Goal: Communication & Community: Answer question/provide support

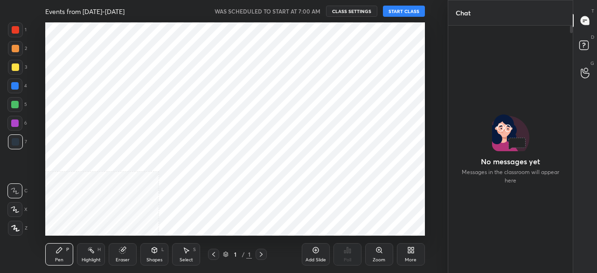
scroll to position [244, 122]
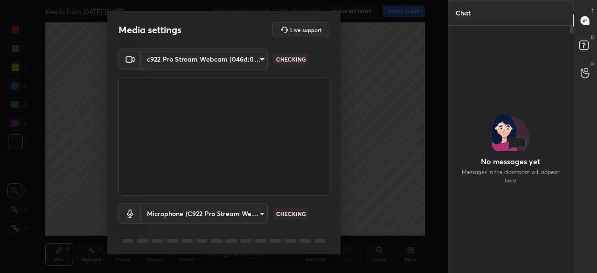
type input "be957f8580783241fb55621a85f0b6df53f1b116348c41b0be20ce350c4570f6"
type input "713fd5a9e7ab6698ae333bc1e7712d988588a6a3dab5fa1c186ad5df5ba32206"
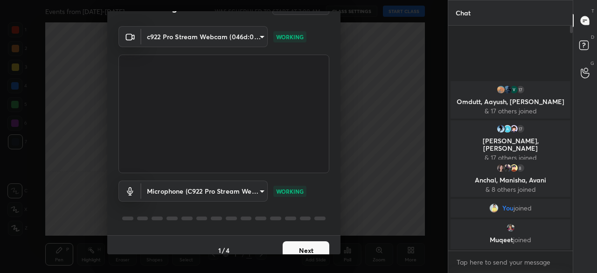
scroll to position [33, 0]
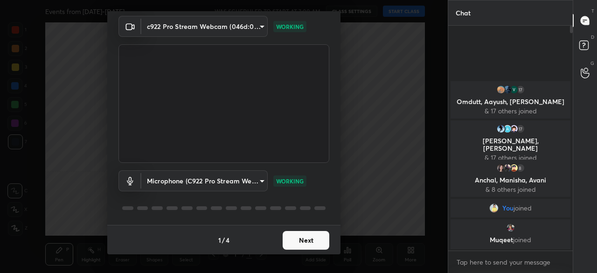
click at [293, 242] on button "Next" at bounding box center [306, 240] width 47 height 19
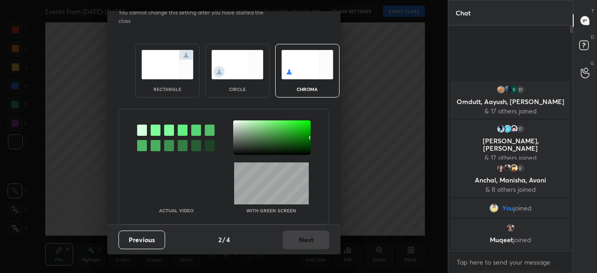
scroll to position [0, 0]
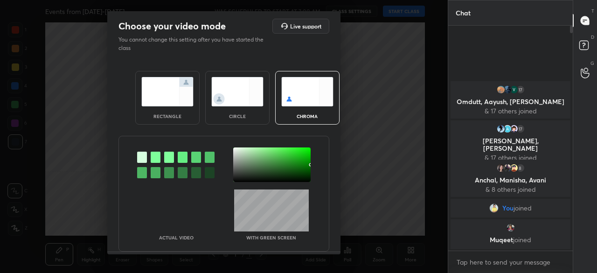
click at [176, 94] on img at bounding box center [167, 91] width 52 height 29
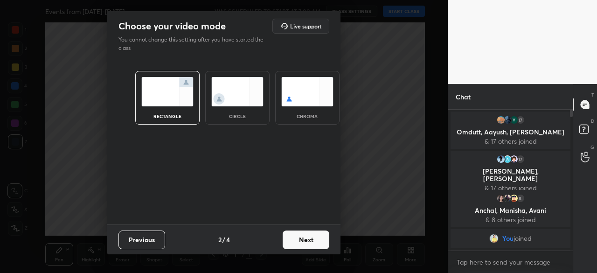
click at [318, 237] on button "Next" at bounding box center [306, 239] width 47 height 19
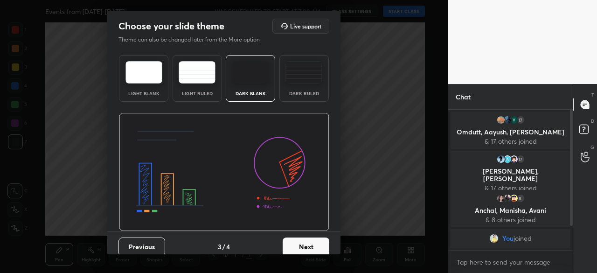
click at [313, 242] on button "Next" at bounding box center [306, 246] width 47 height 19
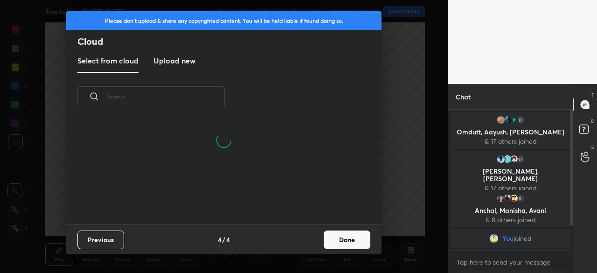
click at [337, 240] on button "Done" at bounding box center [347, 239] width 47 height 19
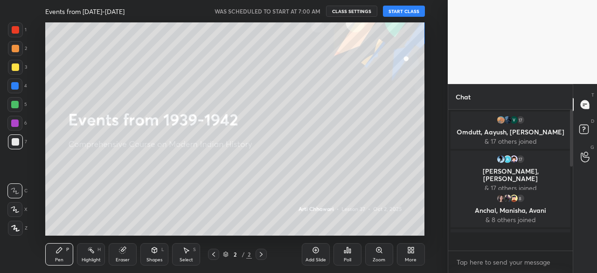
scroll to position [138, 122]
click at [586, 104] on icon at bounding box center [585, 105] width 10 height 10
click at [404, 10] on button "START CLASS" at bounding box center [404, 11] width 42 height 11
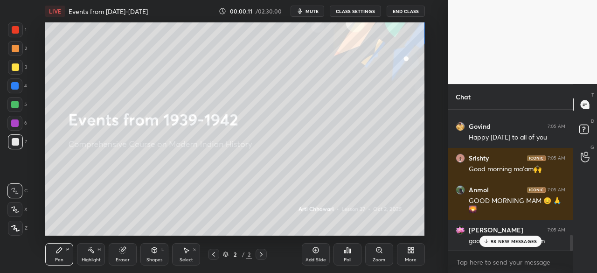
scroll to position [1164, 0]
drag, startPoint x: 572, startPoint y: 118, endPoint x: 571, endPoint y: 146, distance: 28.5
click at [571, 146] on div at bounding box center [570, 180] width 6 height 141
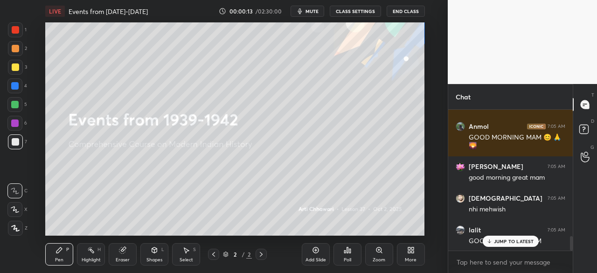
scroll to position [1229, 0]
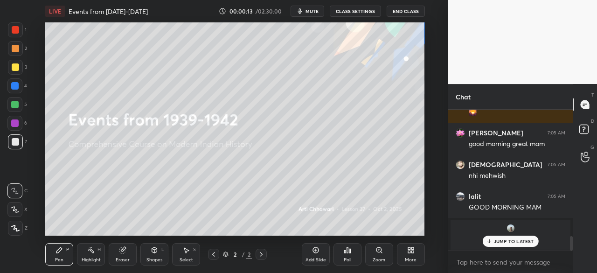
drag, startPoint x: 572, startPoint y: 248, endPoint x: 577, endPoint y: 256, distance: 9.8
click at [574, 261] on div "Chat Bhargav, khushboo joined Sakshi 7:04 AM GOOD MORNING MAM 3 vaidehi, Neha, …" at bounding box center [522, 178] width 149 height 189
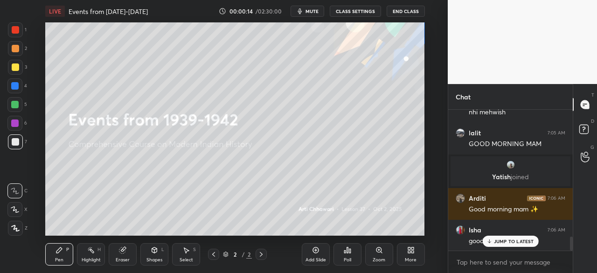
click at [516, 243] on p "JUMP TO LATEST" at bounding box center [514, 241] width 40 height 6
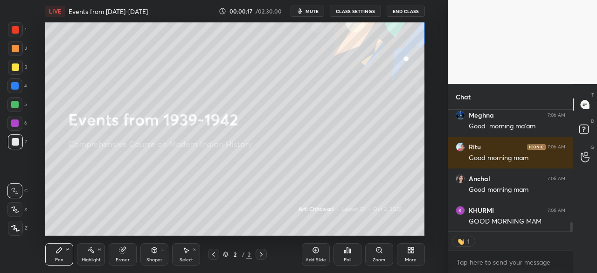
scroll to position [1511, 0]
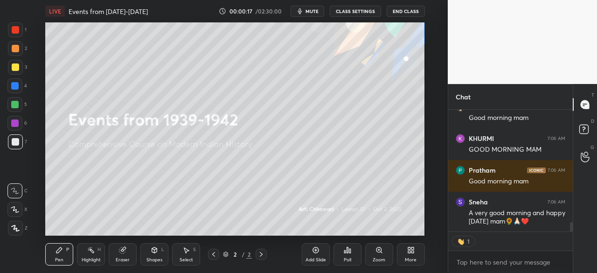
drag, startPoint x: 571, startPoint y: 226, endPoint x: 572, endPoint y: 236, distance: 9.4
click at [572, 237] on div "Ritu 7:06 AM Good morning mam Anchal 7:06 AM Good morning mam KHURMI 7:06 AM GO…" at bounding box center [510, 191] width 125 height 163
click at [584, 132] on rect at bounding box center [583, 129] width 9 height 9
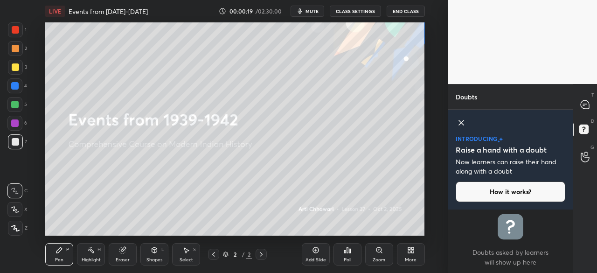
click at [464, 122] on icon at bounding box center [461, 122] width 11 height 11
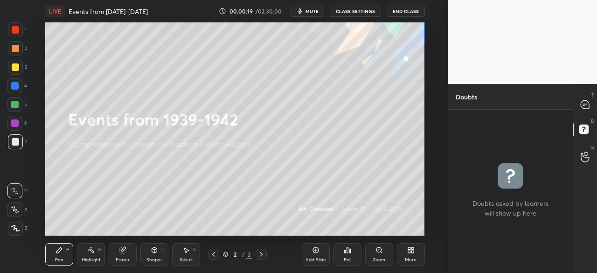
scroll to position [160, 122]
click at [587, 103] on icon at bounding box center [585, 104] width 8 height 8
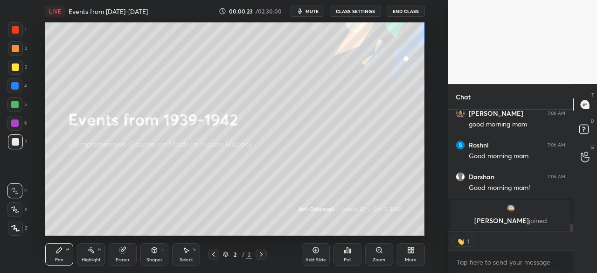
scroll to position [1371, 0]
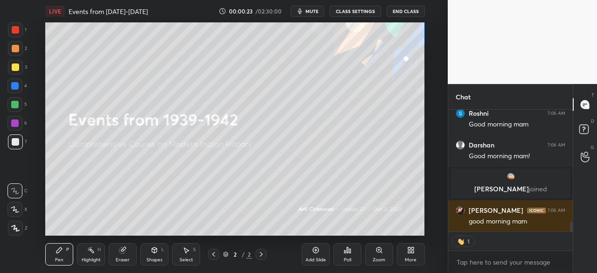
click at [413, 251] on icon at bounding box center [412, 252] width 2 height 2
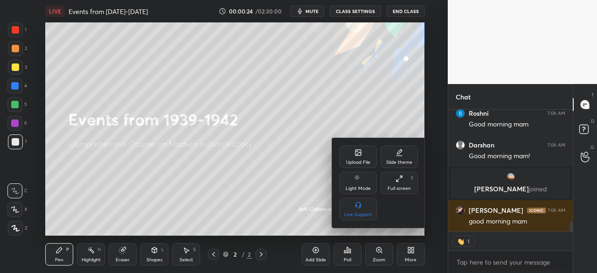
click at [358, 158] on div "Upload File" at bounding box center [358, 157] width 37 height 22
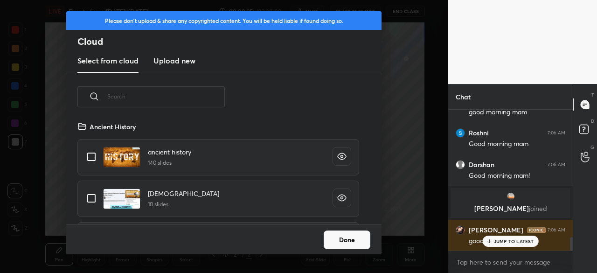
scroll to position [104, 300]
click at [177, 65] on h3 "Upload new" at bounding box center [174, 60] width 42 height 11
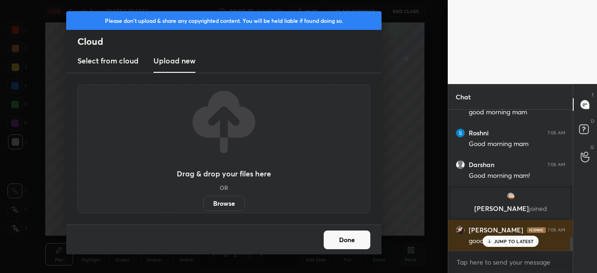
click at [232, 202] on label "Browse" at bounding box center [224, 203] width 42 height 15
click at [203, 202] on input "Browse" at bounding box center [203, 203] width 0 height 15
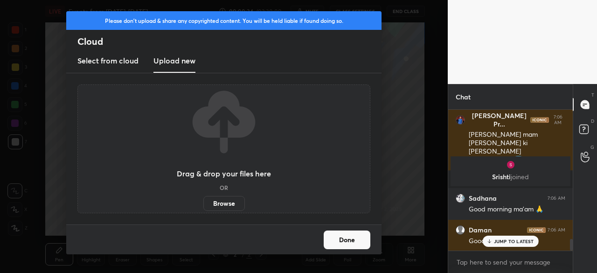
scroll to position [1634, 0]
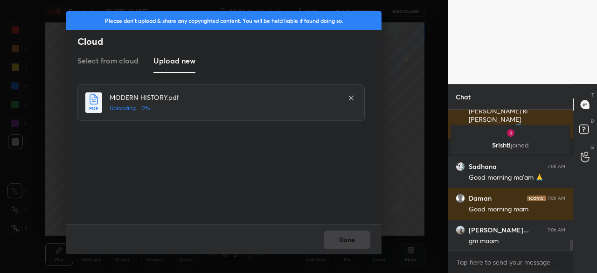
click at [509, 242] on div "Sarthak Pr... 7:06 AM Radhe Radhe mam Vijay Dashami ki hardik shubhkaamnae😇 Sri…" at bounding box center [510, 180] width 125 height 141
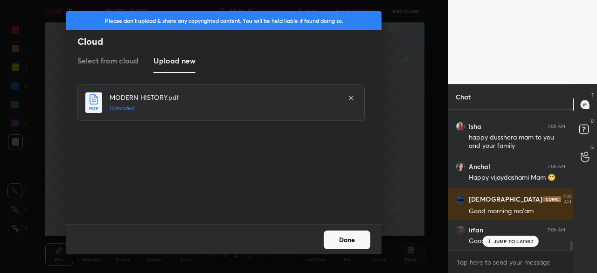
scroll to position [0, 0]
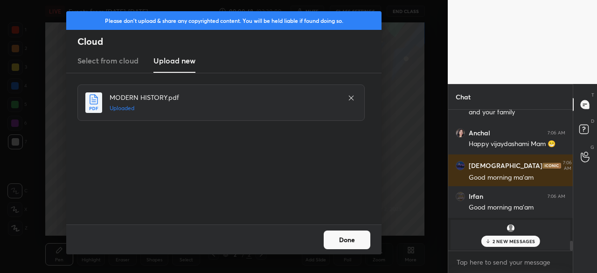
click at [351, 242] on button "Done" at bounding box center [347, 239] width 47 height 19
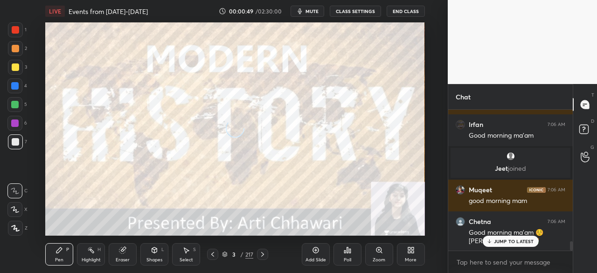
click at [216, 253] on div at bounding box center [212, 254] width 11 height 11
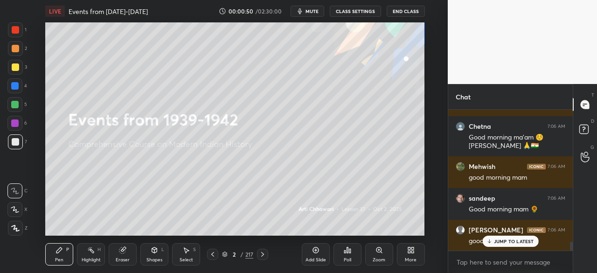
click at [505, 240] on p "JUMP TO LATEST" at bounding box center [514, 241] width 40 height 6
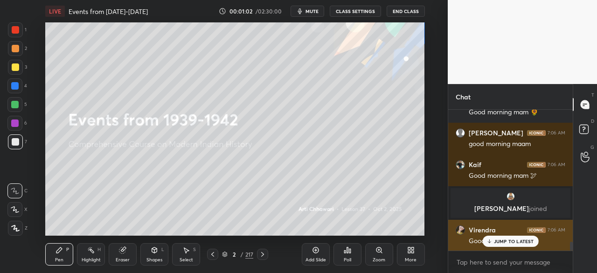
click at [523, 242] on p "JUMP TO LATEST" at bounding box center [514, 241] width 40 height 6
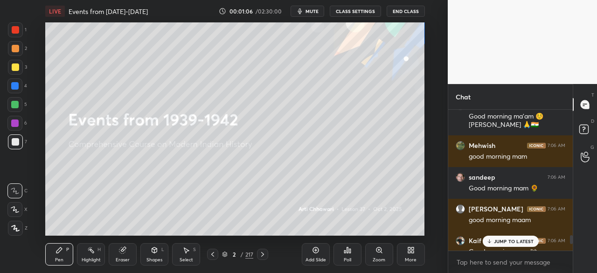
drag, startPoint x: 571, startPoint y: 247, endPoint x: 518, endPoint y: 242, distance: 52.9
click at [518, 242] on div "Jeet joined Muqeet 7:06 AM good morning mam Chetna 7:06 AM Good morning ma'am ☺…" at bounding box center [510, 180] width 125 height 141
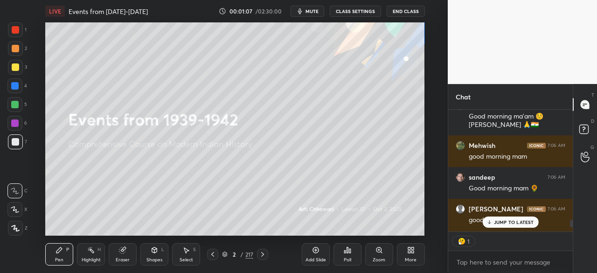
click at [515, 221] on p "JUMP TO LATEST" at bounding box center [514, 222] width 40 height 6
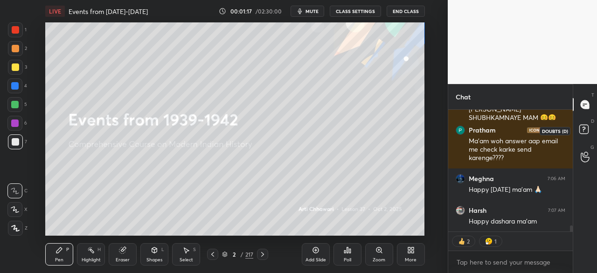
click at [585, 129] on icon at bounding box center [583, 129] width 3 height 4
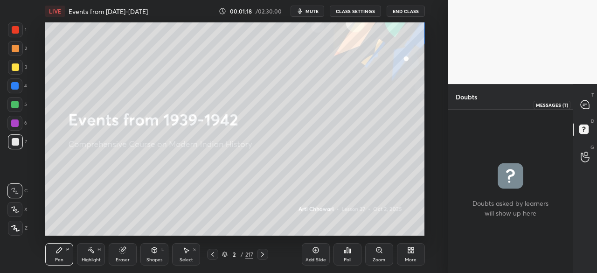
click at [589, 101] on icon at bounding box center [585, 105] width 10 height 10
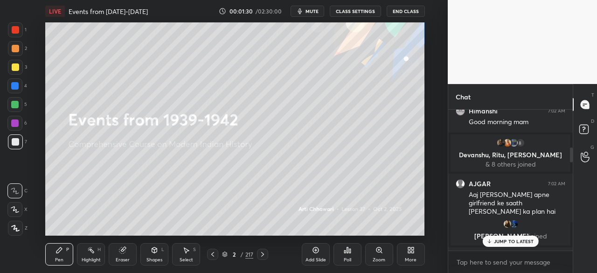
drag, startPoint x: 571, startPoint y: 229, endPoint x: 311, endPoint y: 14, distance: 337.0
click at [311, 12] on div "1 2 3 4 5 6 7 C X Z C X Z E E Erase all H H LIVE Events from 1939-1942 00:01:30…" at bounding box center [298, 136] width 597 height 273
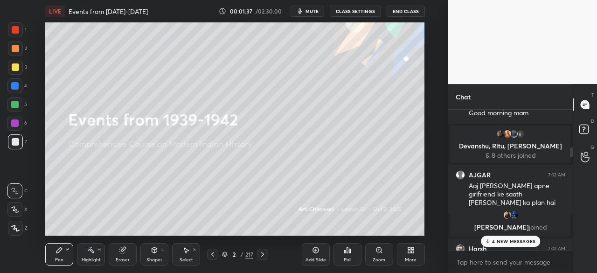
click at [518, 244] on div "4 NEW MESSAGES" at bounding box center [510, 241] width 59 height 11
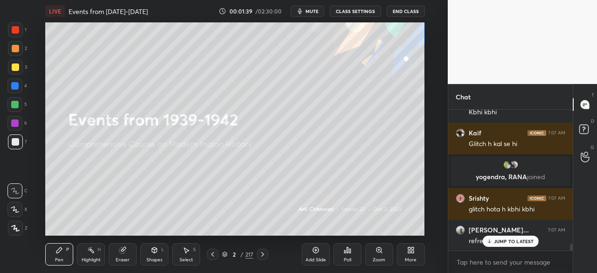
click at [529, 239] on p "JUMP TO LATEST" at bounding box center [514, 241] width 40 height 6
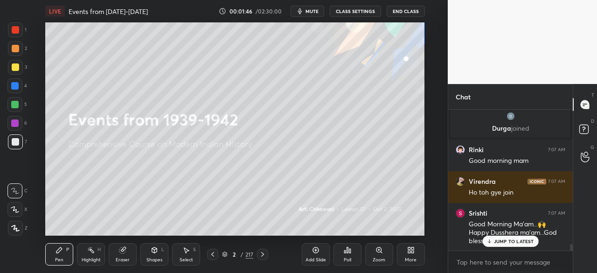
click at [524, 238] on p "JUMP TO LATEST" at bounding box center [514, 241] width 40 height 6
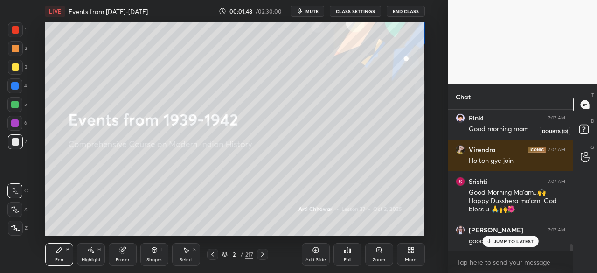
click at [587, 129] on rect at bounding box center [583, 129] width 9 height 9
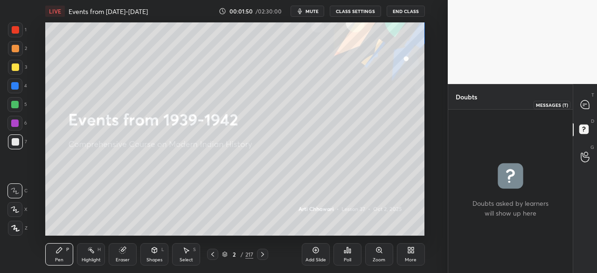
click at [587, 106] on icon at bounding box center [585, 104] width 8 height 8
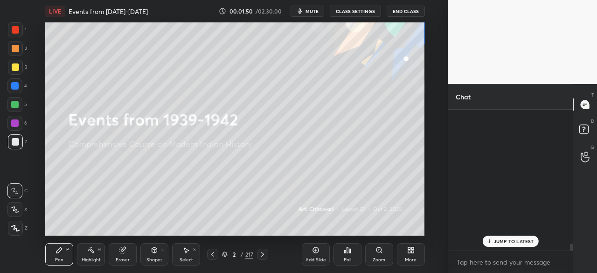
scroll to position [3034, 0]
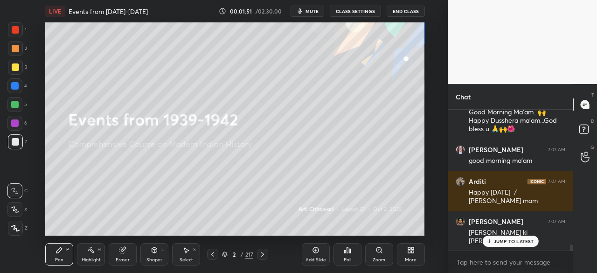
click at [513, 238] on p "JUMP TO LATEST" at bounding box center [514, 241] width 40 height 6
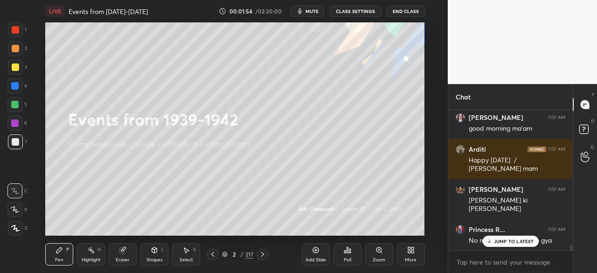
click at [507, 237] on div "JUMP TO LATEST" at bounding box center [510, 241] width 56 height 11
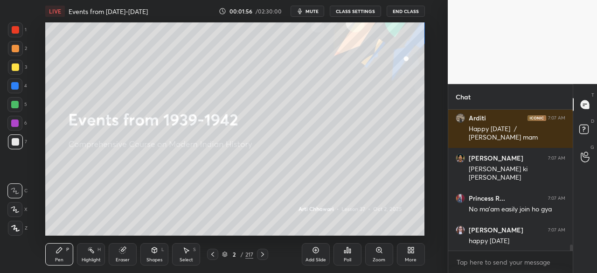
click at [224, 252] on icon at bounding box center [225, 254] width 6 height 6
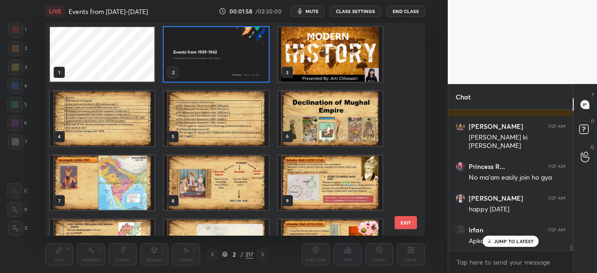
click at [230, 59] on img "grid" at bounding box center [216, 54] width 105 height 55
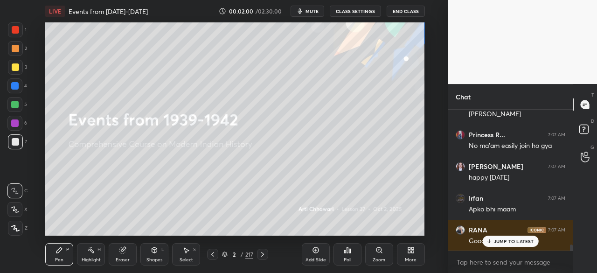
click at [507, 242] on p "JUMP TO LATEST" at bounding box center [514, 241] width 40 height 6
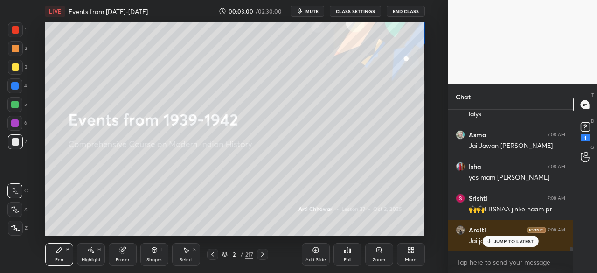
click at [508, 243] on p "JUMP TO LATEST" at bounding box center [514, 241] width 40 height 6
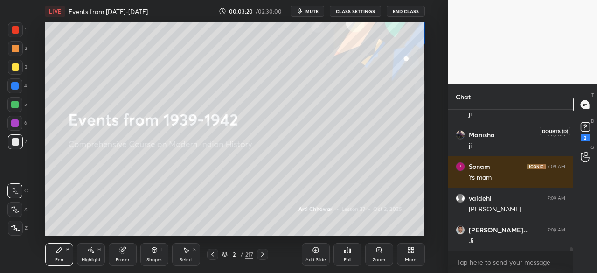
click at [584, 128] on rect at bounding box center [585, 127] width 9 height 9
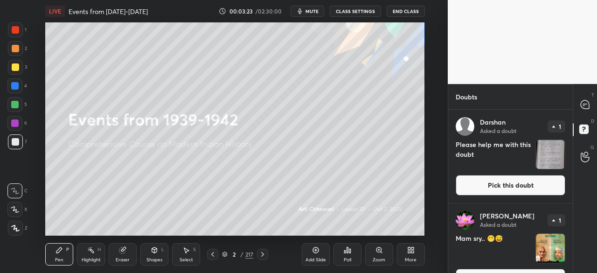
click at [506, 190] on button "Pick this doubt" at bounding box center [511, 185] width 110 height 21
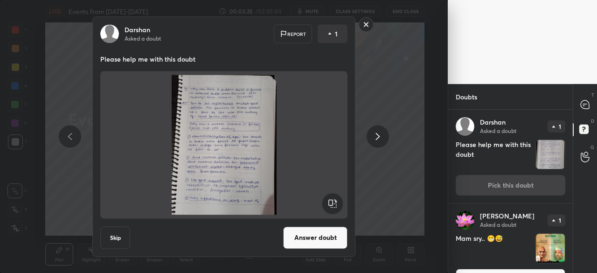
click at [373, 20] on icon at bounding box center [366, 24] width 15 height 15
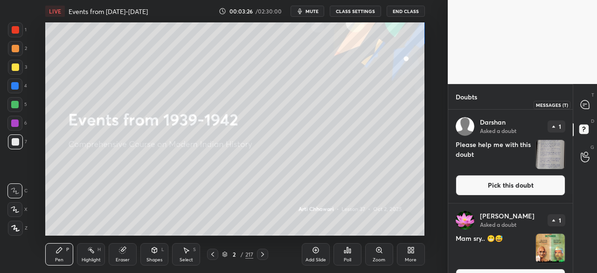
click at [587, 106] on icon at bounding box center [585, 104] width 8 height 8
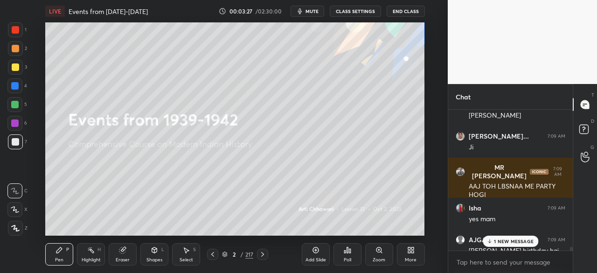
click at [522, 239] on p "1 NEW MESSAGE" at bounding box center [514, 241] width 40 height 6
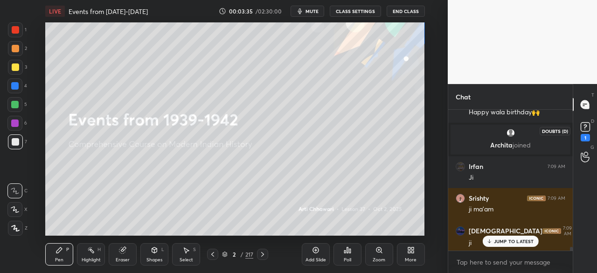
click at [589, 131] on rect at bounding box center [585, 127] width 9 height 9
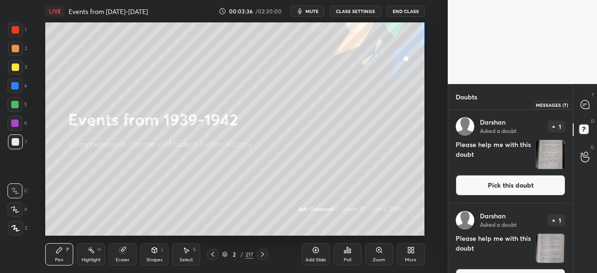
click at [581, 107] on div at bounding box center [585, 104] width 19 height 17
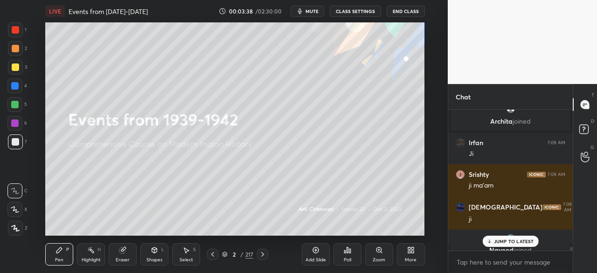
click at [522, 241] on p "JUMP TO LATEST" at bounding box center [514, 241] width 40 height 6
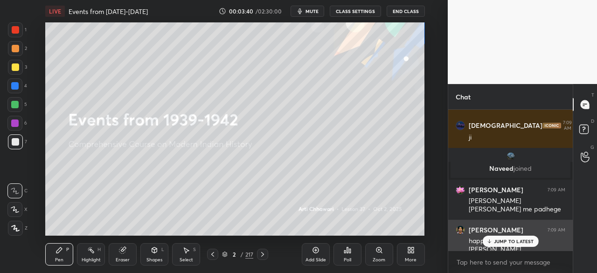
drag, startPoint x: 494, startPoint y: 240, endPoint x: 500, endPoint y: 237, distance: 6.3
click at [494, 241] on p "JUMP TO LATEST" at bounding box center [514, 241] width 40 height 6
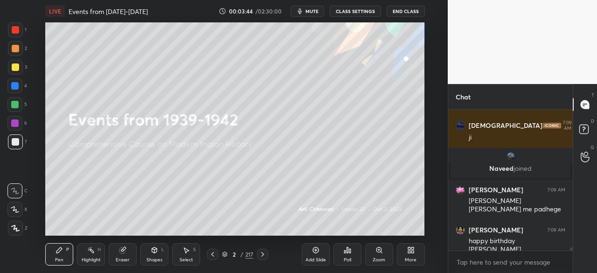
click at [227, 255] on icon at bounding box center [225, 254] width 6 height 6
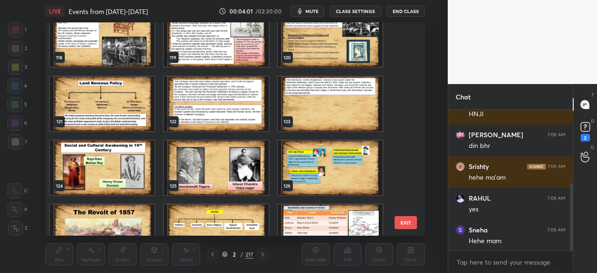
click at [410, 129] on div "118 119 120 121 122 123 124 125 126 127 128 129 130 131 132 EXIT" at bounding box center [234, 128] width 379 height 213
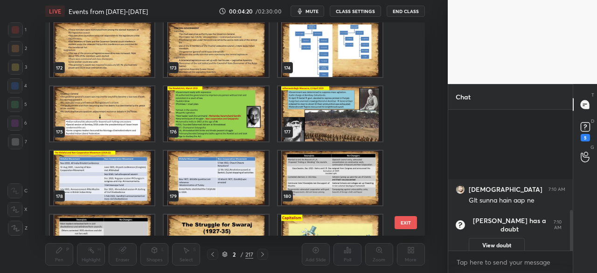
click at [241, 125] on img "grid" at bounding box center [216, 113] width 105 height 55
click at [225, 252] on icon at bounding box center [225, 253] width 5 height 2
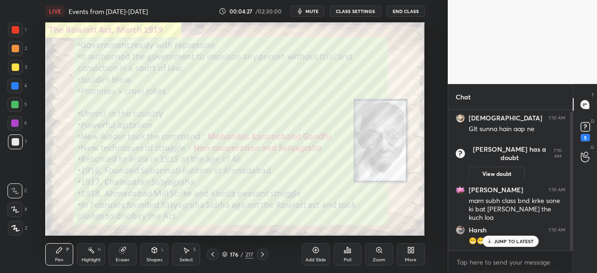
click at [525, 236] on div "JUMP TO LATEST" at bounding box center [510, 241] width 56 height 11
click at [587, 127] on rect at bounding box center [585, 127] width 9 height 9
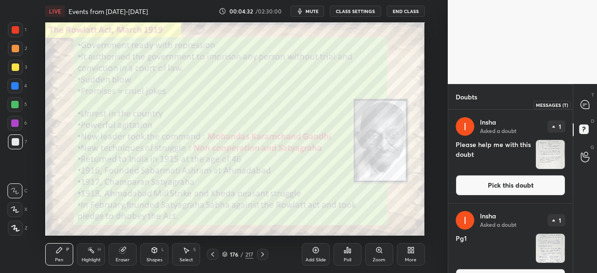
click at [581, 107] on icon at bounding box center [585, 105] width 10 height 10
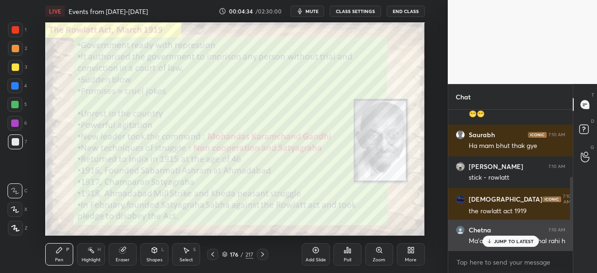
click at [527, 239] on p "JUMP TO LATEST" at bounding box center [514, 241] width 40 height 6
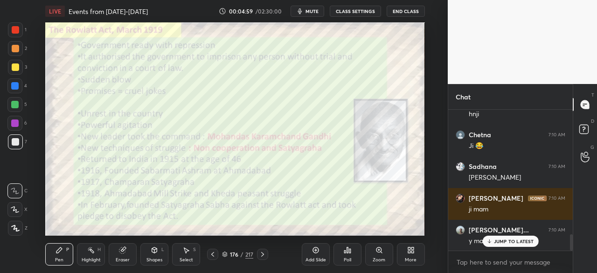
click at [510, 240] on p "JUMP TO LATEST" at bounding box center [514, 241] width 40 height 6
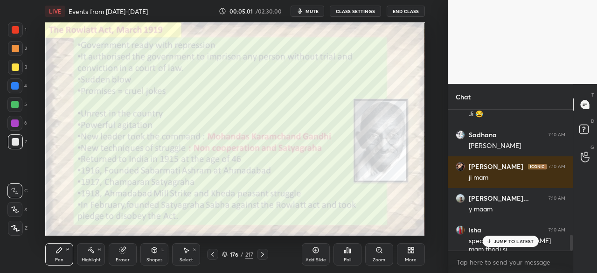
click at [18, 30] on div at bounding box center [15, 29] width 7 height 7
click at [313, 250] on icon at bounding box center [316, 250] width 6 height 6
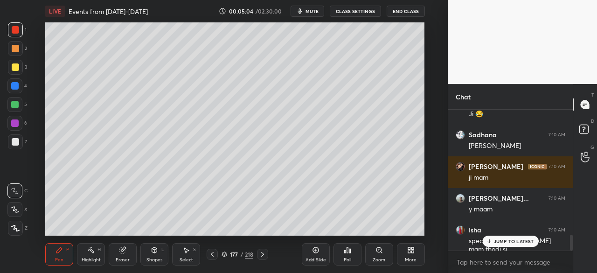
click at [16, 141] on div at bounding box center [15, 141] width 7 height 7
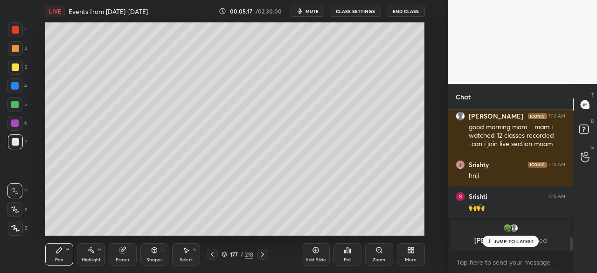
click at [17, 67] on div at bounding box center [15, 66] width 7 height 7
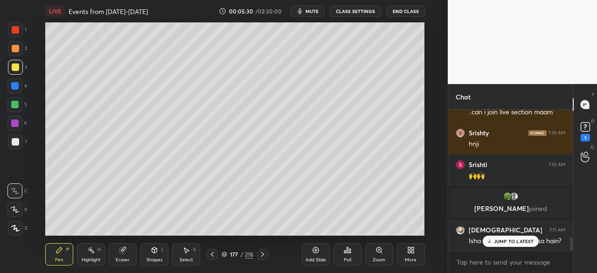
click at [506, 240] on p "JUMP TO LATEST" at bounding box center [514, 241] width 40 height 6
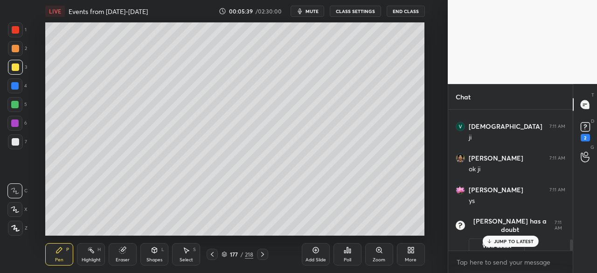
scroll to position [1625, 0]
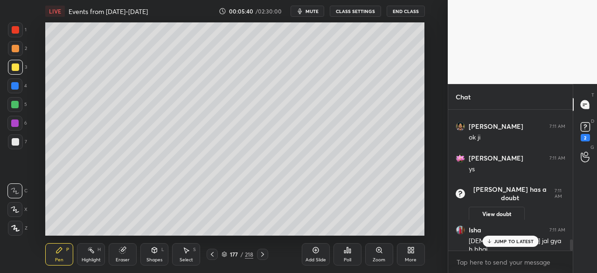
click at [519, 242] on p "JUMP TO LATEST" at bounding box center [514, 241] width 40 height 6
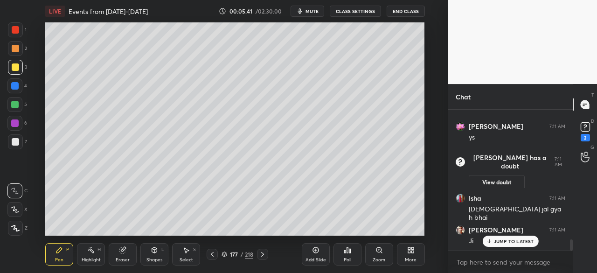
scroll to position [1691, 0]
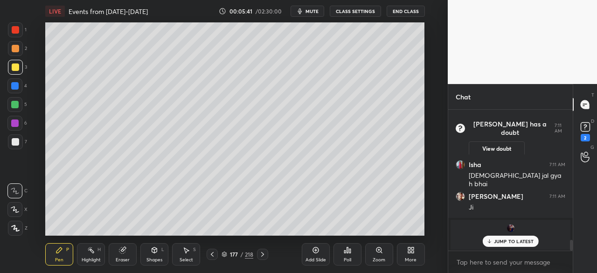
click at [514, 240] on p "JUMP TO LATEST" at bounding box center [514, 241] width 40 height 6
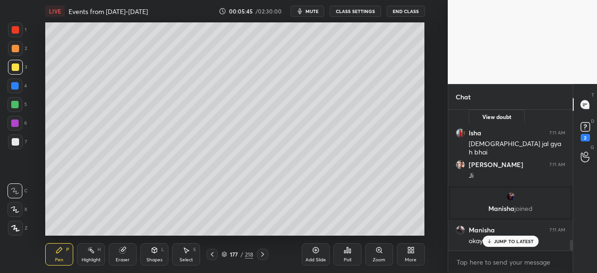
click at [212, 256] on icon at bounding box center [212, 254] width 7 height 7
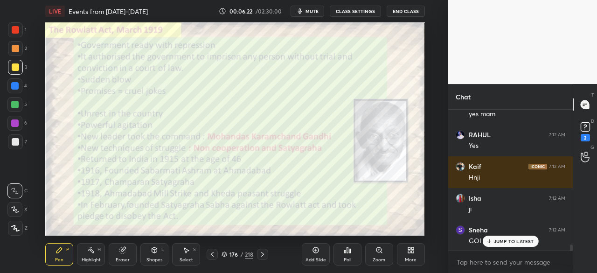
scroll to position [3109, 0]
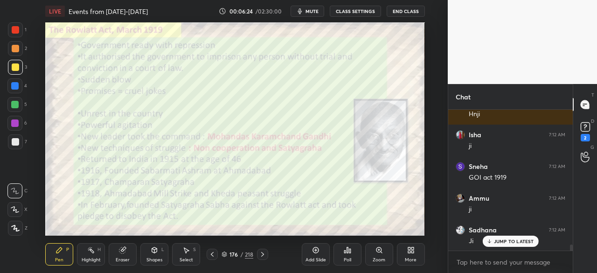
click at [12, 28] on div at bounding box center [15, 29] width 7 height 7
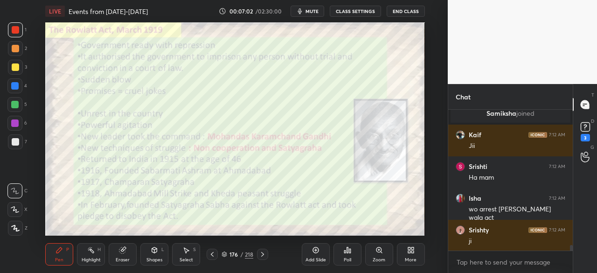
scroll to position [3606, 0]
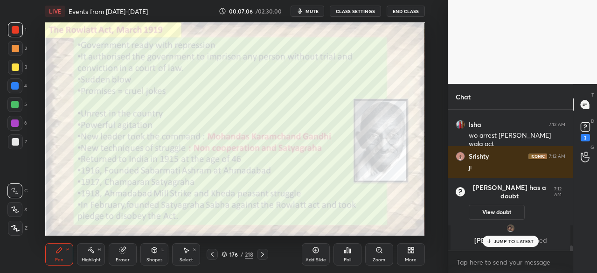
click at [15, 228] on icon at bounding box center [15, 228] width 7 height 6
drag, startPoint x: 506, startPoint y: 238, endPoint x: 523, endPoint y: 249, distance: 20.5
click at [507, 240] on p "JUMP TO LATEST" at bounding box center [514, 241] width 40 height 6
click at [125, 251] on icon at bounding box center [122, 249] width 7 height 7
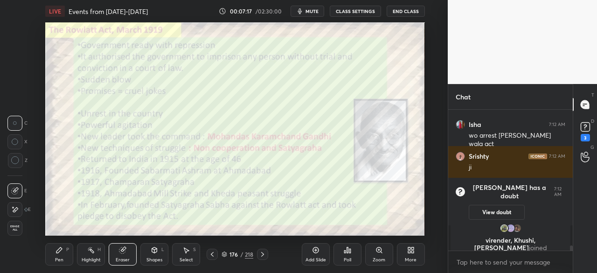
click at [13, 227] on span "Erase all" at bounding box center [15, 228] width 14 height 7
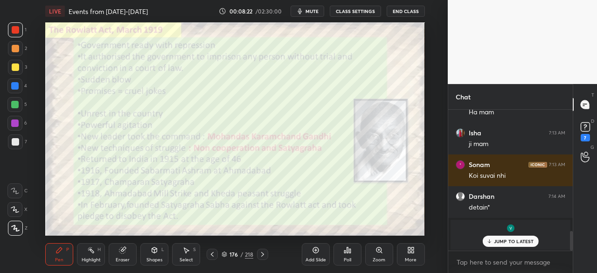
scroll to position [898, 0]
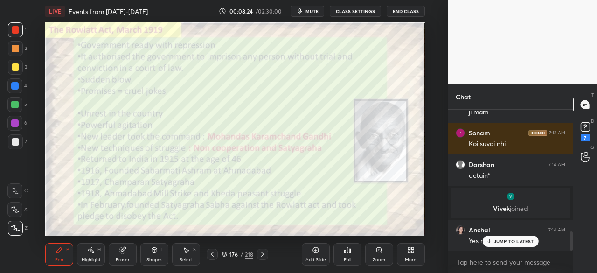
click at [19, 47] on div at bounding box center [15, 48] width 15 height 15
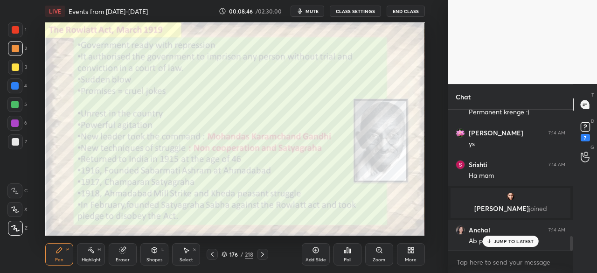
scroll to position [1289, 0]
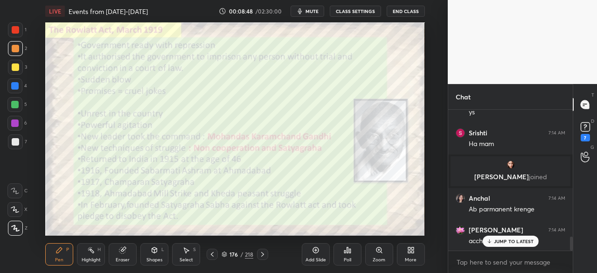
click at [16, 46] on div at bounding box center [15, 48] width 15 height 15
click at [16, 32] on div at bounding box center [15, 29] width 7 height 7
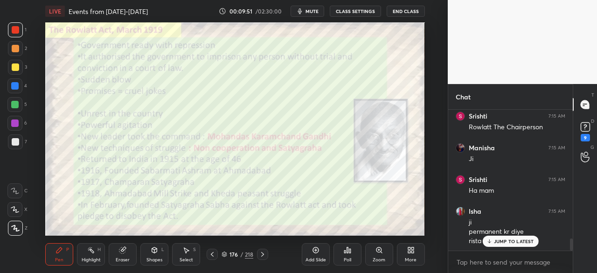
scroll to position [1529, 0]
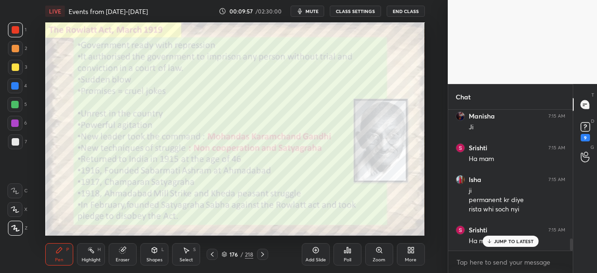
click at [14, 34] on div at bounding box center [15, 29] width 15 height 15
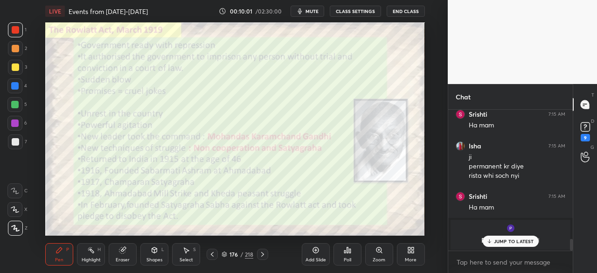
click at [69, 21] on div "LIVE Events from 1939-1942 00:10:01 / 02:30:00 mute CLASS SETTINGS End Class Se…" at bounding box center [235, 136] width 411 height 273
click at [70, 21] on div "LIVE Events from 1939-1942" at bounding box center [129, 11] width 169 height 22
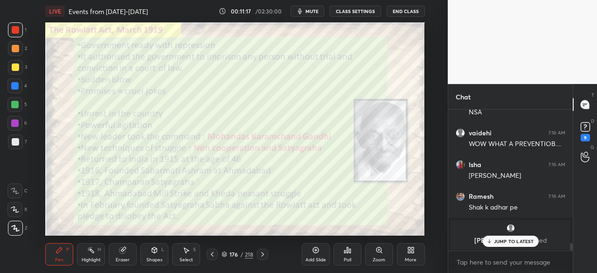
scroll to position [2476, 0]
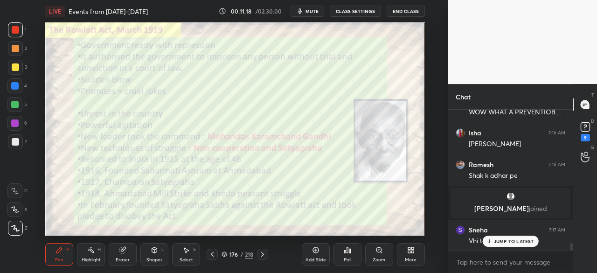
drag, startPoint x: 20, startPoint y: 33, endPoint x: 19, endPoint y: 23, distance: 9.8
click at [19, 33] on div at bounding box center [15, 29] width 15 height 15
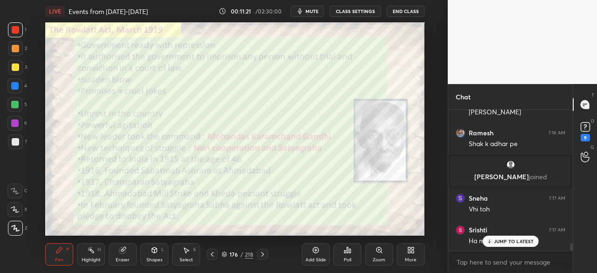
click at [507, 245] on div "JUMP TO LATEST" at bounding box center [510, 241] width 56 height 11
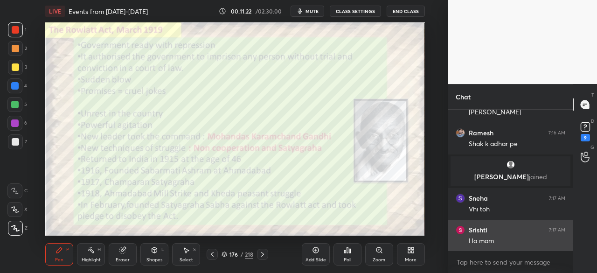
scroll to position [2542, 0]
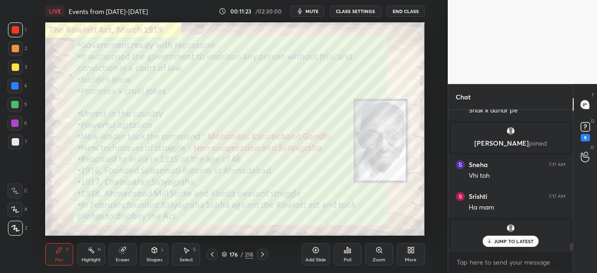
click at [315, 256] on div "Add Slide" at bounding box center [316, 254] width 28 height 22
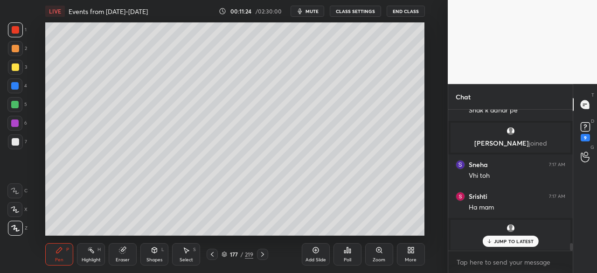
click at [17, 143] on div at bounding box center [15, 141] width 7 height 7
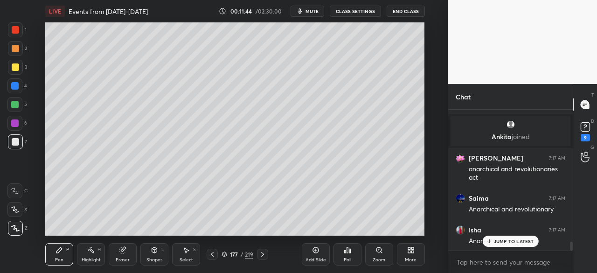
scroll to position [2091, 0]
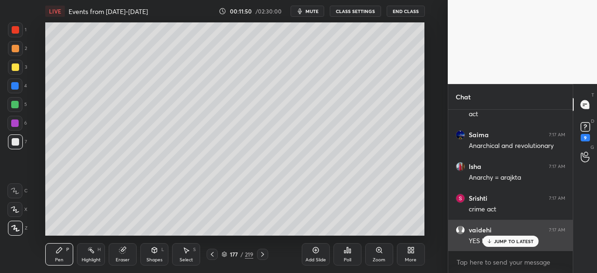
click at [525, 241] on p "JUMP TO LATEST" at bounding box center [514, 241] width 40 height 6
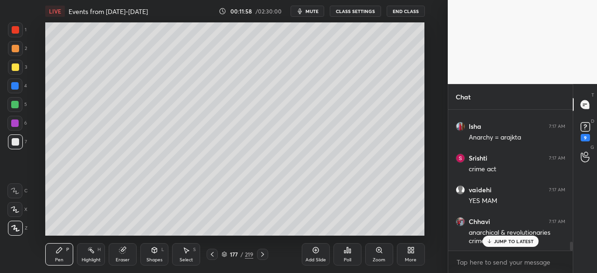
scroll to position [2163, 0]
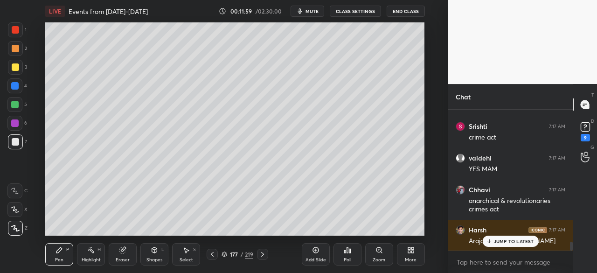
click at [214, 254] on icon at bounding box center [212, 254] width 7 height 7
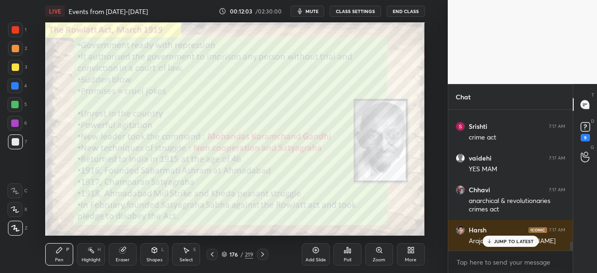
click at [18, 30] on div at bounding box center [15, 29] width 7 height 7
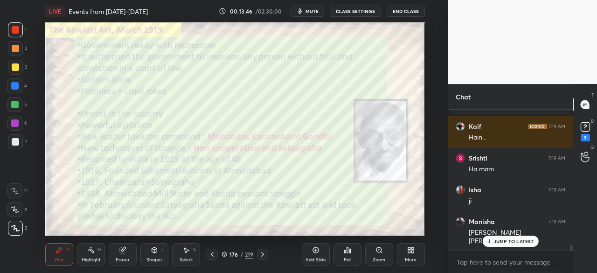
scroll to position [3272, 0]
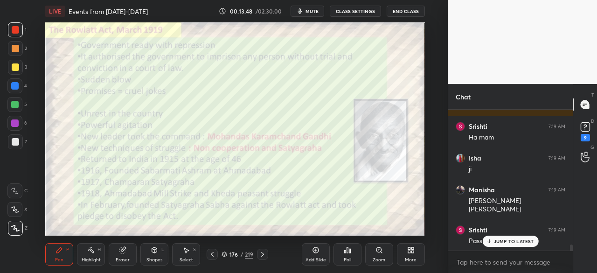
click at [16, 28] on div at bounding box center [15, 29] width 7 height 7
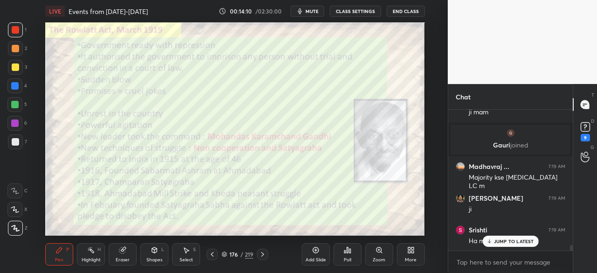
scroll to position [3474, 0]
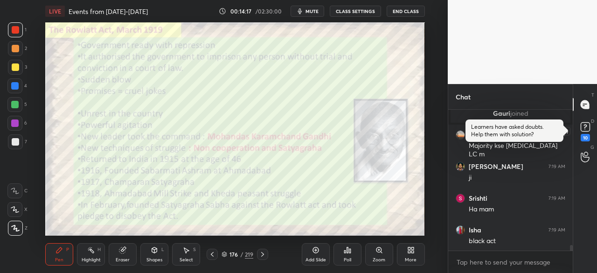
click at [586, 129] on rect at bounding box center [585, 127] width 9 height 9
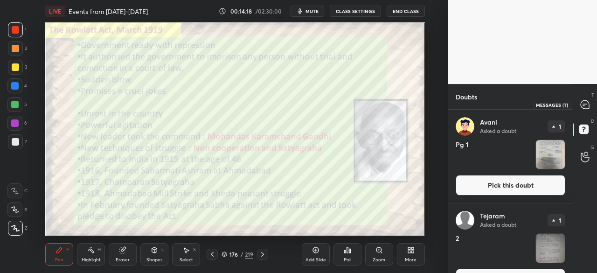
click at [585, 105] on icon at bounding box center [585, 104] width 8 height 8
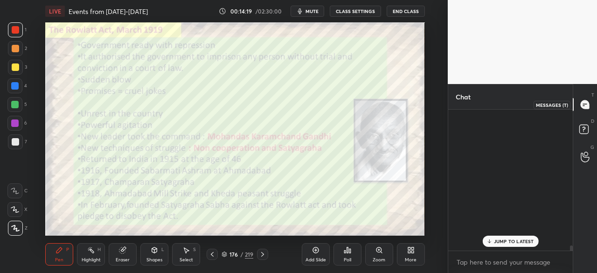
scroll to position [138, 122]
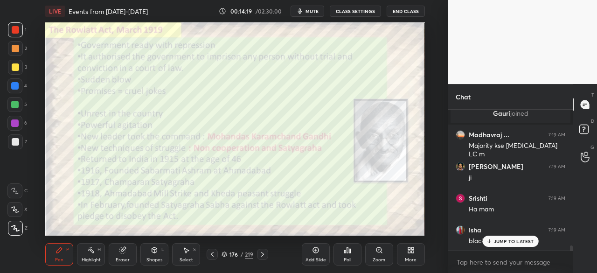
click at [510, 236] on div "JUMP TO LATEST" at bounding box center [510, 241] width 56 height 11
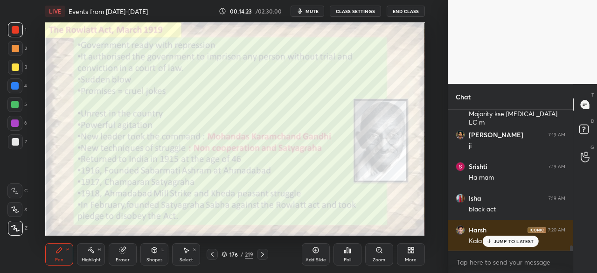
click at [515, 244] on p "JUMP TO LATEST" at bounding box center [514, 241] width 40 height 6
click at [312, 252] on icon at bounding box center [315, 249] width 7 height 7
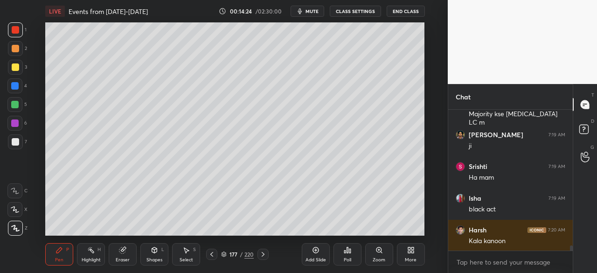
click at [12, 140] on div at bounding box center [15, 141] width 7 height 7
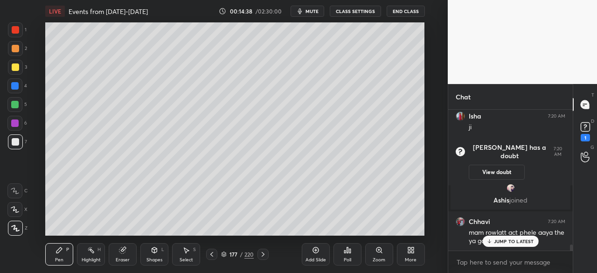
scroll to position [3243, 0]
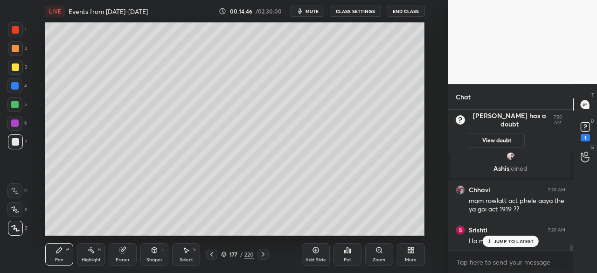
click at [119, 256] on div "Eraser" at bounding box center [123, 254] width 28 height 22
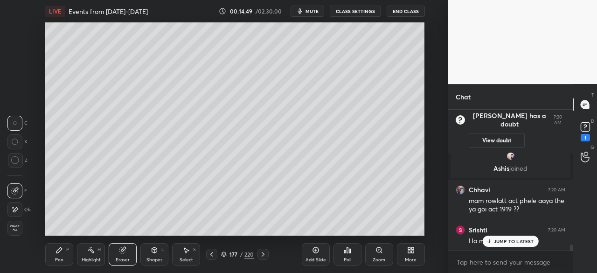
click at [60, 258] on div "LIVE Events from 1939-1942 00:14:49 / 02:30:00 mute CLASS SETTINGS End Class Se…" at bounding box center [235, 136] width 411 height 273
click at [52, 254] on div "Pen P" at bounding box center [59, 254] width 28 height 22
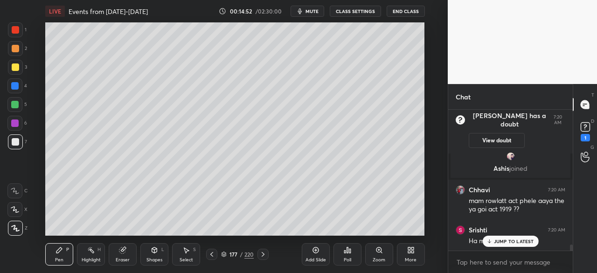
drag, startPoint x: 312, startPoint y: 253, endPoint x: 312, endPoint y: 247, distance: 6.1
click at [311, 253] on div "Add Slide" at bounding box center [316, 254] width 28 height 22
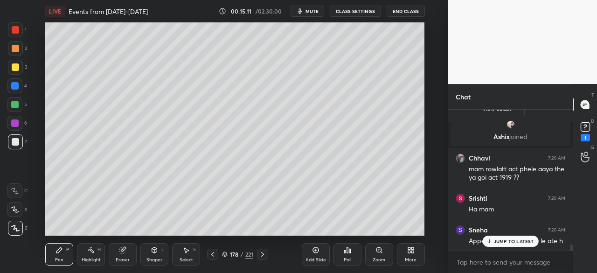
click at [523, 237] on div "JUMP TO LATEST" at bounding box center [510, 241] width 56 height 11
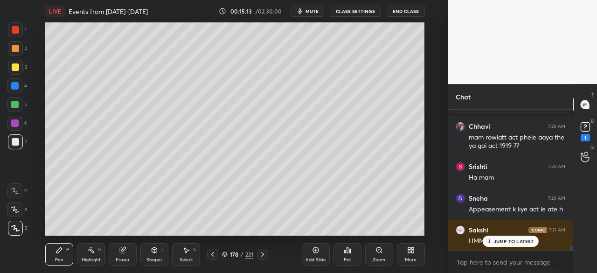
click at [18, 63] on div at bounding box center [15, 67] width 15 height 15
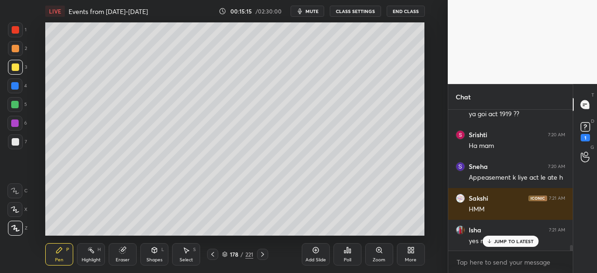
click at [508, 244] on p "JUMP TO LATEST" at bounding box center [514, 241] width 40 height 6
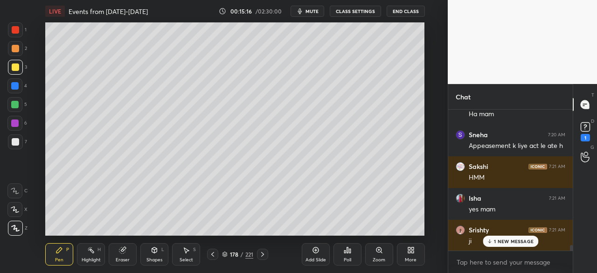
click at [527, 238] on p "1 NEW MESSAGE" at bounding box center [514, 241] width 40 height 6
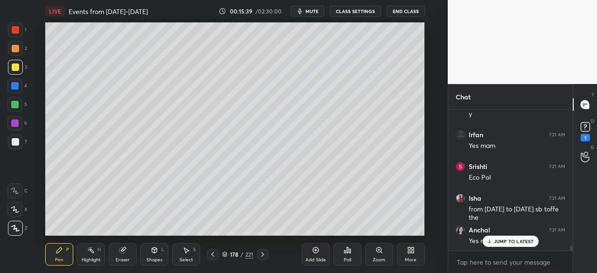
scroll to position [3855, 0]
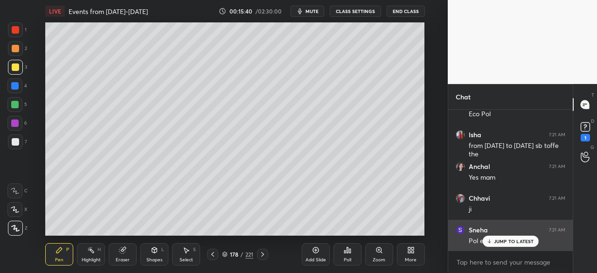
click at [518, 243] on p "JUMP TO LATEST" at bounding box center [514, 241] width 40 height 6
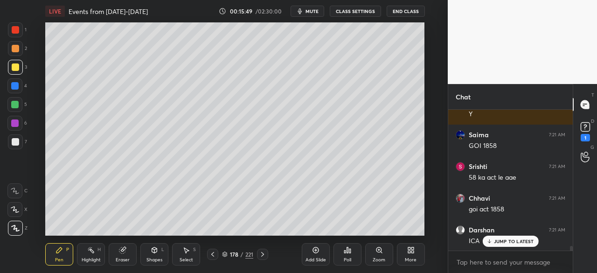
scroll to position [4048, 0]
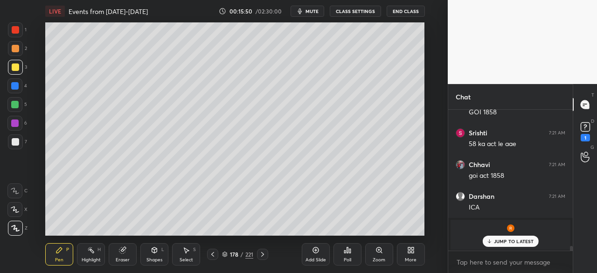
click at [508, 234] on div "Renuka joined" at bounding box center [511, 235] width 120 height 30
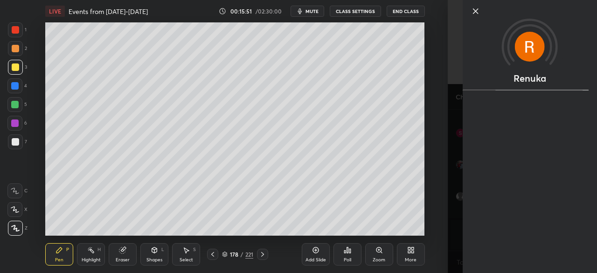
scroll to position [4079, 0]
click at [480, 14] on icon at bounding box center [475, 11] width 11 height 11
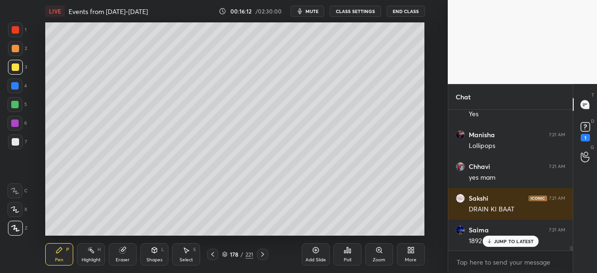
scroll to position [4367, 0]
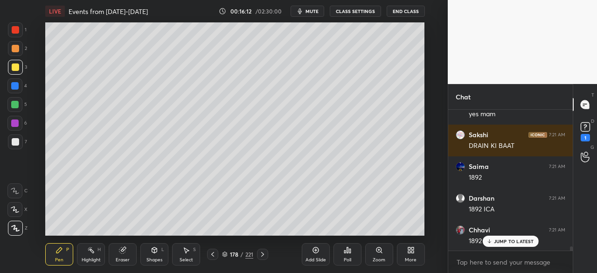
click at [15, 28] on div at bounding box center [15, 29] width 7 height 7
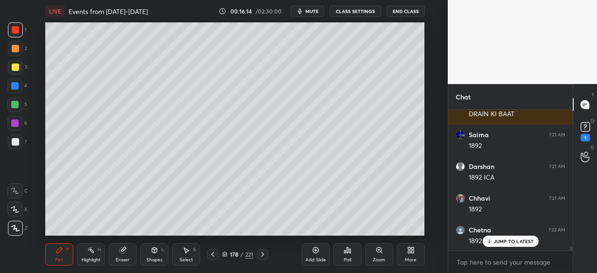
scroll to position [4430, 0]
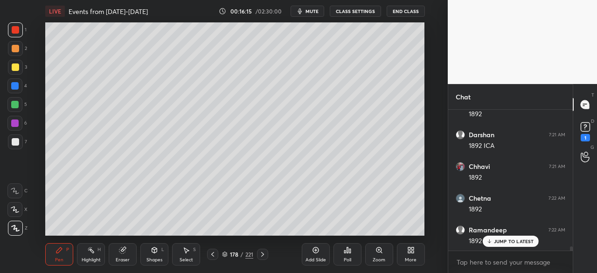
click at [504, 242] on p "JUMP TO LATEST" at bounding box center [514, 241] width 40 height 6
drag, startPoint x: 327, startPoint y: 232, endPoint x: 349, endPoint y: 229, distance: 23.1
click at [352, 231] on div "Add Slide Poll Zoom More" at bounding box center [363, 254] width 123 height 52
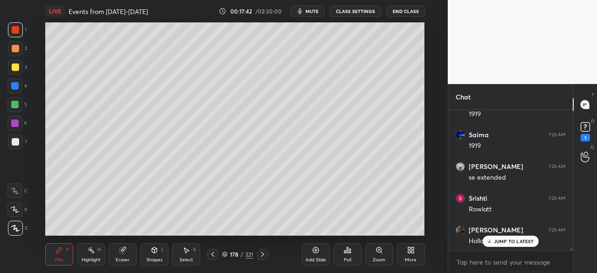
drag, startPoint x: 349, startPoint y: 228, endPoint x: 355, endPoint y: 228, distance: 5.6
click at [355, 228] on div "Add Slide Poll Zoom More" at bounding box center [363, 254] width 123 height 52
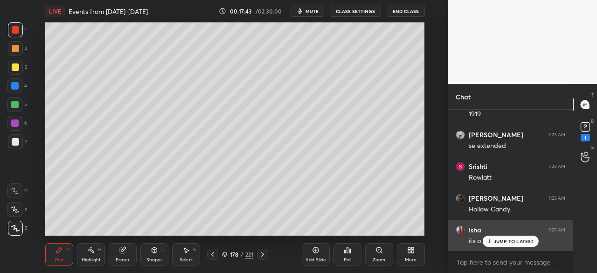
click at [504, 240] on p "JUMP TO LATEST" at bounding box center [514, 241] width 40 height 6
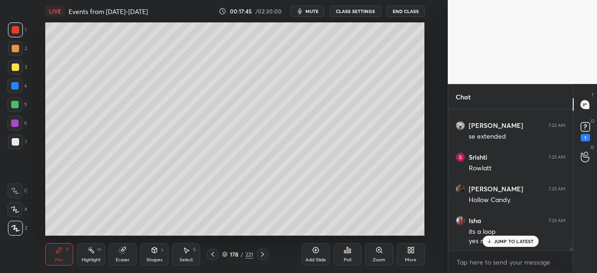
scroll to position [5869, 0]
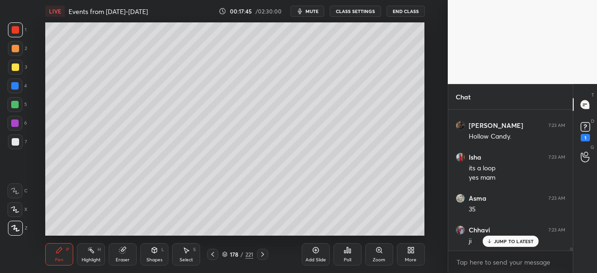
click at [20, 141] on div at bounding box center [15, 141] width 15 height 15
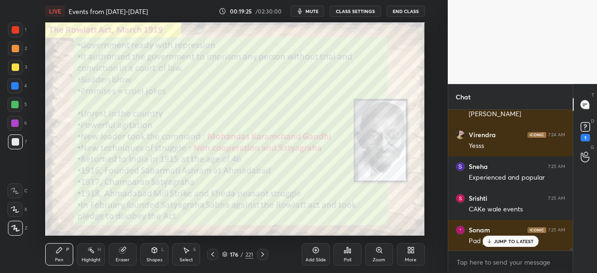
scroll to position [7114, 0]
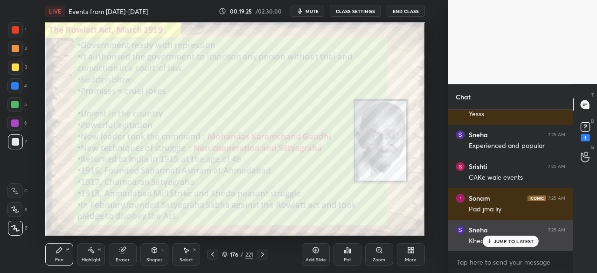
click at [510, 240] on p "JUMP TO LATEST" at bounding box center [514, 241] width 40 height 6
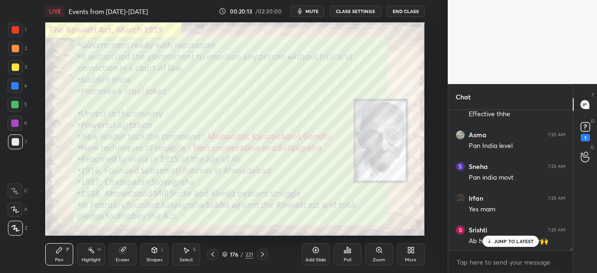
scroll to position [7820, 0]
click at [16, 140] on div at bounding box center [15, 141] width 7 height 7
drag, startPoint x: 320, startPoint y: 255, endPoint x: 335, endPoint y: 270, distance: 21.4
click at [320, 255] on div "Add Slide" at bounding box center [316, 254] width 28 height 22
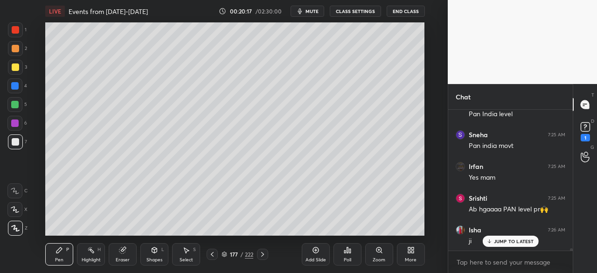
scroll to position [7852, 0]
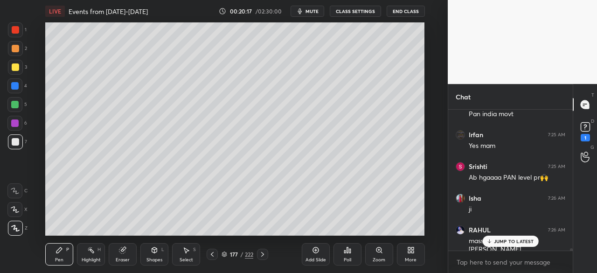
click at [17, 141] on div at bounding box center [15, 141] width 7 height 7
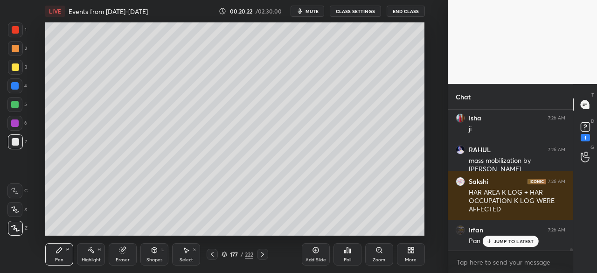
scroll to position [7964, 0]
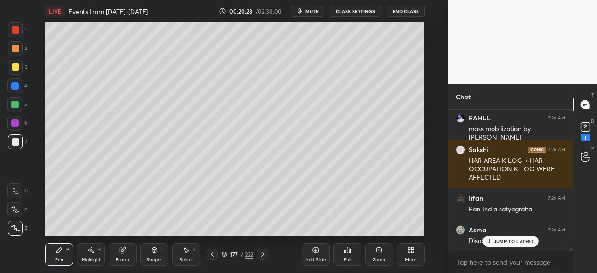
click at [510, 241] on p "JUMP TO LATEST" at bounding box center [514, 241] width 40 height 6
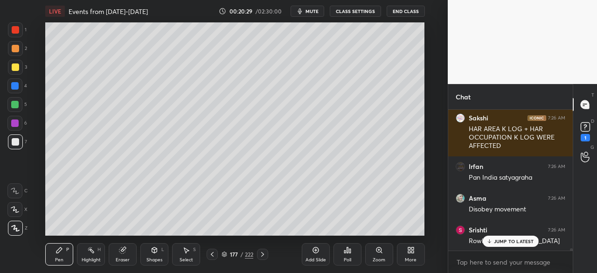
scroll to position [8027, 0]
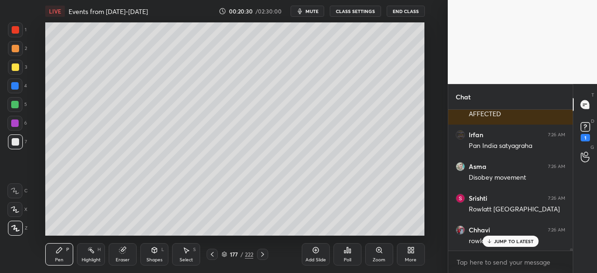
drag, startPoint x: 14, startPoint y: 25, endPoint x: 33, endPoint y: 21, distance: 19.0
click at [15, 25] on div at bounding box center [15, 29] width 15 height 15
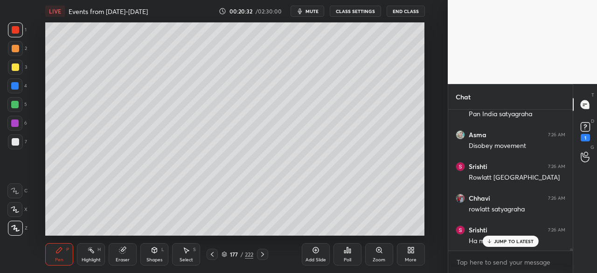
scroll to position [8091, 0]
click at [13, 146] on div at bounding box center [15, 141] width 15 height 15
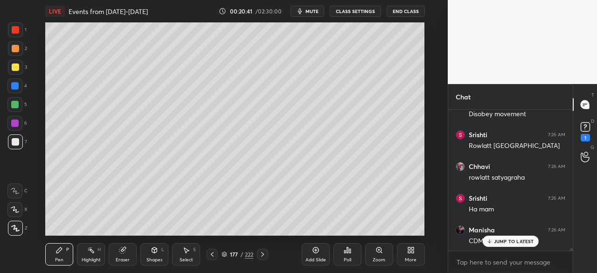
click at [509, 241] on p "JUMP TO LATEST" at bounding box center [514, 241] width 40 height 6
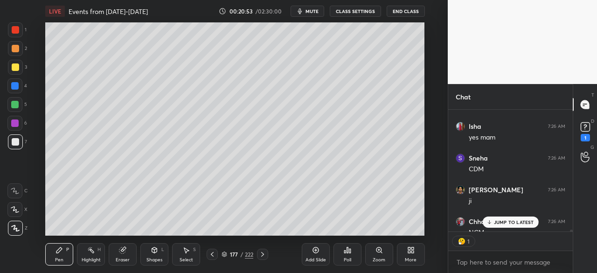
scroll to position [3, 3]
click at [17, 67] on div at bounding box center [15, 66] width 7 height 7
click at [511, 223] on p "JUMP TO LATEST" at bounding box center [514, 222] width 40 height 6
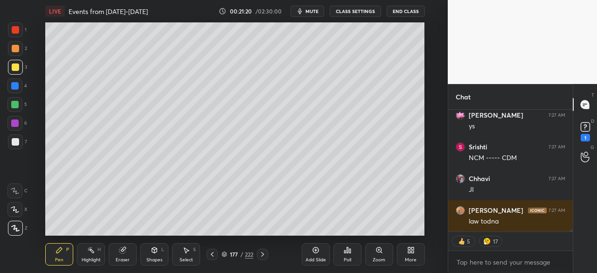
scroll to position [8603, 0]
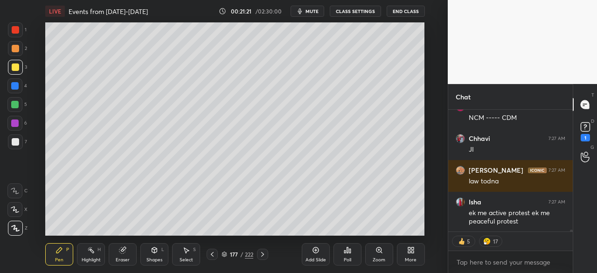
drag, startPoint x: 17, startPoint y: 70, endPoint x: 40, endPoint y: 71, distance: 22.9
click at [17, 71] on div at bounding box center [15, 67] width 15 height 15
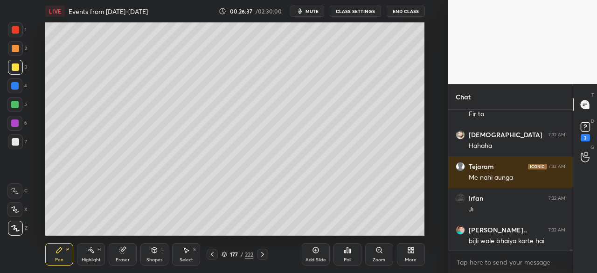
scroll to position [13665, 0]
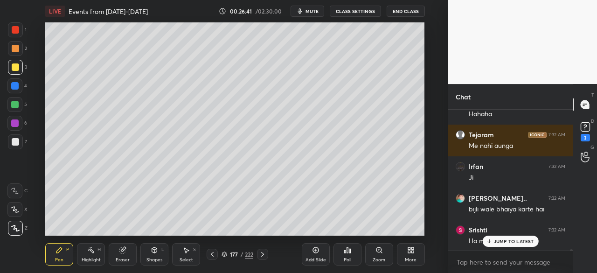
click at [15, 30] on div at bounding box center [15, 29] width 7 height 7
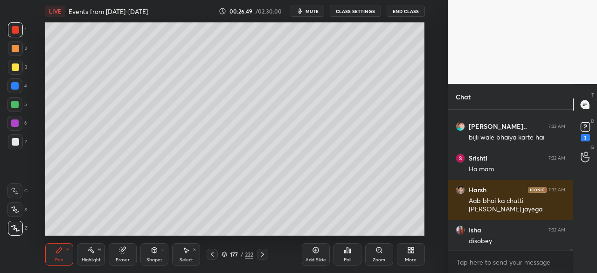
scroll to position [13768, 0]
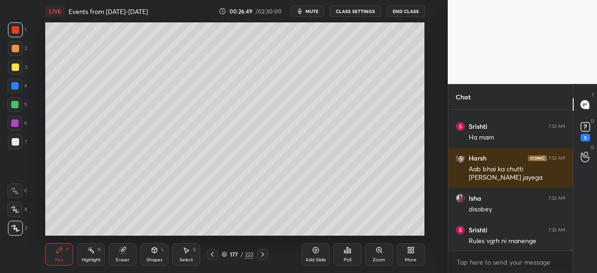
click at [430, 159] on div "Setting up your live class Poll for secs No correct answer Start poll" at bounding box center [235, 128] width 411 height 213
click at [425, 160] on div "Setting up your live class Poll for secs No correct answer Start poll" at bounding box center [235, 128] width 411 height 213
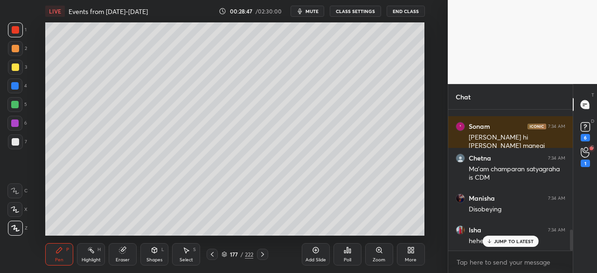
scroll to position [808, 0]
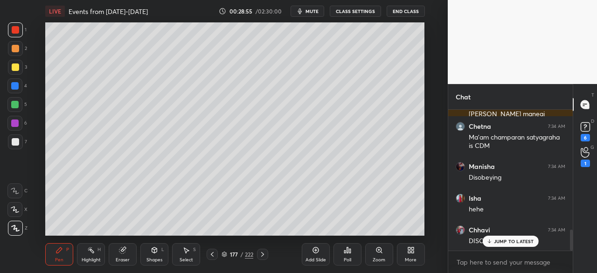
click at [511, 239] on p "JUMP TO LATEST" at bounding box center [514, 241] width 40 height 6
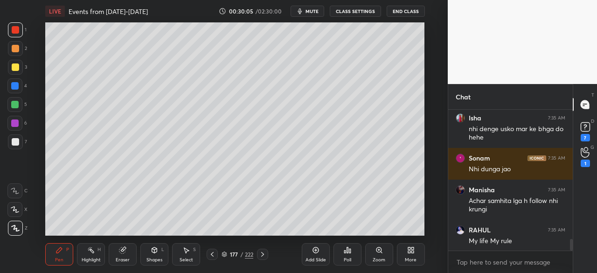
scroll to position [1590, 0]
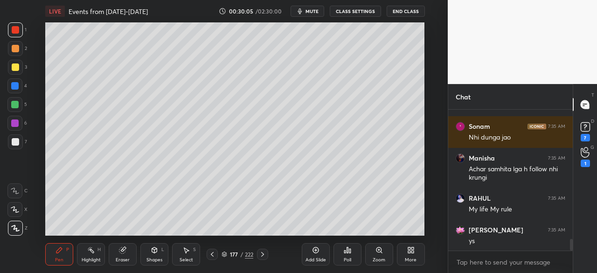
click at [16, 42] on div at bounding box center [15, 48] width 15 height 15
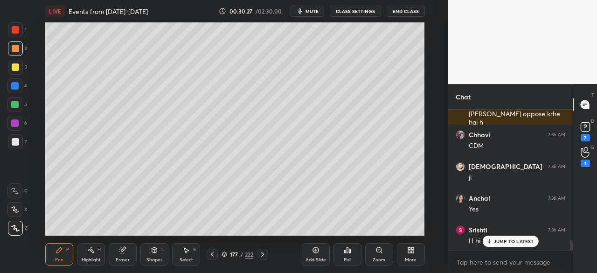
scroll to position [1812, 0]
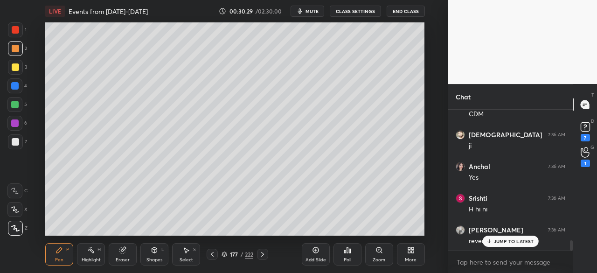
click at [12, 85] on div at bounding box center [14, 85] width 7 height 7
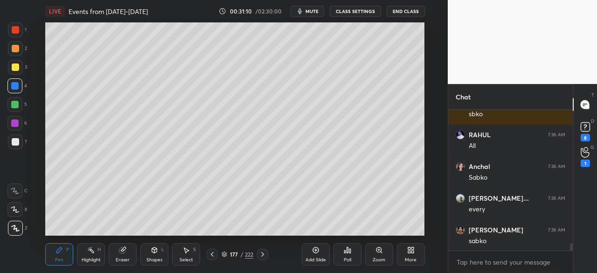
scroll to position [2542, 0]
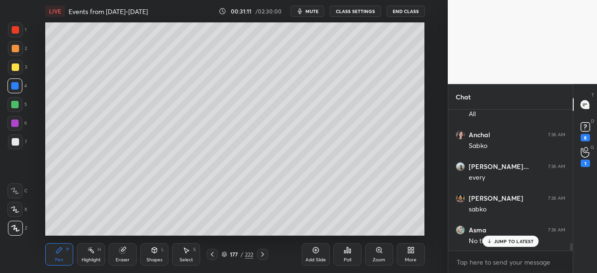
click at [16, 65] on div at bounding box center [15, 66] width 7 height 7
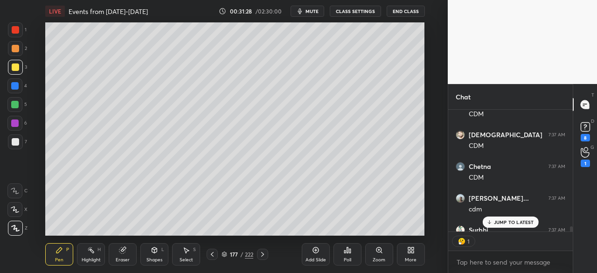
scroll to position [3, 3]
click at [16, 86] on div "1 2 3 4 5 6 7 C X Z C X Z E E Erase all H H LIVE Events from 1939-1942 00:31:28…" at bounding box center [220, 136] width 440 height 273
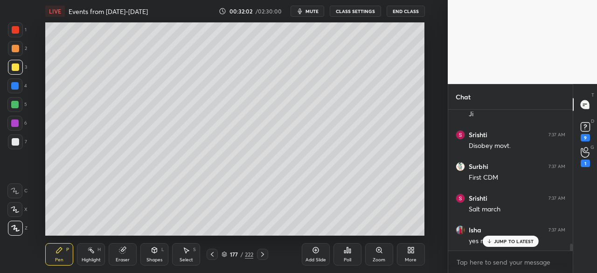
click at [14, 87] on div at bounding box center [14, 85] width 7 height 7
click at [499, 243] on p "JUMP TO LATEST" at bounding box center [514, 241] width 40 height 6
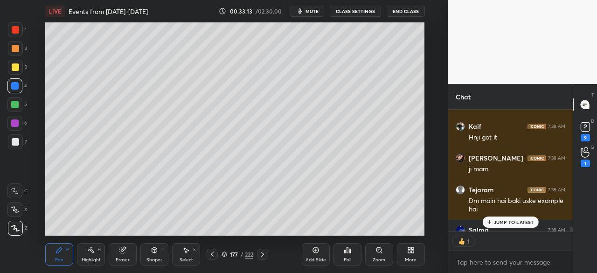
scroll to position [3756, 0]
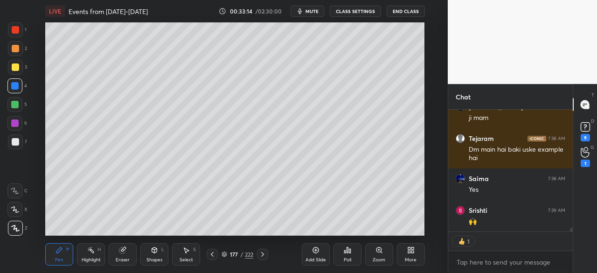
click at [15, 140] on div at bounding box center [15, 141] width 7 height 7
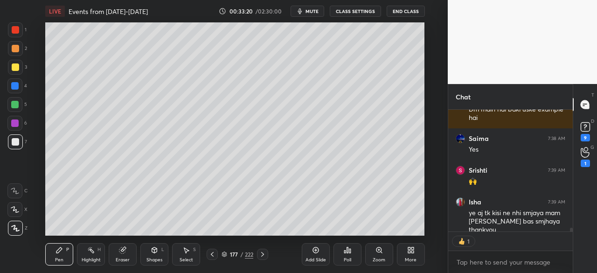
drag, startPoint x: 18, startPoint y: 28, endPoint x: 17, endPoint y: 21, distance: 6.6
click at [17, 27] on div at bounding box center [15, 29] width 7 height 7
click at [213, 255] on icon at bounding box center [212, 254] width 7 height 7
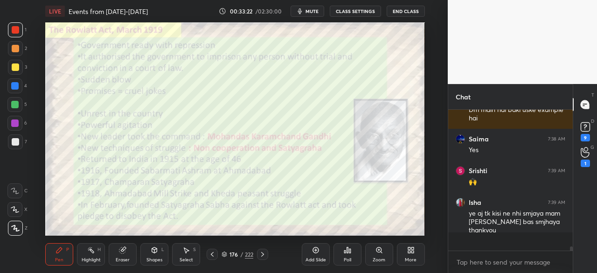
scroll to position [3776, 0]
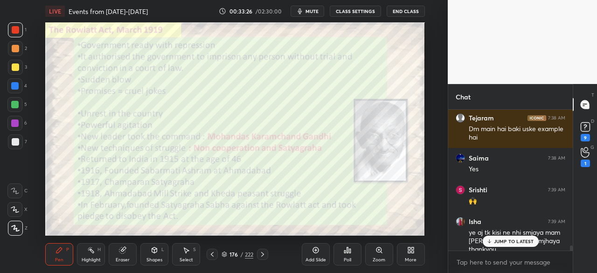
click at [512, 243] on p "JUMP TO LATEST" at bounding box center [514, 241] width 40 height 6
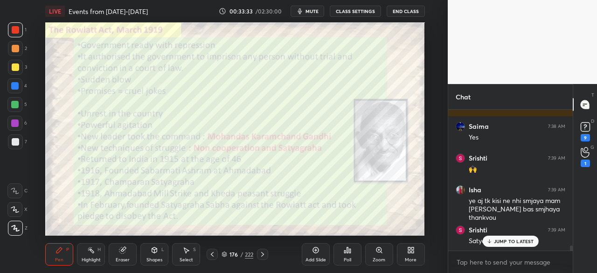
click at [16, 31] on div at bounding box center [15, 29] width 7 height 7
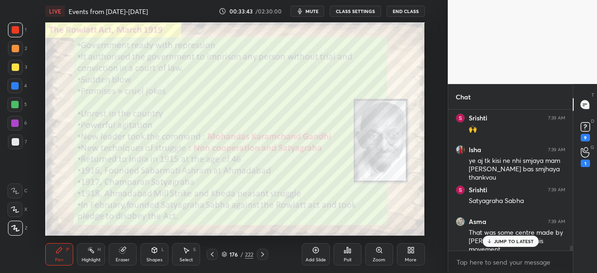
scroll to position [3880, 0]
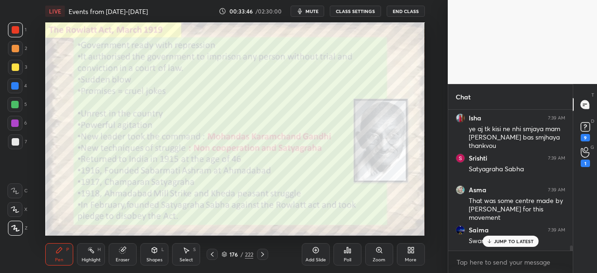
click at [508, 239] on p "JUMP TO LATEST" at bounding box center [514, 241] width 40 height 6
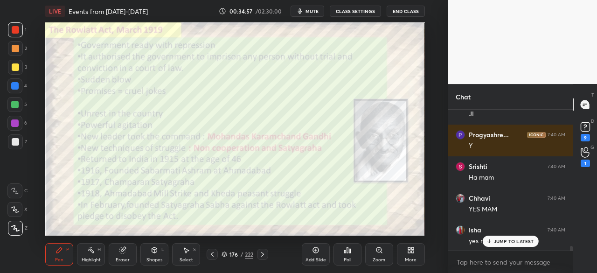
scroll to position [4111, 0]
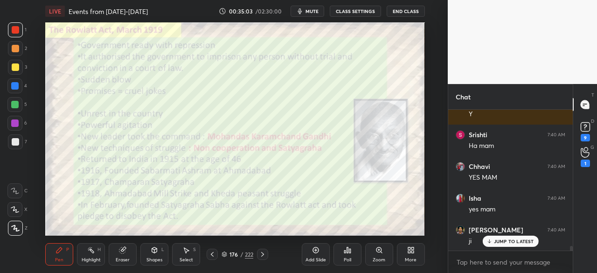
click at [13, 139] on div at bounding box center [15, 141] width 7 height 7
click at [13, 27] on div at bounding box center [15, 29] width 7 height 7
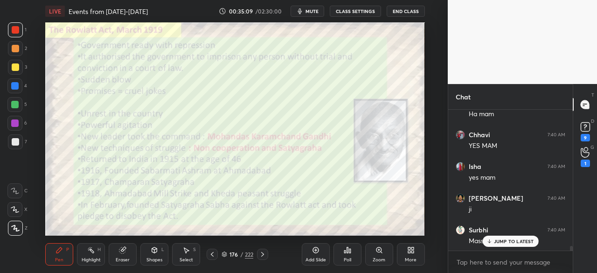
click at [319, 251] on div "Add Slide" at bounding box center [316, 254] width 28 height 22
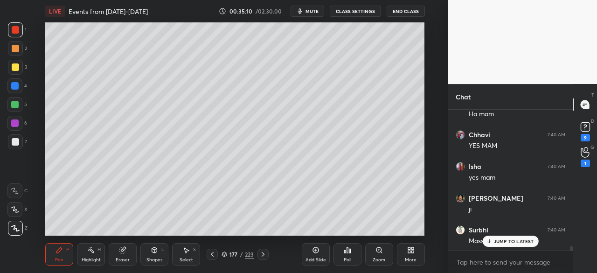
click at [22, 139] on div at bounding box center [15, 141] width 15 height 15
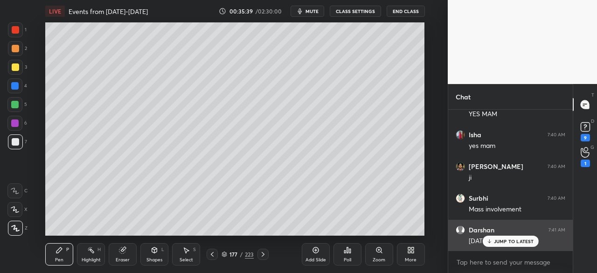
click at [529, 242] on p "JUMP TO LATEST" at bounding box center [514, 241] width 40 height 6
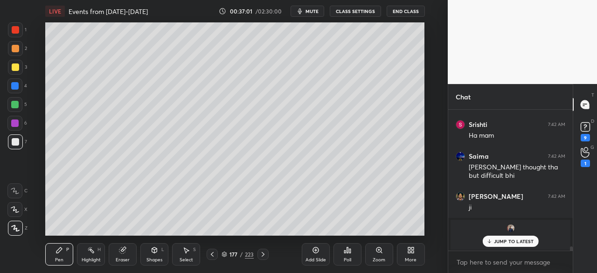
scroll to position [4619, 0]
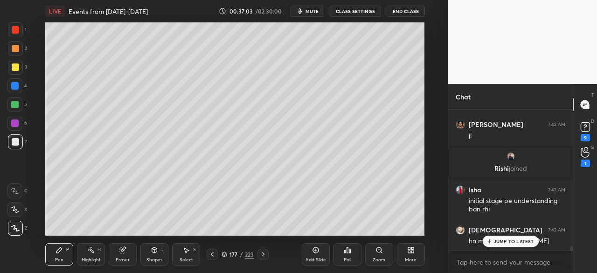
click at [10, 64] on div at bounding box center [15, 67] width 15 height 15
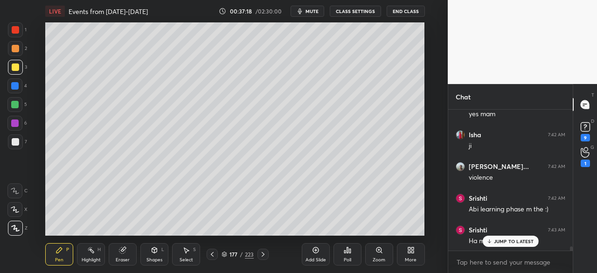
scroll to position [4841, 0]
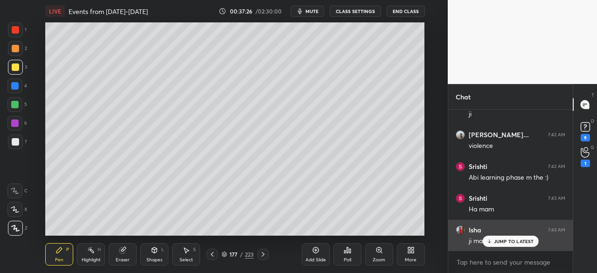
click at [515, 241] on p "JUMP TO LATEST" at bounding box center [514, 241] width 40 height 6
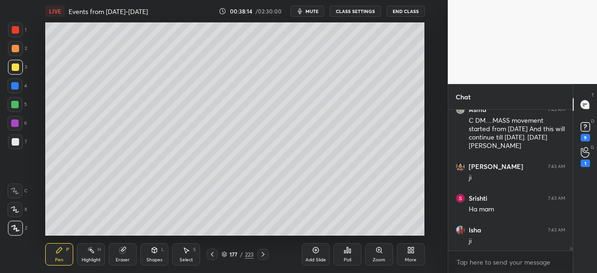
scroll to position [5025, 0]
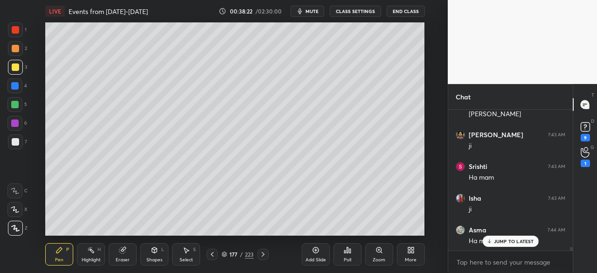
click at [14, 140] on div at bounding box center [15, 141] width 7 height 7
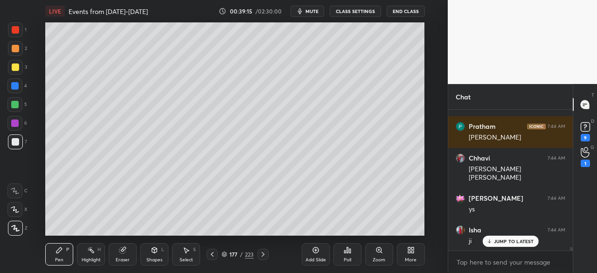
scroll to position [5431, 0]
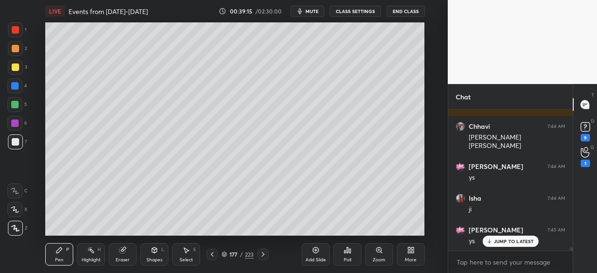
click at [12, 71] on div at bounding box center [15, 67] width 15 height 15
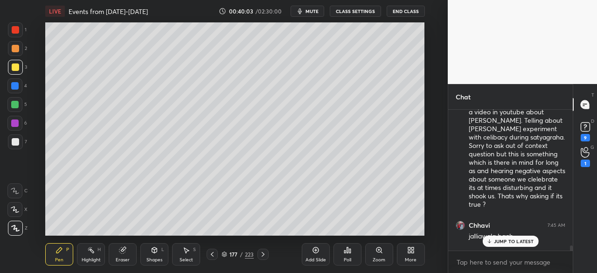
scroll to position [6010, 0]
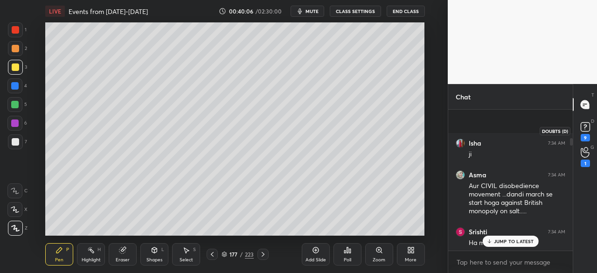
drag, startPoint x: 571, startPoint y: 249, endPoint x: 586, endPoint y: 128, distance: 121.3
click at [586, 128] on div "Chat Isha 7:34 AM ji Asma 7:34 AM Aur CIVIL disobedience movement ...dandi marc…" at bounding box center [522, 178] width 149 height 189
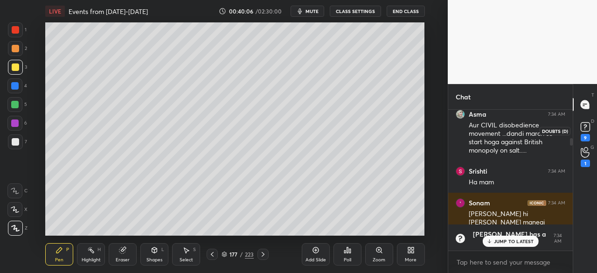
click at [588, 125] on rect at bounding box center [585, 127] width 9 height 9
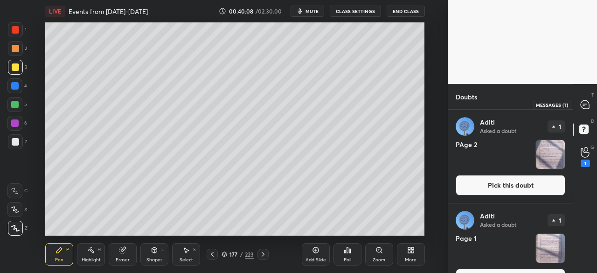
click at [585, 104] on icon at bounding box center [585, 104] width 4 height 0
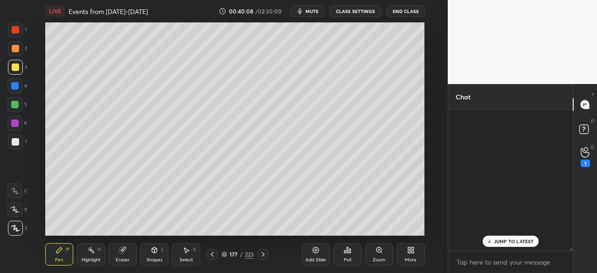
scroll to position [138, 122]
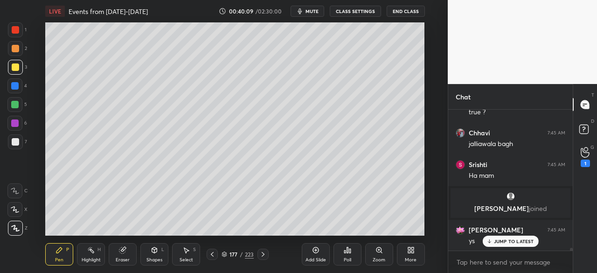
click at [519, 241] on p "JUMP TO LATEST" at bounding box center [514, 241] width 40 height 6
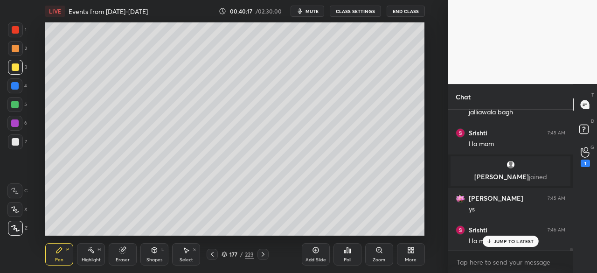
scroll to position [6920, 0]
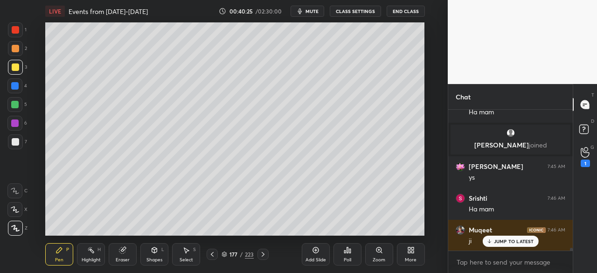
click at [16, 84] on div at bounding box center [14, 85] width 7 height 7
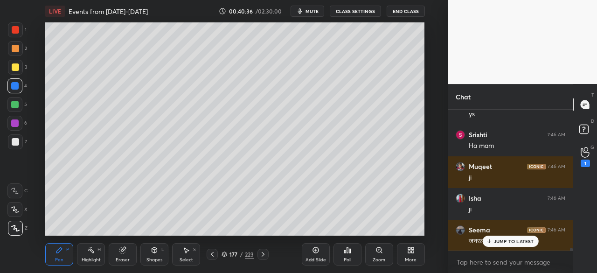
scroll to position [7015, 0]
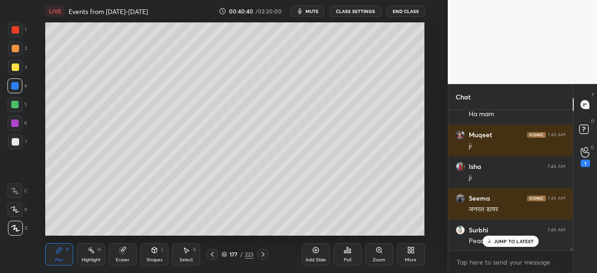
click at [13, 47] on div at bounding box center [15, 48] width 7 height 7
click at [14, 33] on div at bounding box center [15, 29] width 7 height 7
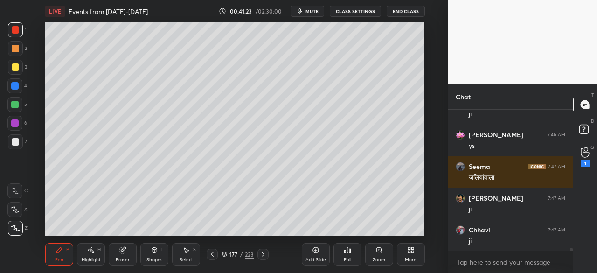
scroll to position [7255, 0]
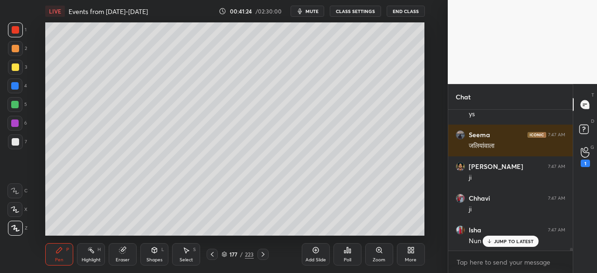
click at [518, 244] on p "JUMP TO LATEST" at bounding box center [514, 241] width 40 height 6
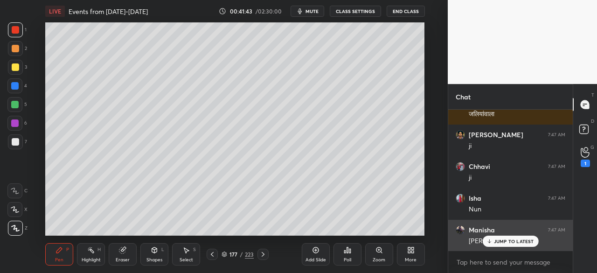
drag, startPoint x: 521, startPoint y: 241, endPoint x: 483, endPoint y: 229, distance: 39.7
click at [522, 241] on p "JUMP TO LATEST" at bounding box center [514, 241] width 40 height 6
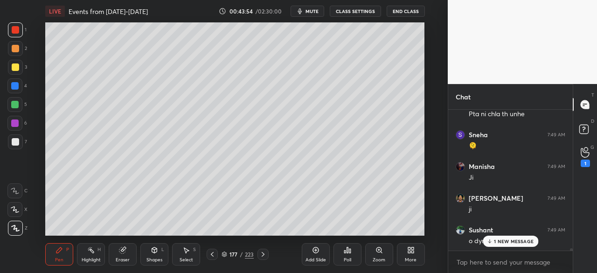
scroll to position [8069, 0]
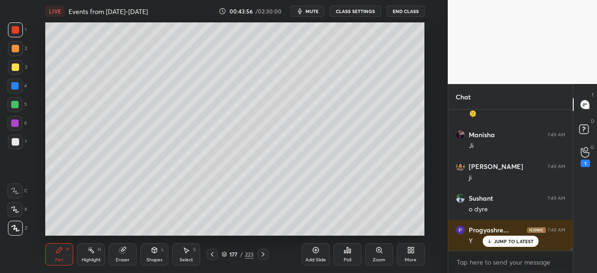
click at [267, 255] on div at bounding box center [263, 254] width 11 height 11
click at [265, 257] on icon at bounding box center [262, 254] width 7 height 7
click at [265, 256] on icon at bounding box center [262, 254] width 7 height 7
click at [265, 255] on icon at bounding box center [262, 254] width 7 height 7
click at [264, 255] on icon at bounding box center [262, 254] width 7 height 7
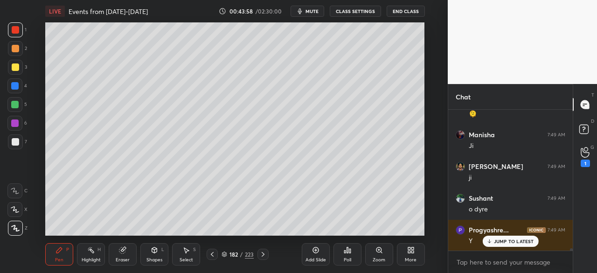
click at [264, 256] on icon at bounding box center [262, 254] width 7 height 7
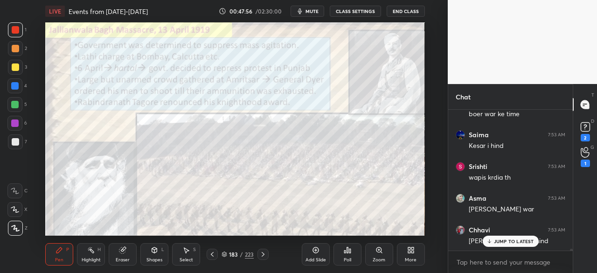
scroll to position [11055, 0]
click at [19, 86] on div at bounding box center [14, 85] width 7 height 7
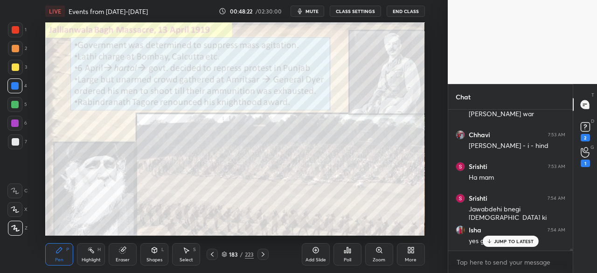
scroll to position [11159, 0]
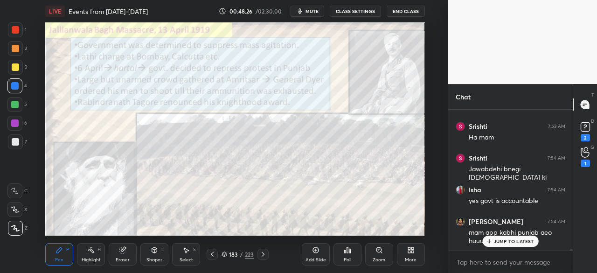
click at [518, 244] on p "JUMP TO LATEST" at bounding box center [514, 241] width 40 height 6
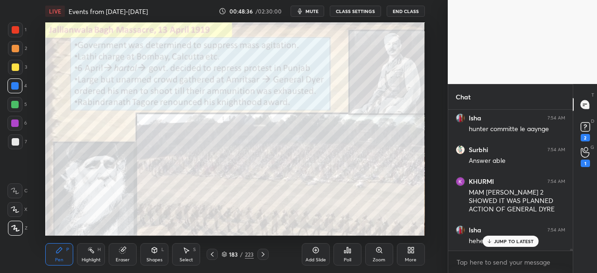
scroll to position [11334, 0]
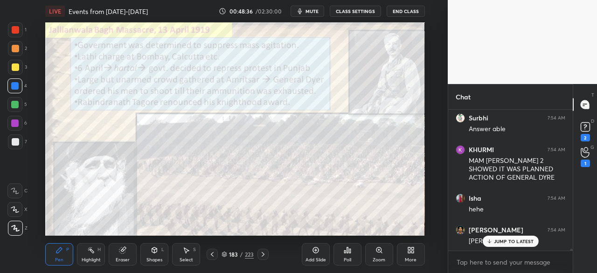
click at [18, 32] on div at bounding box center [15, 29] width 7 height 7
click at [528, 243] on p "JUMP TO LATEST" at bounding box center [514, 241] width 40 height 6
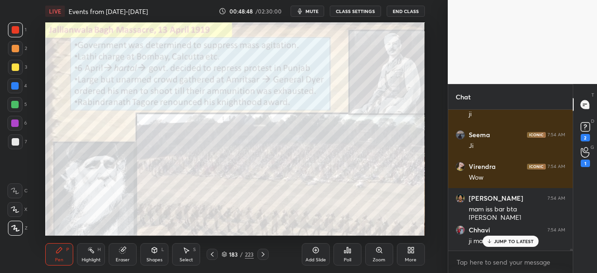
scroll to position [11588, 0]
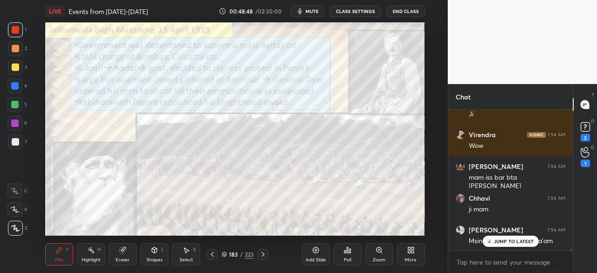
click at [527, 241] on p "JUMP TO LATEST" at bounding box center [514, 241] width 40 height 6
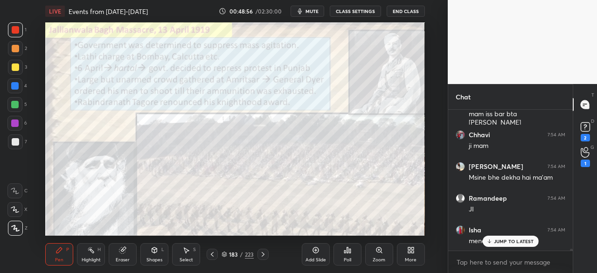
scroll to position [11683, 0]
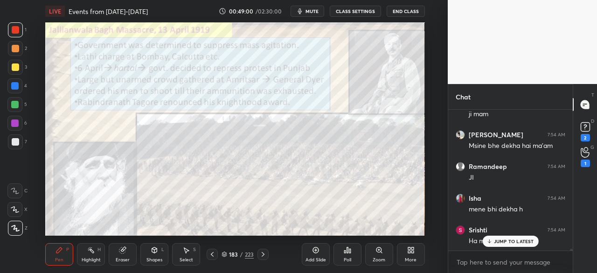
click at [18, 82] on div at bounding box center [14, 85] width 15 height 15
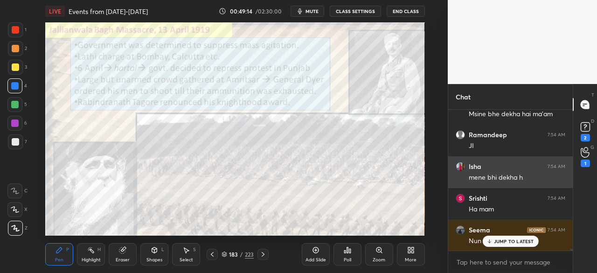
scroll to position [11746, 0]
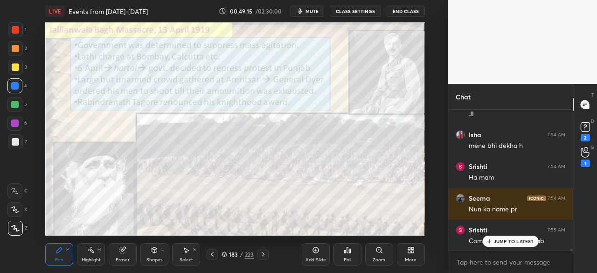
click at [505, 237] on div "JUMP TO LATEST" at bounding box center [510, 241] width 56 height 11
click at [314, 253] on icon at bounding box center [315, 249] width 7 height 7
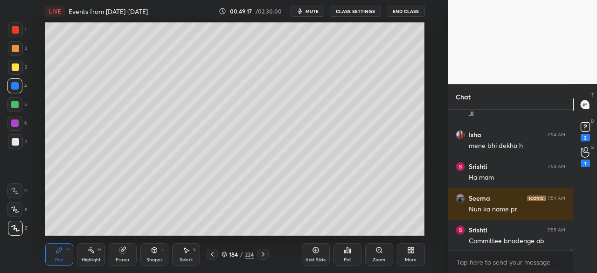
click at [20, 141] on div at bounding box center [15, 141] width 15 height 15
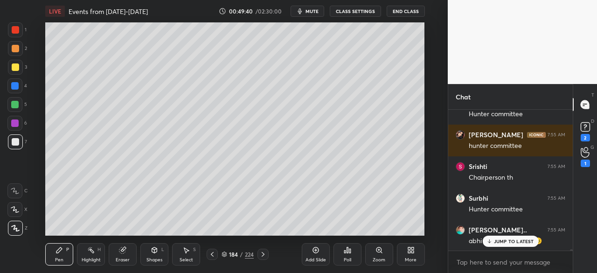
scroll to position [12254, 0]
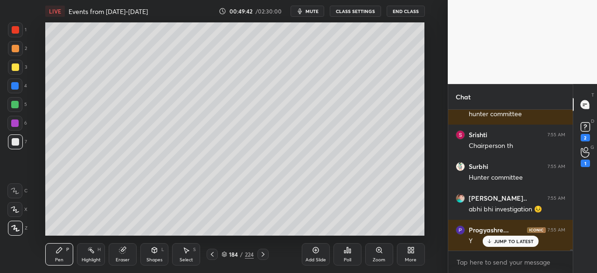
click at [13, 143] on div at bounding box center [15, 141] width 7 height 7
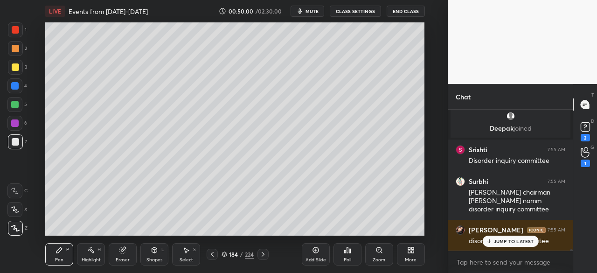
scroll to position [12463, 0]
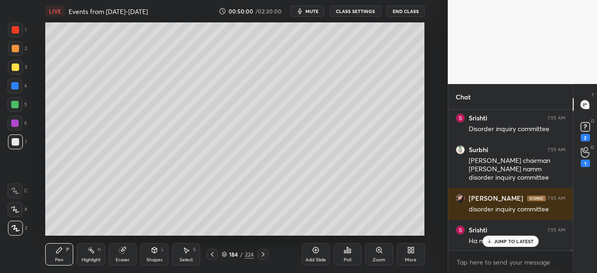
drag, startPoint x: 11, startPoint y: 67, endPoint x: 14, endPoint y: 58, distance: 9.0
click at [9, 67] on div at bounding box center [15, 67] width 15 height 15
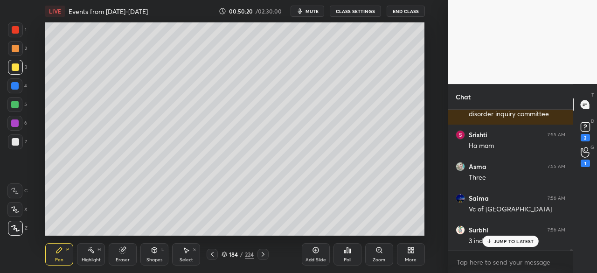
scroll to position [12590, 0]
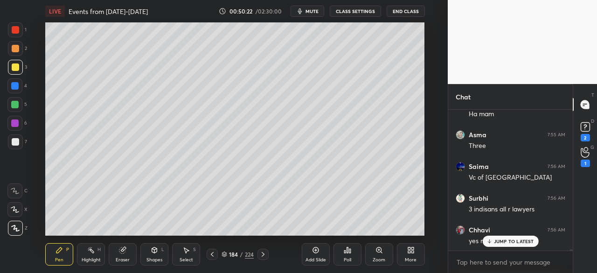
click at [11, 136] on div at bounding box center [15, 141] width 15 height 15
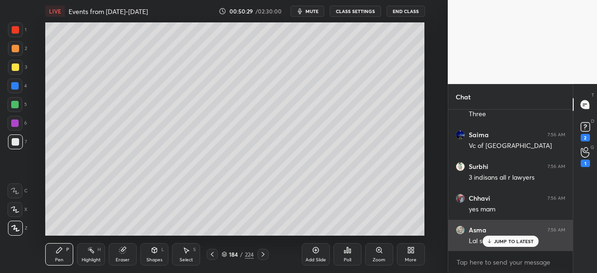
click at [513, 242] on p "JUMP TO LATEST" at bounding box center [514, 241] width 40 height 6
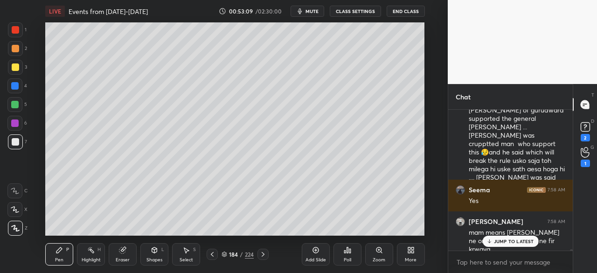
scroll to position [13675, 0]
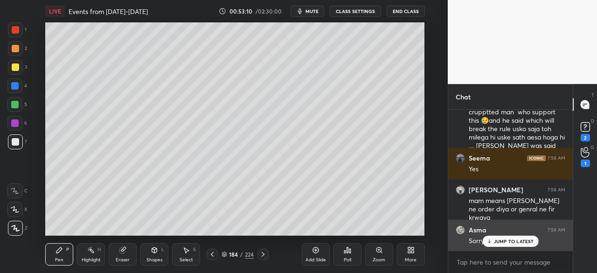
click at [509, 241] on p "JUMP TO LATEST" at bounding box center [514, 241] width 40 height 6
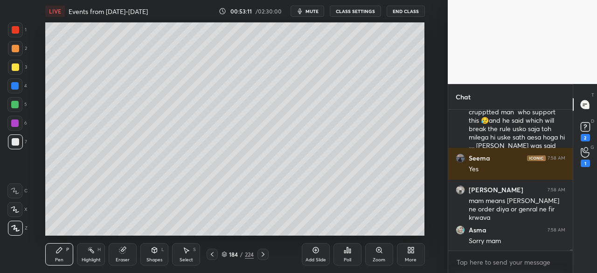
scroll to position [13707, 0]
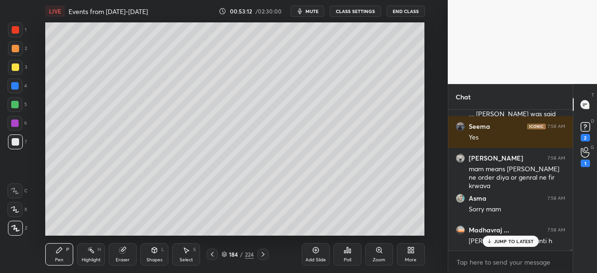
click at [14, 64] on div at bounding box center [15, 66] width 7 height 7
click at [520, 241] on p "JUMP TO LATEST" at bounding box center [514, 241] width 40 height 6
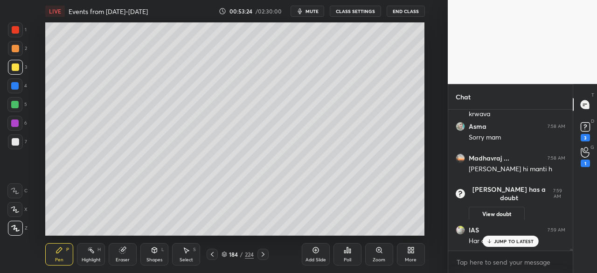
scroll to position [9953, 0]
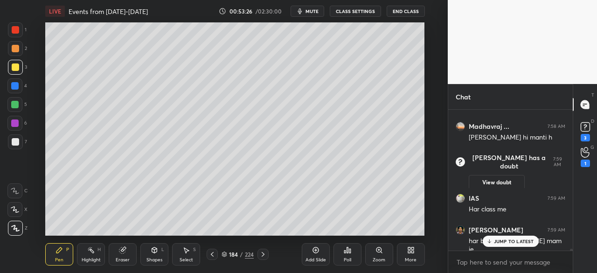
click at [526, 240] on p "JUMP TO LATEST" at bounding box center [514, 241] width 40 height 6
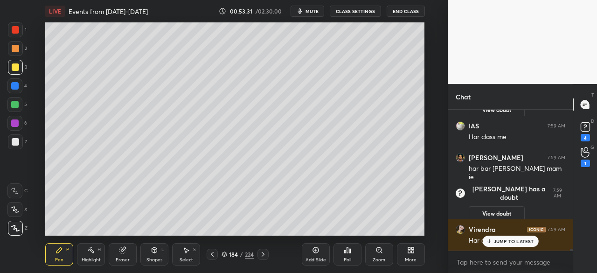
scroll to position [9982, 0]
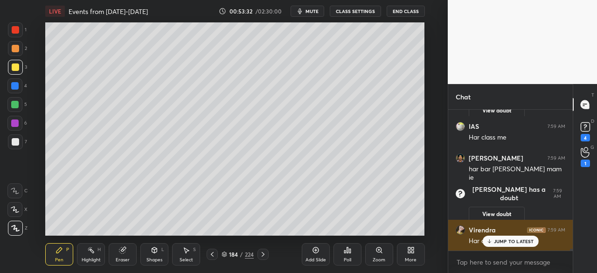
click at [514, 241] on p "JUMP TO LATEST" at bounding box center [514, 241] width 40 height 6
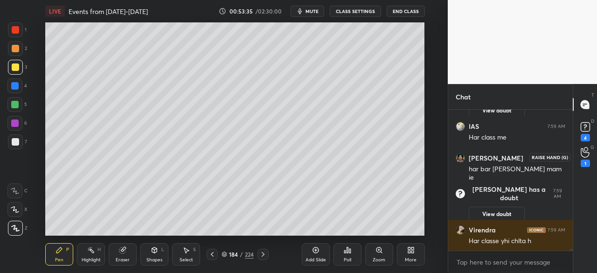
click at [587, 154] on icon at bounding box center [585, 152] width 9 height 11
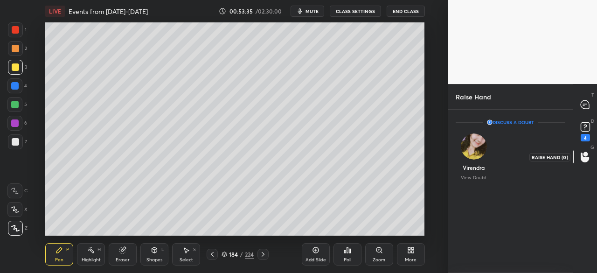
scroll to position [3, 3]
click at [586, 130] on rect at bounding box center [585, 127] width 9 height 9
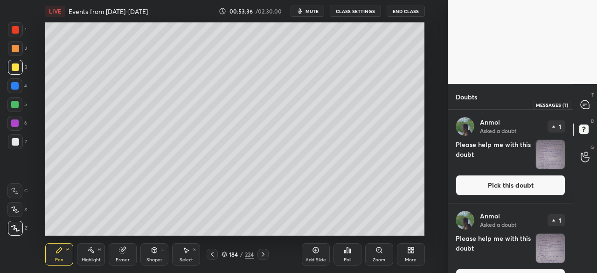
click at [584, 103] on icon at bounding box center [585, 104] width 8 height 8
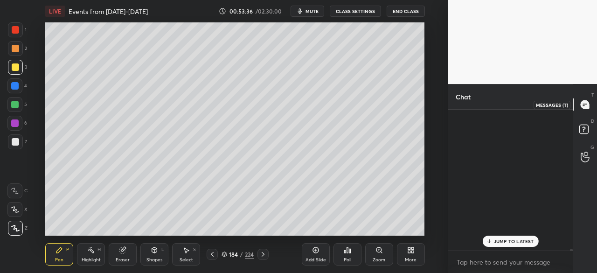
scroll to position [138, 122]
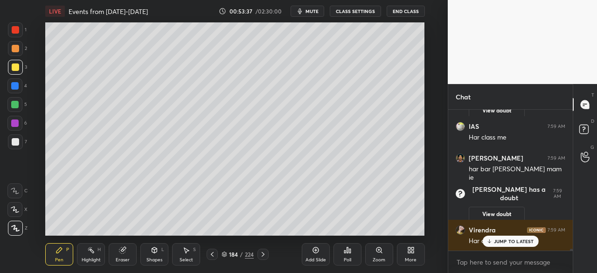
click at [527, 240] on p "JUMP TO LATEST" at bounding box center [514, 241] width 40 height 6
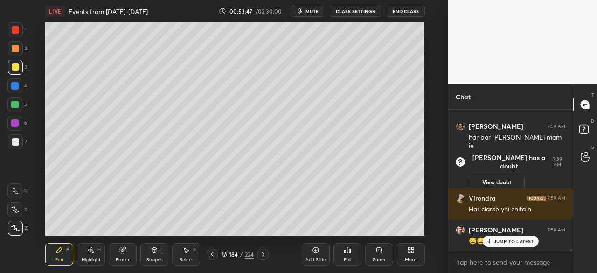
scroll to position [10216, 0]
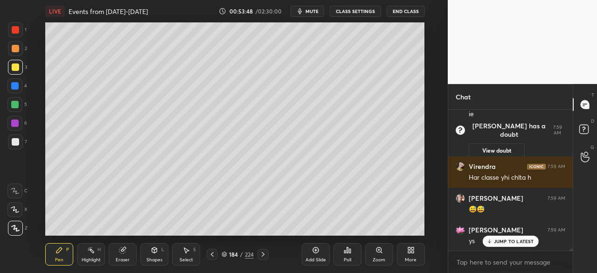
click at [17, 80] on div at bounding box center [14, 85] width 15 height 15
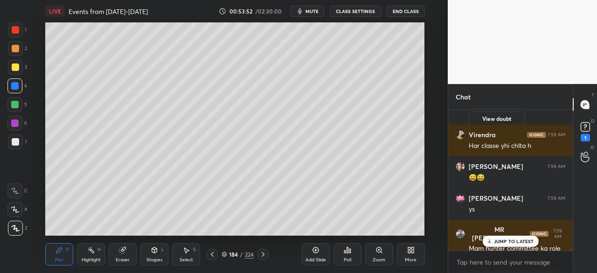
scroll to position [10280, 0]
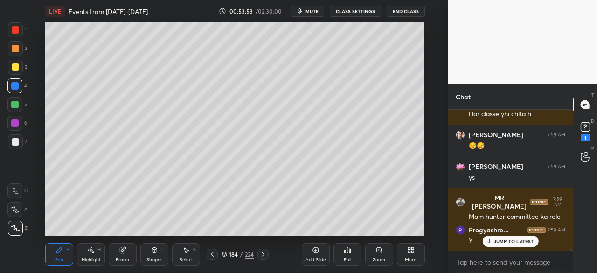
click at [529, 240] on p "JUMP TO LATEST" at bounding box center [514, 241] width 40 height 6
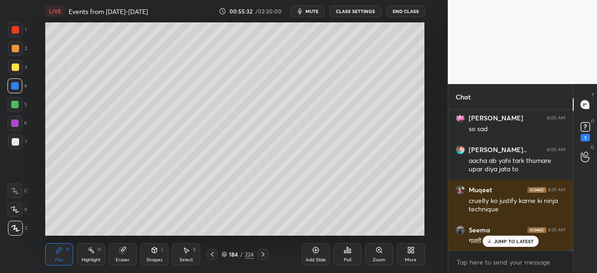
scroll to position [11284, 0]
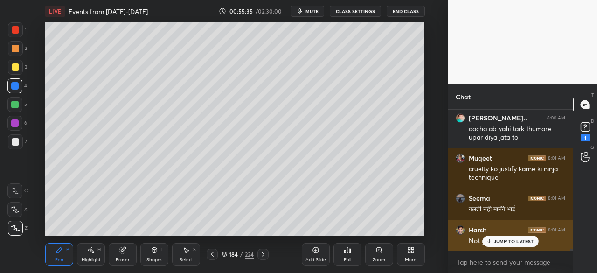
click at [530, 244] on p "JUMP TO LATEST" at bounding box center [514, 241] width 40 height 6
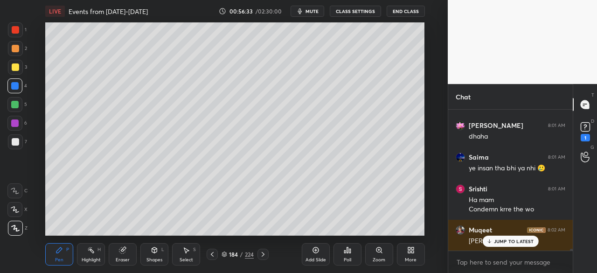
scroll to position [11604, 0]
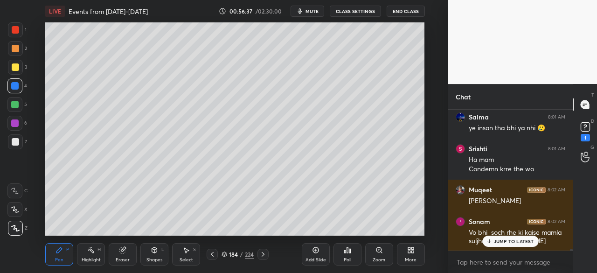
click at [18, 41] on div "1 2 3 4 5 6 7" at bounding box center [17, 87] width 20 height 131
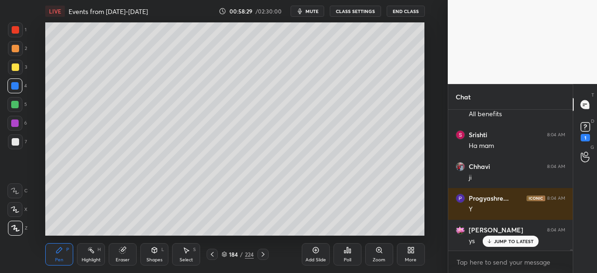
scroll to position [12803, 0]
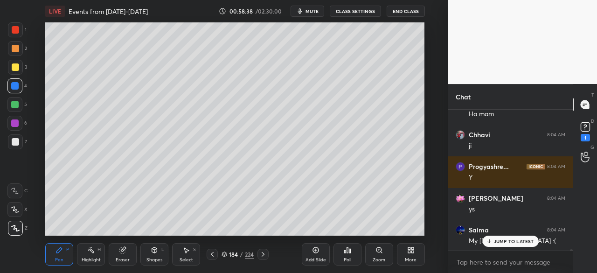
click at [15, 143] on div at bounding box center [15, 141] width 7 height 7
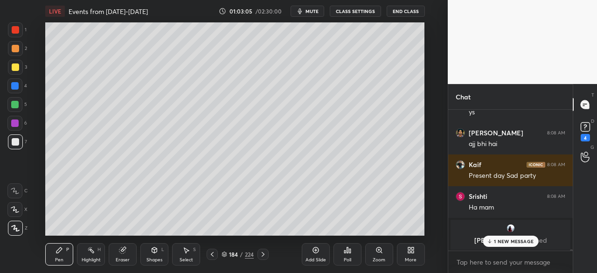
scroll to position [16570, 0]
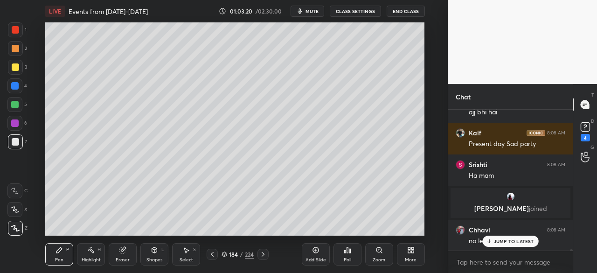
click at [510, 243] on p "JUMP TO LATEST" at bounding box center [514, 241] width 40 height 6
click at [313, 251] on icon at bounding box center [315, 249] width 7 height 7
click at [19, 140] on div at bounding box center [15, 141] width 15 height 15
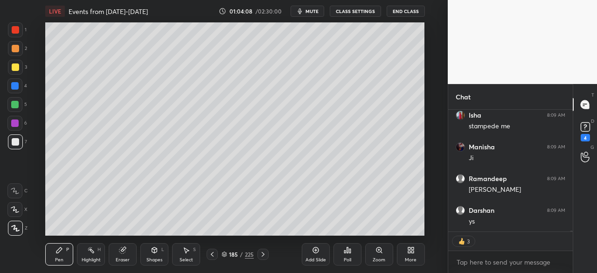
scroll to position [17288, 0]
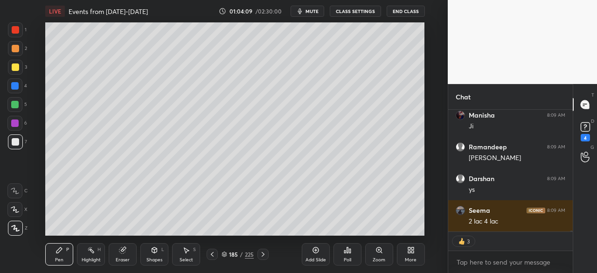
click at [14, 50] on div at bounding box center [15, 48] width 7 height 7
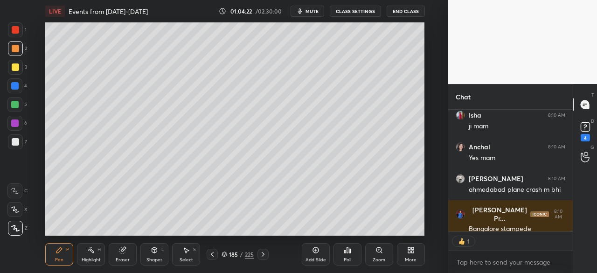
scroll to position [17478, 0]
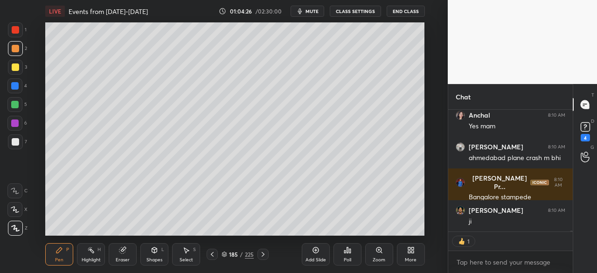
click at [16, 145] on div at bounding box center [15, 141] width 7 height 7
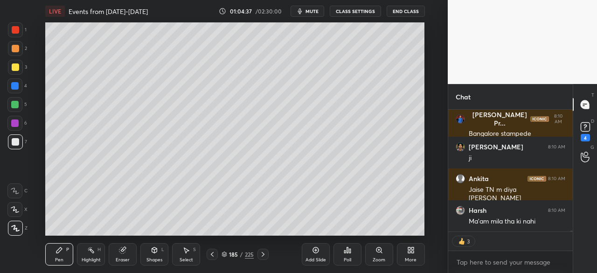
scroll to position [17574, 0]
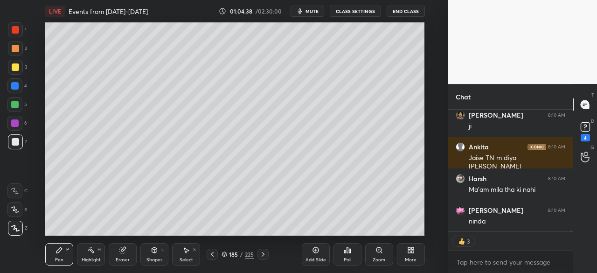
type textarea "x"
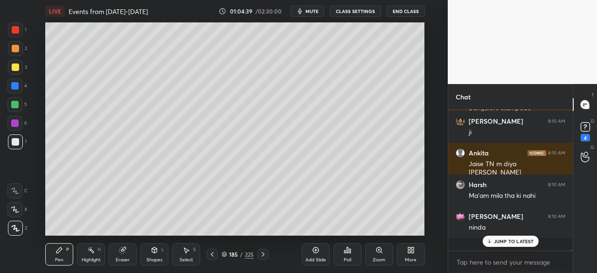
scroll to position [138, 122]
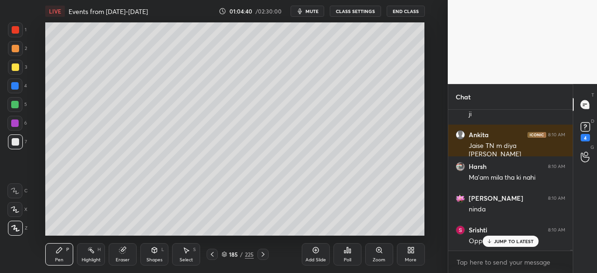
click at [522, 241] on p "JUMP TO LATEST" at bounding box center [514, 241] width 40 height 6
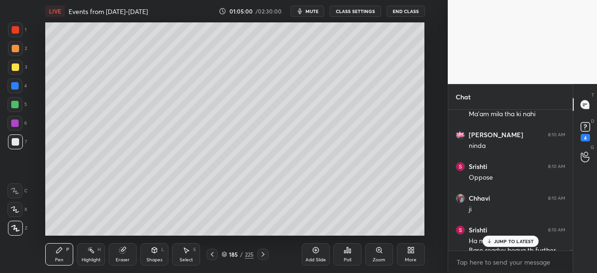
scroll to position [17667, 0]
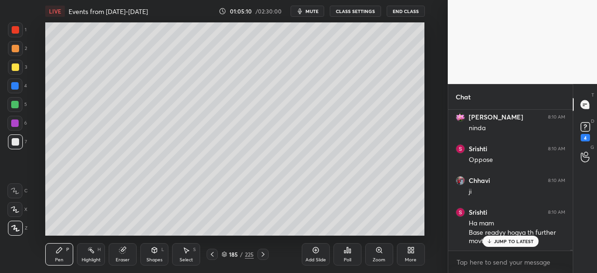
click at [512, 244] on p "JUMP TO LATEST" at bounding box center [514, 241] width 40 height 6
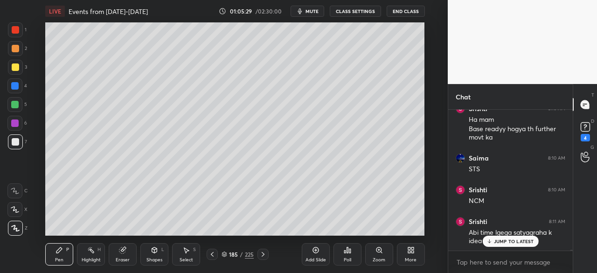
scroll to position [17802, 0]
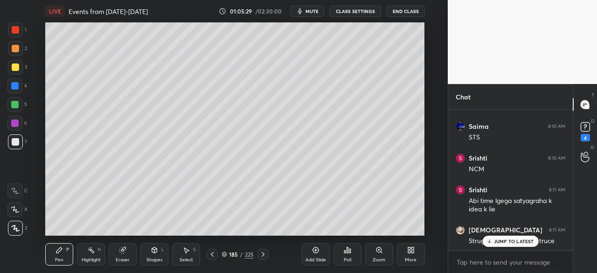
click at [17, 69] on div at bounding box center [15, 66] width 7 height 7
click at [506, 240] on p "JUMP TO LATEST" at bounding box center [514, 241] width 40 height 6
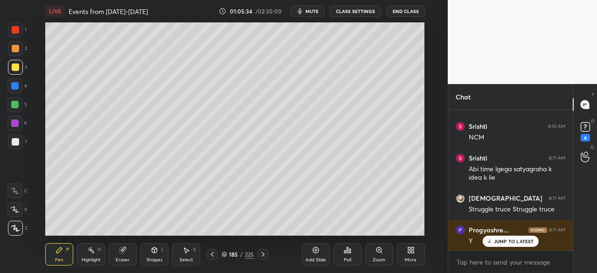
click at [321, 253] on div "Add Slide" at bounding box center [316, 254] width 28 height 22
click at [499, 240] on p "JUMP TO LATEST" at bounding box center [514, 241] width 40 height 6
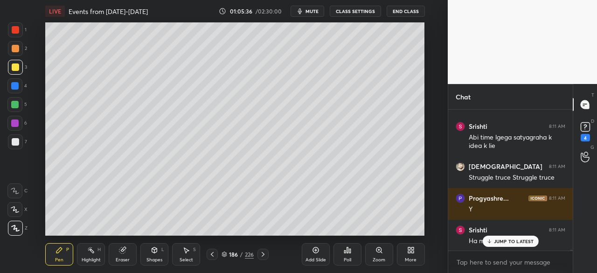
drag, startPoint x: 18, startPoint y: 139, endPoint x: 40, endPoint y: 107, distance: 38.9
click at [17, 139] on div at bounding box center [15, 141] width 7 height 7
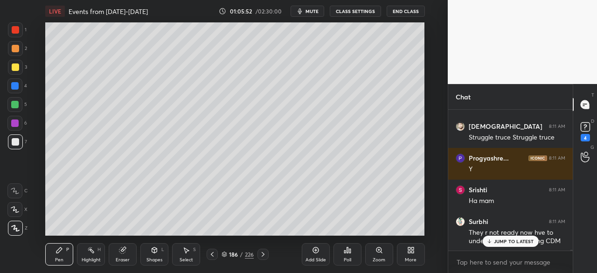
click at [15, 143] on div at bounding box center [15, 141] width 7 height 7
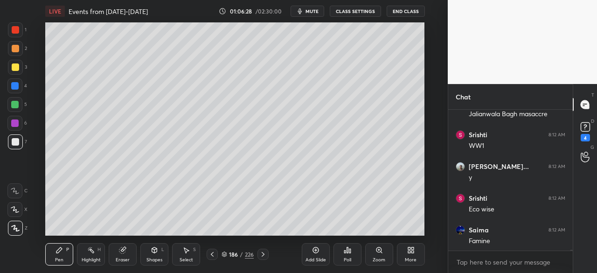
scroll to position [18286, 0]
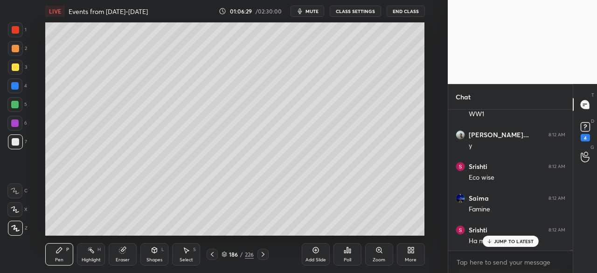
click at [505, 241] on p "JUMP TO LATEST" at bounding box center [514, 241] width 40 height 6
click at [12, 70] on div at bounding box center [15, 66] width 7 height 7
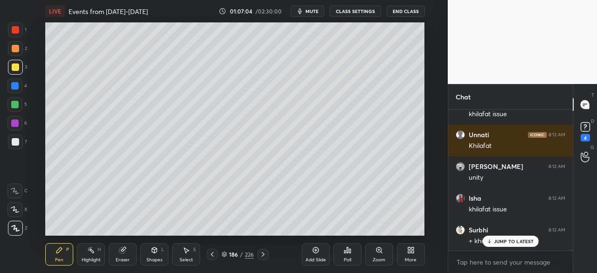
scroll to position [18978, 0]
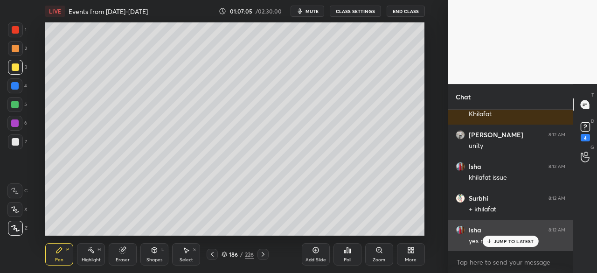
click at [507, 241] on p "JUMP TO LATEST" at bounding box center [514, 241] width 40 height 6
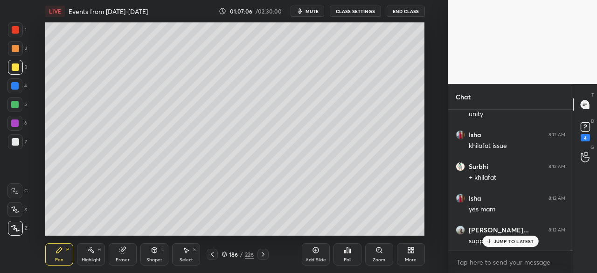
scroll to position [19041, 0]
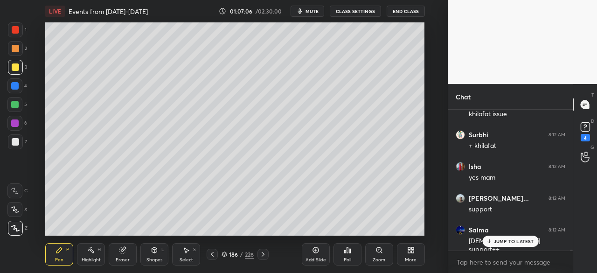
click at [521, 243] on p "JUMP TO LATEST" at bounding box center [514, 241] width 40 height 6
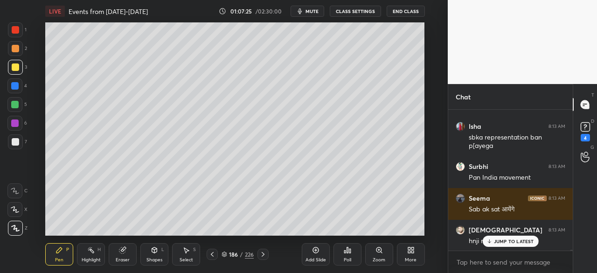
scroll to position [19312, 0]
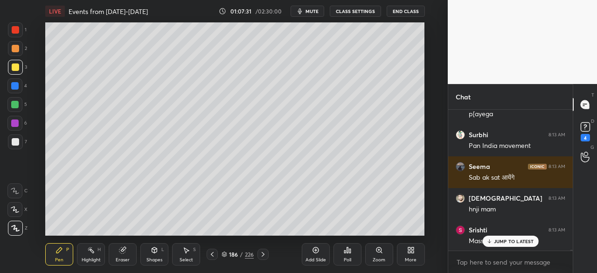
click at [518, 240] on p "JUMP TO LATEST" at bounding box center [514, 241] width 40 height 6
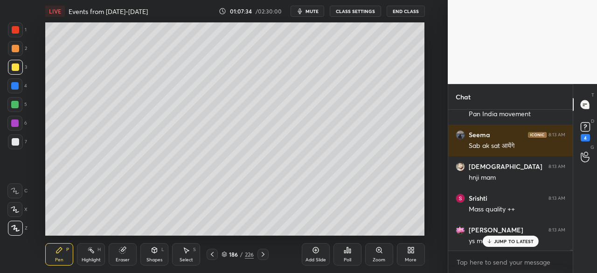
scroll to position [19447, 0]
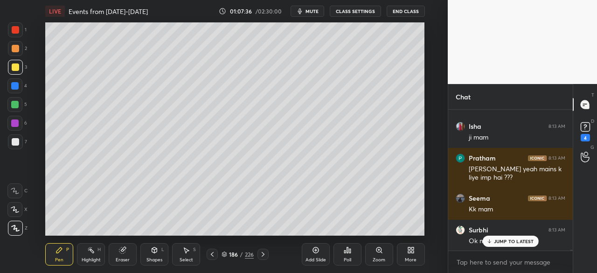
click at [520, 241] on p "JUMP TO LATEST" at bounding box center [514, 241] width 40 height 6
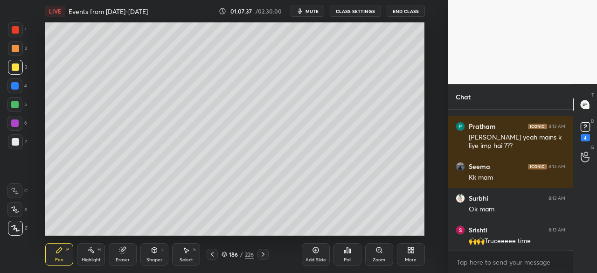
scroll to position [19606, 0]
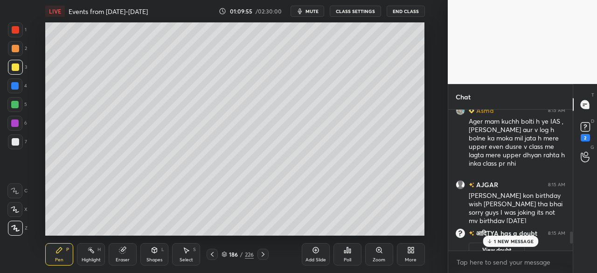
scroll to position [1443, 0]
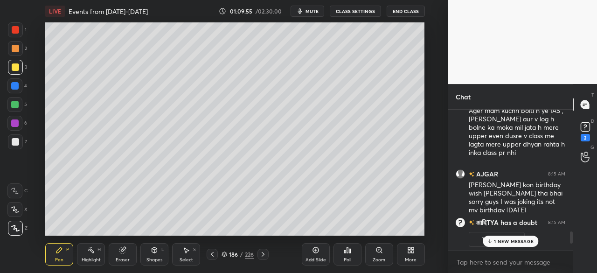
drag, startPoint x: 572, startPoint y: 244, endPoint x: 540, endPoint y: 245, distance: 31.3
click at [540, 245] on div "[PERSON_NAME] 8:13 AM mam, those 3 [DEMOGRAPHIC_DATA] in the committee didn't r…" at bounding box center [510, 180] width 125 height 141
click at [525, 240] on p "2 NEW MESSAGES" at bounding box center [514, 241] width 43 height 6
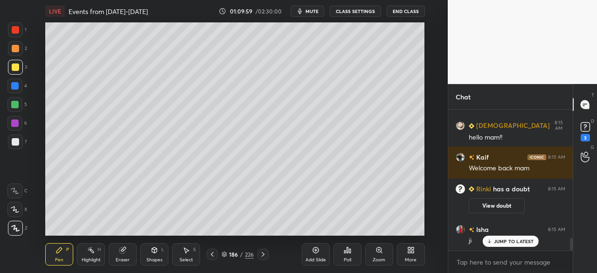
scroll to position [1431, 0]
click at [14, 31] on div at bounding box center [15, 29] width 7 height 7
click at [517, 243] on p "JUMP TO LATEST" at bounding box center [514, 241] width 40 height 6
click at [8, 144] on div at bounding box center [15, 141] width 15 height 15
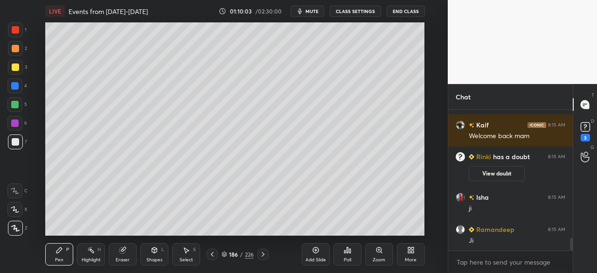
click at [319, 252] on icon at bounding box center [315, 249] width 7 height 7
click at [13, 144] on div at bounding box center [15, 141] width 7 height 7
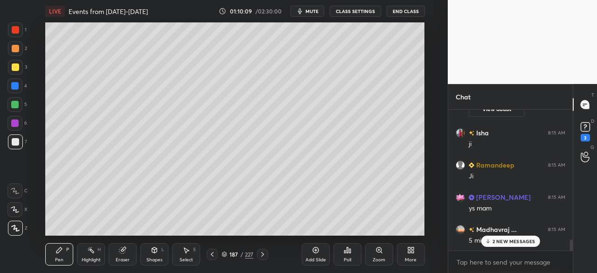
drag, startPoint x: 571, startPoint y: 244, endPoint x: 583, endPoint y: 259, distance: 18.6
click at [583, 259] on div "Chat Kaif 8:15 AM Welcome back mam [PERSON_NAME] has a doubt 8:15 AM View doubt…" at bounding box center [522, 178] width 149 height 189
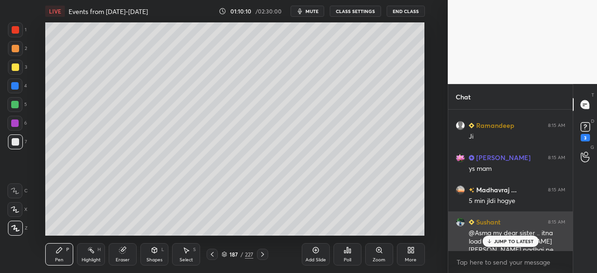
click at [525, 240] on p "JUMP TO LATEST" at bounding box center [514, 241] width 40 height 6
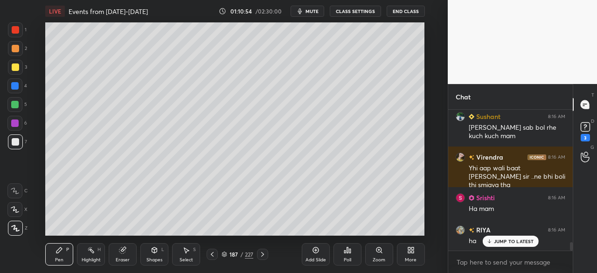
scroll to position [2279, 0]
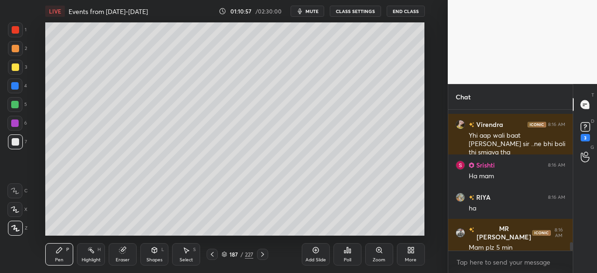
click at [16, 142] on div at bounding box center [15, 141] width 7 height 7
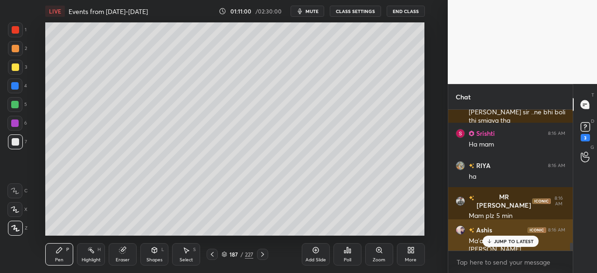
click at [524, 242] on p "JUMP TO LATEST" at bounding box center [514, 241] width 40 height 6
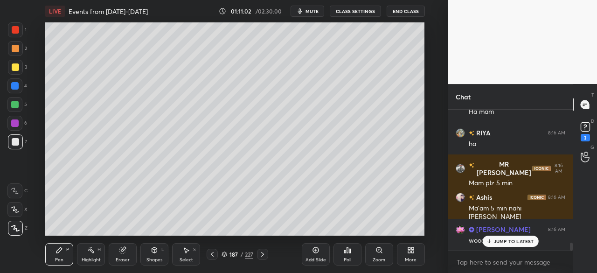
scroll to position [2384, 0]
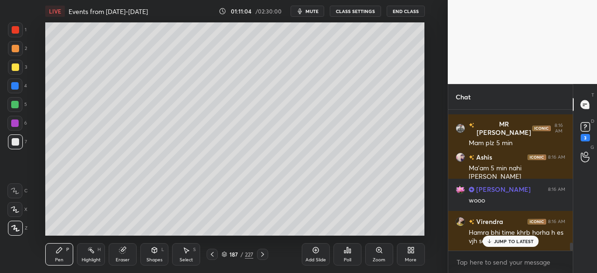
click at [525, 238] on p "JUMP TO LATEST" at bounding box center [514, 241] width 40 height 6
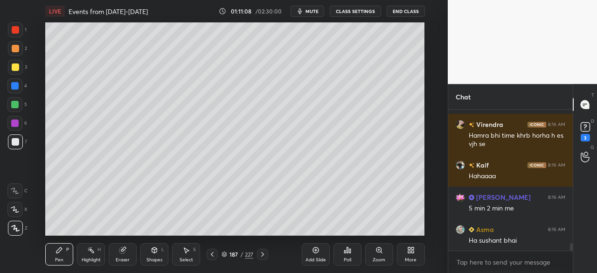
scroll to position [2513, 0]
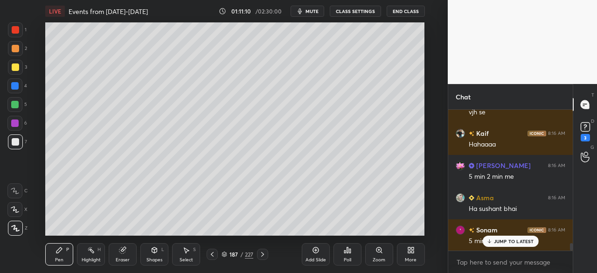
click at [508, 241] on p "JUMP TO LATEST" at bounding box center [514, 241] width 40 height 6
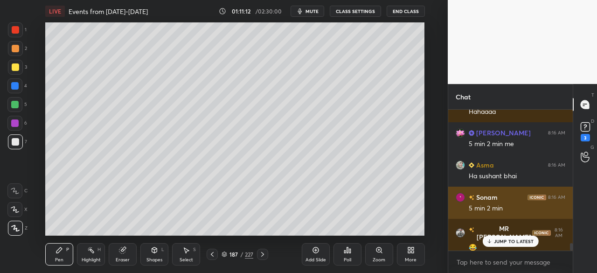
scroll to position [2577, 0]
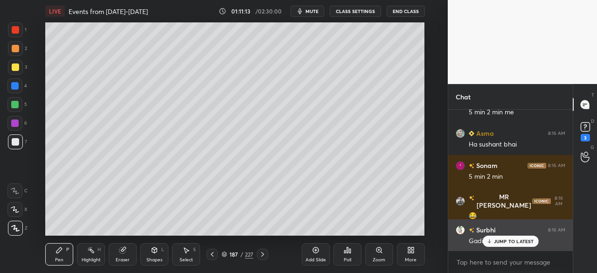
click at [498, 244] on p "JUMP TO LATEST" at bounding box center [514, 241] width 40 height 6
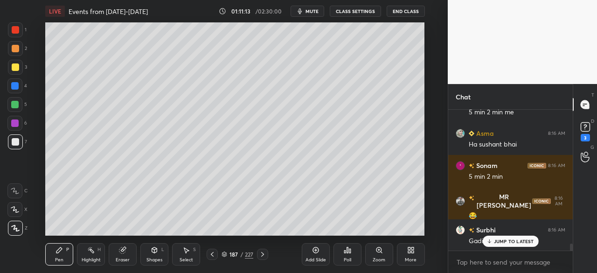
scroll to position [2642, 0]
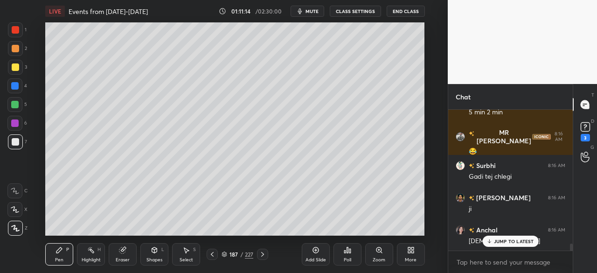
click at [528, 244] on p "JUMP TO LATEST" at bounding box center [514, 241] width 40 height 6
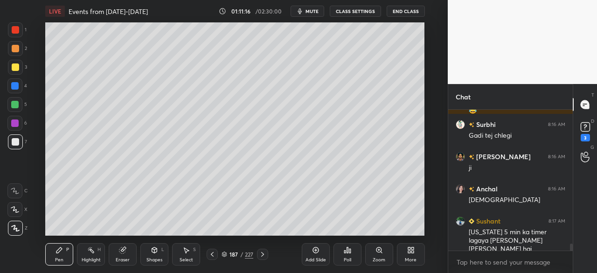
click at [17, 139] on div at bounding box center [15, 141] width 7 height 7
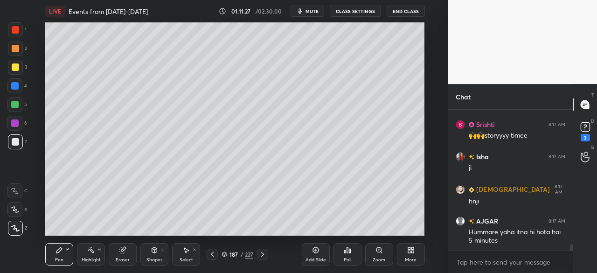
scroll to position [2980, 0]
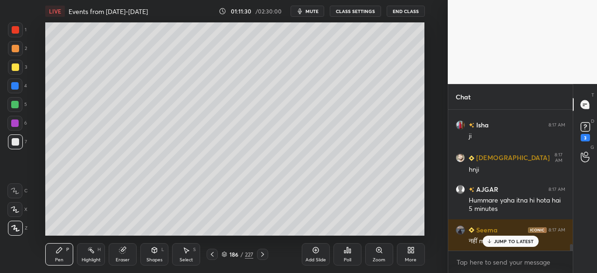
click at [15, 34] on div at bounding box center [15, 29] width 15 height 15
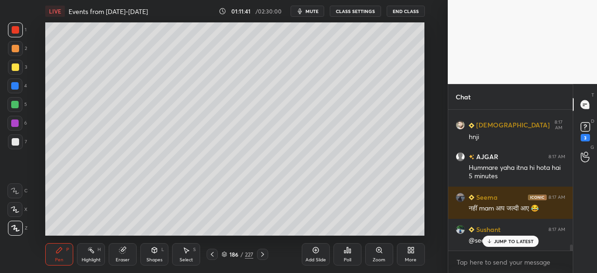
scroll to position [3045, 0]
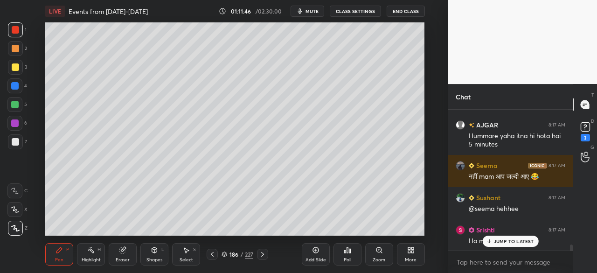
click at [264, 254] on icon at bounding box center [262, 254] width 3 height 5
click at [16, 140] on div at bounding box center [15, 141] width 7 height 7
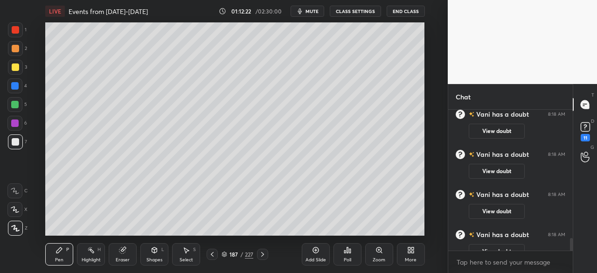
scroll to position [1420, 0]
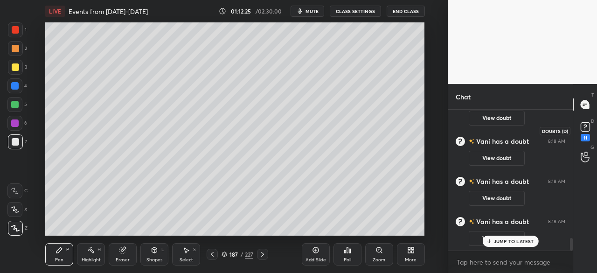
click at [589, 126] on rect at bounding box center [585, 127] width 9 height 9
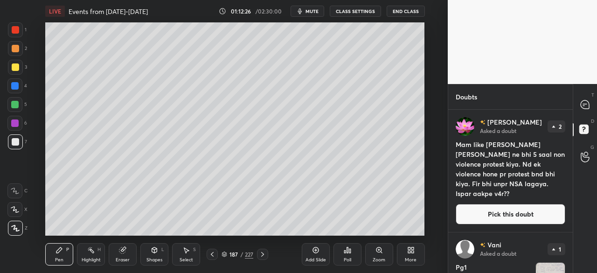
click at [570, 155] on div "[PERSON_NAME] Asked a doubt 2 Mam like [PERSON_NAME] [PERSON_NAME] ne bhi 5 saa…" at bounding box center [510, 171] width 125 height 122
click at [584, 103] on icon at bounding box center [585, 104] width 8 height 8
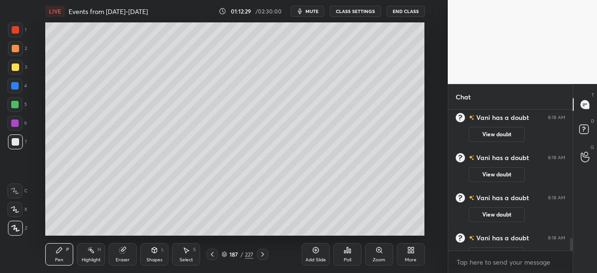
scroll to position [1645, 0]
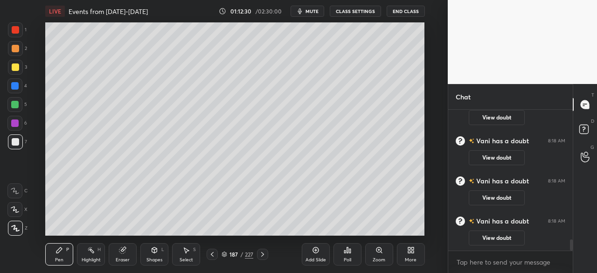
drag, startPoint x: 572, startPoint y: 242, endPoint x: 585, endPoint y: 239, distance: 13.3
click at [573, 253] on div "Chat [PERSON_NAME] has a doubt 8:18 AM View doubt [PERSON_NAME] has a doubt 8:1…" at bounding box center [522, 178] width 149 height 189
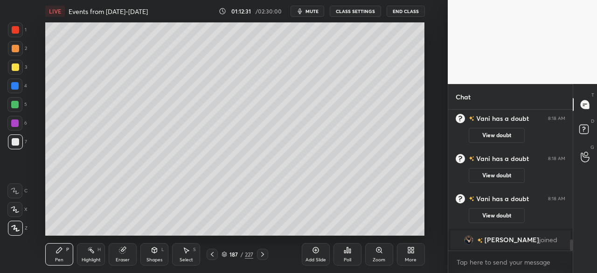
click at [596, 215] on div "T Messages (T) D Doubts (D) G Raise Hand (G)" at bounding box center [585, 178] width 24 height 189
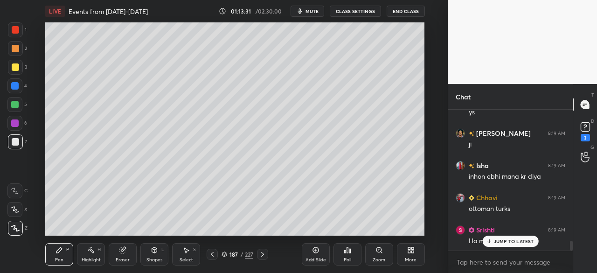
scroll to position [1909, 0]
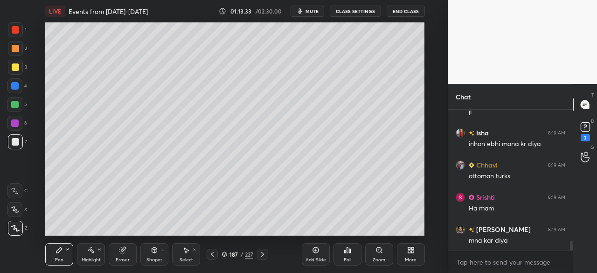
click at [15, 84] on div at bounding box center [14, 85] width 7 height 7
click at [15, 66] on div at bounding box center [15, 66] width 7 height 7
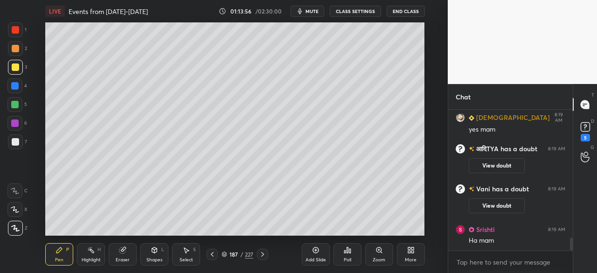
scroll to position [1415, 0]
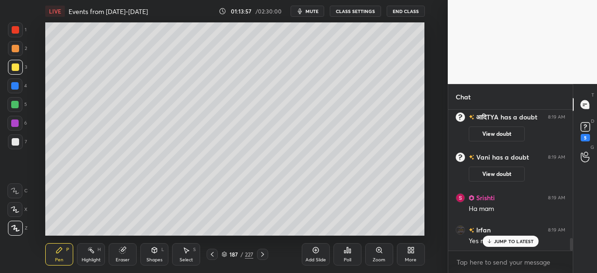
click at [15, 138] on div at bounding box center [15, 141] width 7 height 7
click at [15, 68] on div at bounding box center [15, 66] width 7 height 7
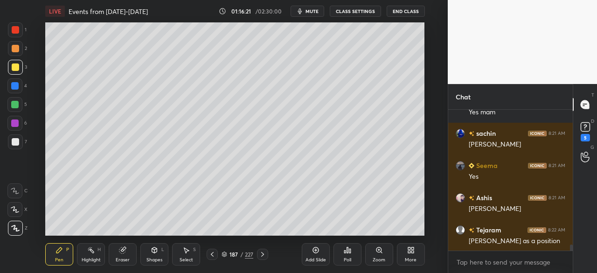
scroll to position [3217, 0]
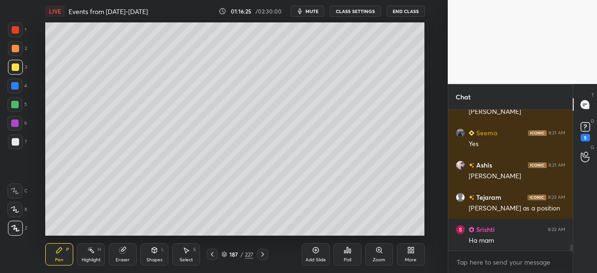
click at [212, 254] on icon at bounding box center [212, 254] width 7 height 7
click at [16, 84] on div at bounding box center [14, 85] width 7 height 7
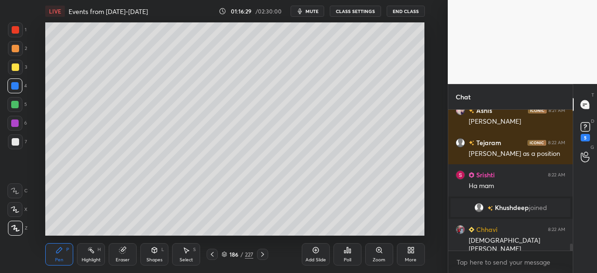
scroll to position [2621, 0]
click at [14, 140] on div at bounding box center [15, 141] width 7 height 7
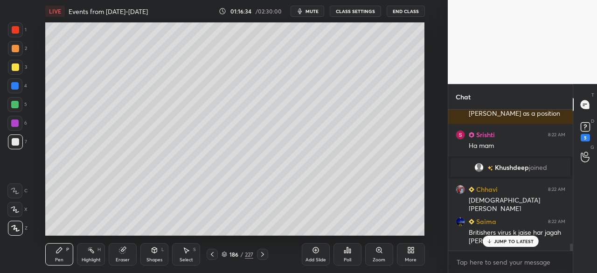
scroll to position [2694, 0]
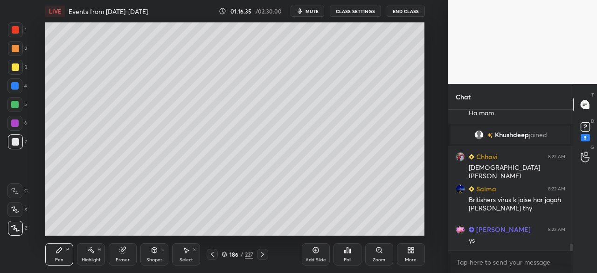
click at [502, 243] on div "ys" at bounding box center [517, 240] width 97 height 9
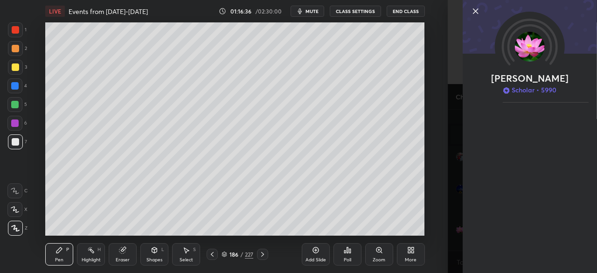
click at [474, 6] on icon at bounding box center [475, 11] width 11 height 11
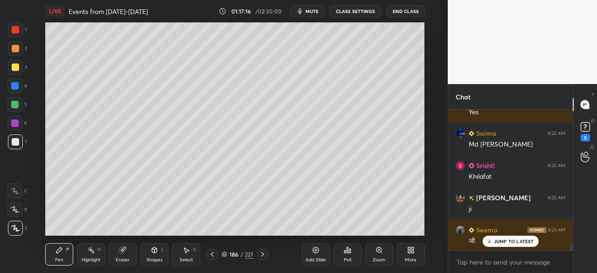
scroll to position [2887, 0]
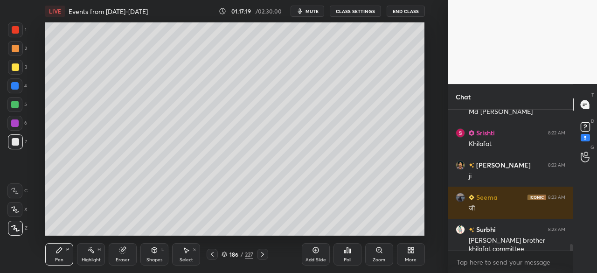
click at [14, 64] on div at bounding box center [15, 66] width 7 height 7
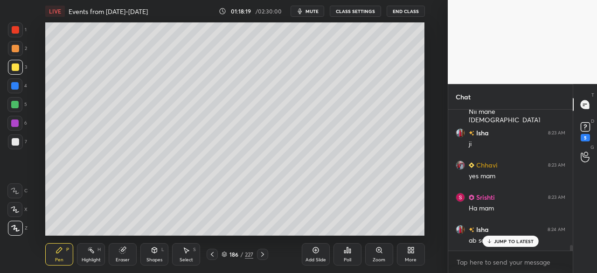
scroll to position [3506, 0]
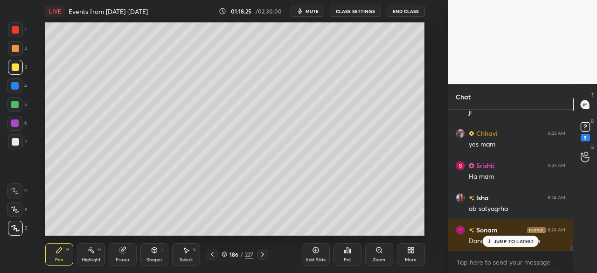
click at [13, 64] on div at bounding box center [15, 66] width 7 height 7
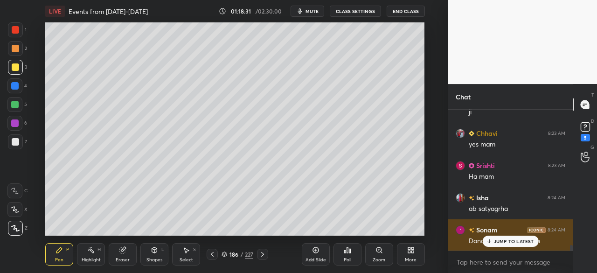
drag, startPoint x: 514, startPoint y: 240, endPoint x: 520, endPoint y: 241, distance: 5.7
click at [515, 240] on p "JUMP TO LATEST" at bounding box center [514, 241] width 40 height 6
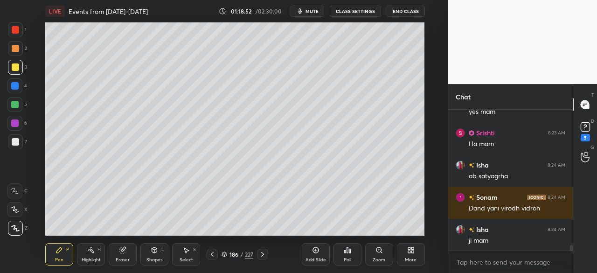
scroll to position [3571, 0]
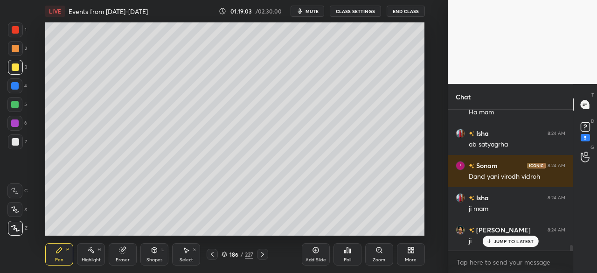
click at [510, 242] on p "JUMP TO LATEST" at bounding box center [514, 241] width 40 height 6
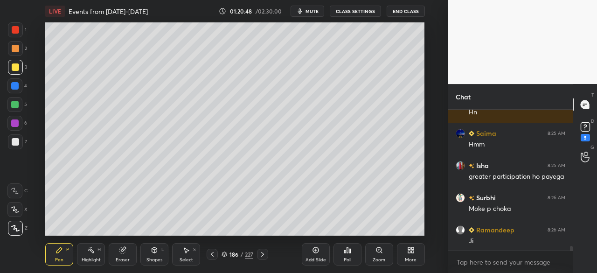
scroll to position [3935, 0]
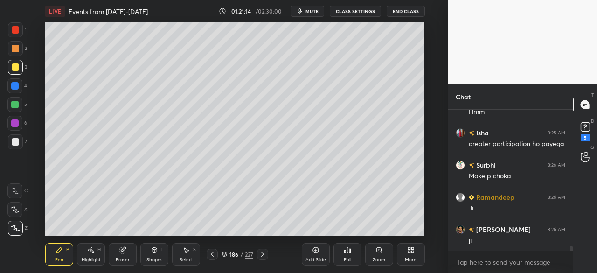
click at [14, 27] on div at bounding box center [15, 29] width 7 height 7
click at [226, 254] on icon at bounding box center [225, 254] width 6 height 6
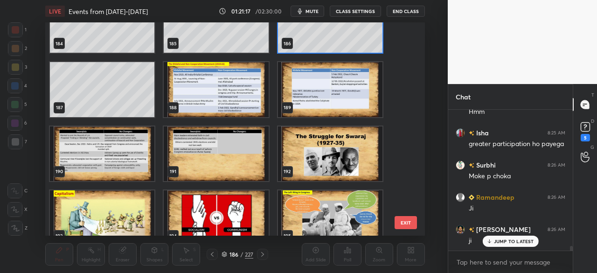
scroll to position [3966, 0]
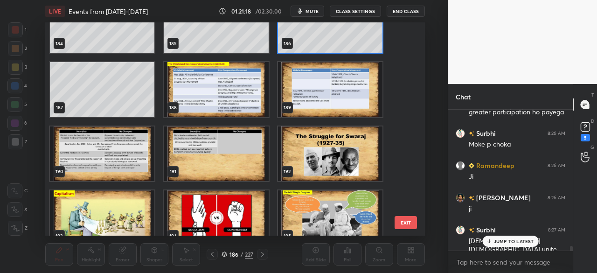
click at [246, 95] on img "grid" at bounding box center [216, 89] width 105 height 55
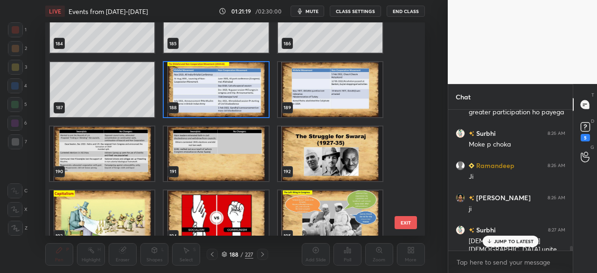
click at [225, 256] on icon at bounding box center [225, 254] width 6 height 6
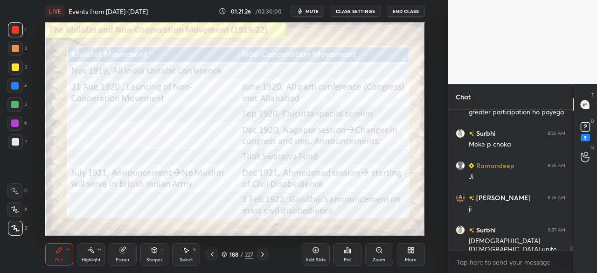
scroll to position [3999, 0]
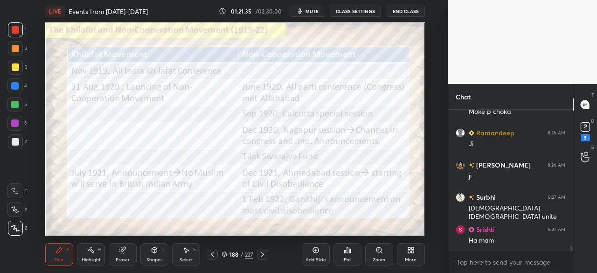
click at [14, 34] on div at bounding box center [15, 29] width 15 height 15
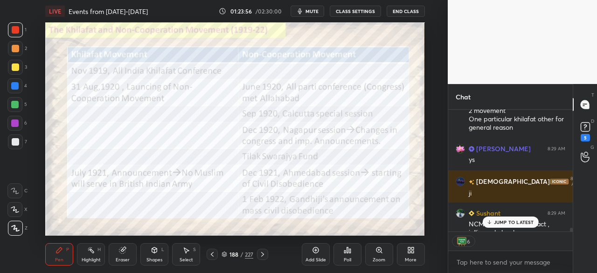
scroll to position [4713, 0]
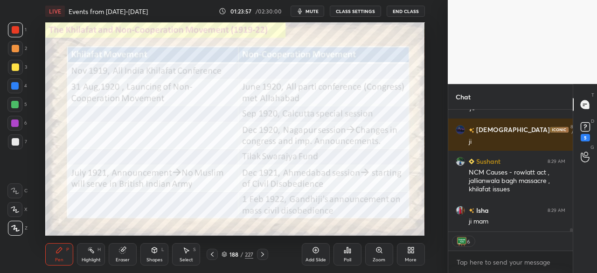
click at [17, 26] on div at bounding box center [15, 29] width 7 height 7
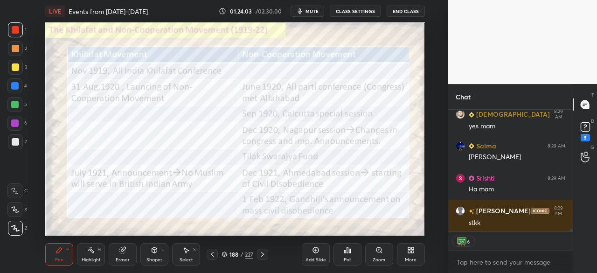
scroll to position [4907, 0]
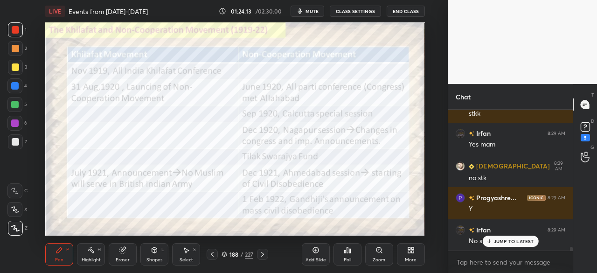
click at [322, 249] on div "Add Slide" at bounding box center [316, 254] width 28 height 22
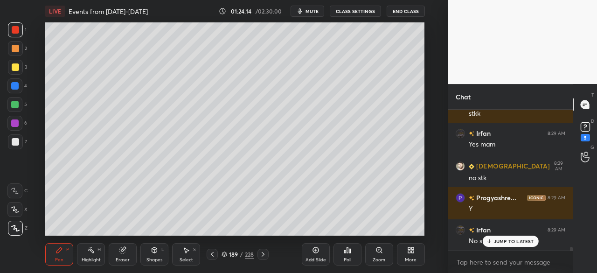
click at [18, 142] on div at bounding box center [15, 141] width 7 height 7
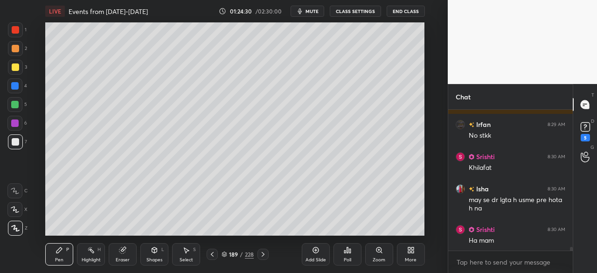
click at [19, 71] on div at bounding box center [15, 67] width 15 height 15
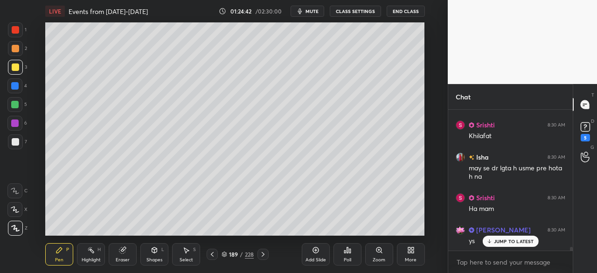
drag, startPoint x: 13, startPoint y: 31, endPoint x: 20, endPoint y: 28, distance: 7.5
click at [13, 32] on div at bounding box center [15, 29] width 7 height 7
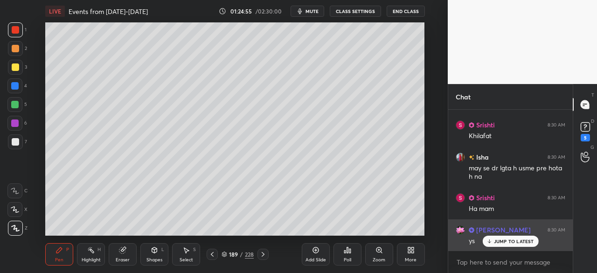
click at [519, 245] on div "JUMP TO LATEST" at bounding box center [510, 241] width 56 height 11
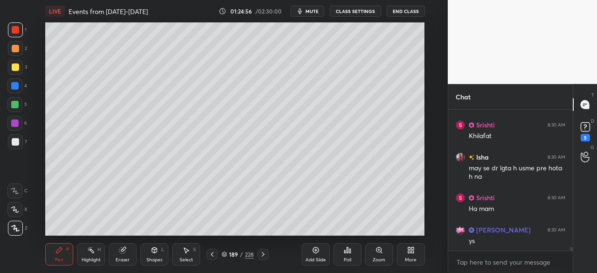
click at [215, 255] on icon at bounding box center [212, 254] width 7 height 7
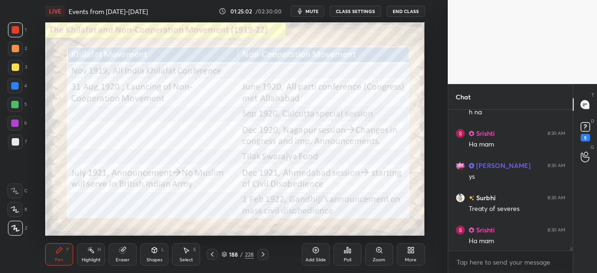
scroll to position [5218, 0]
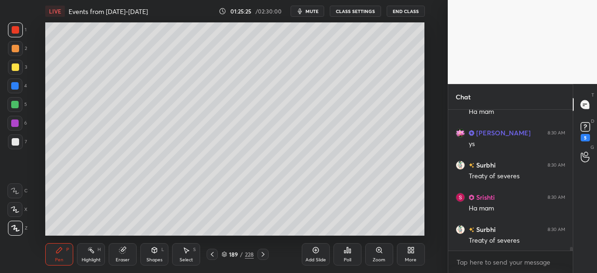
click at [14, 88] on div at bounding box center [14, 85] width 7 height 7
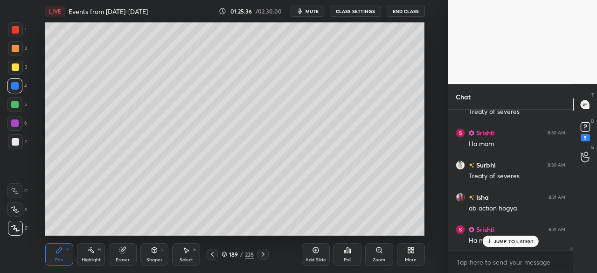
scroll to position [5314, 0]
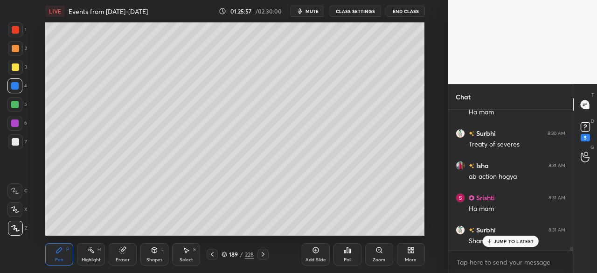
click at [14, 70] on div at bounding box center [15, 66] width 7 height 7
click at [211, 250] on div at bounding box center [212, 254] width 11 height 11
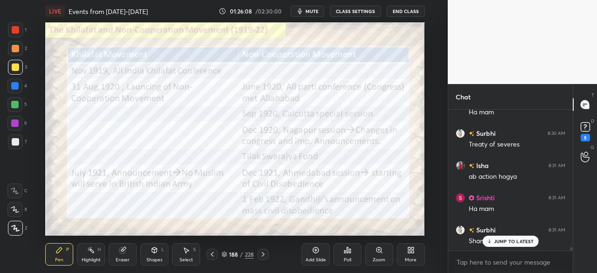
click at [10, 29] on div at bounding box center [15, 29] width 15 height 15
click at [124, 256] on div "Eraser" at bounding box center [123, 254] width 28 height 22
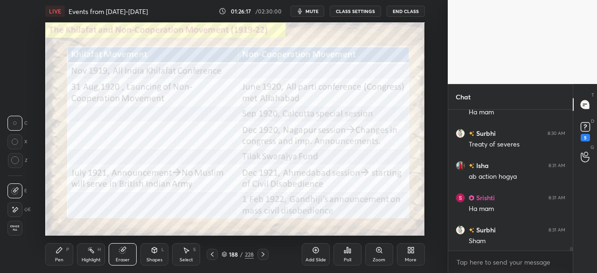
scroll to position [5347, 0]
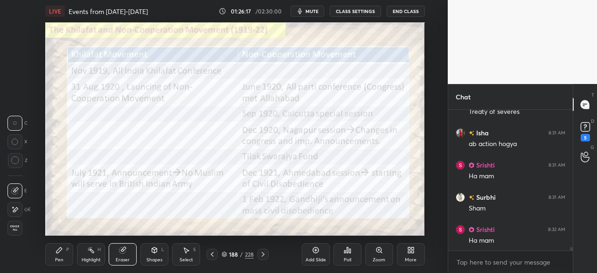
click at [14, 227] on span "Erase all" at bounding box center [15, 228] width 14 height 7
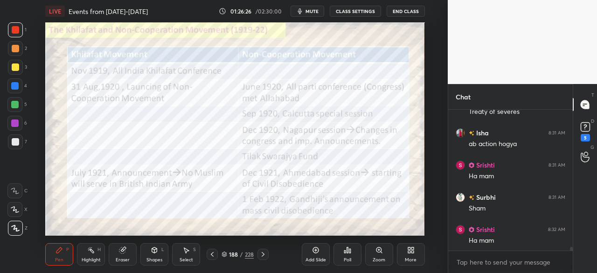
click at [13, 86] on div at bounding box center [14, 85] width 7 height 7
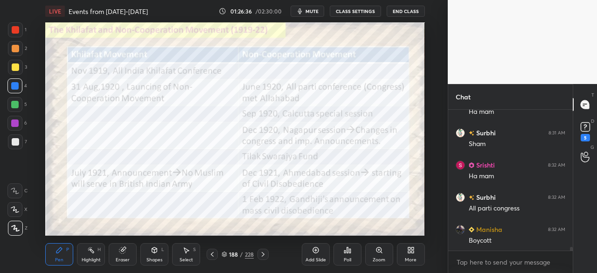
scroll to position [5443, 0]
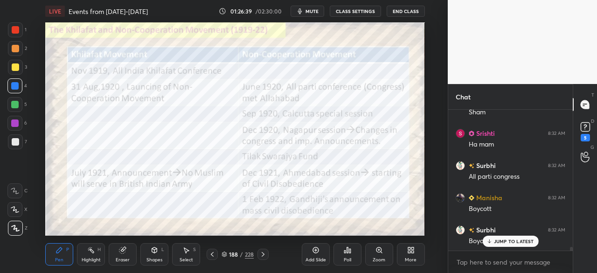
click at [514, 242] on p "JUMP TO LATEST" at bounding box center [514, 241] width 40 height 6
click at [15, 28] on div at bounding box center [15, 29] width 7 height 7
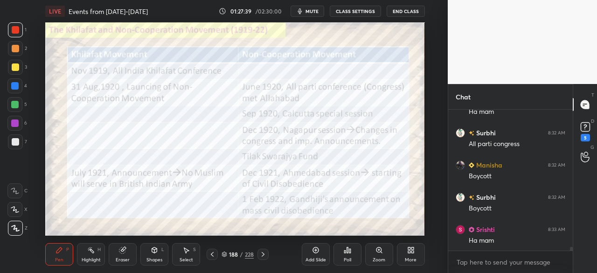
click at [15, 83] on div at bounding box center [14, 85] width 7 height 7
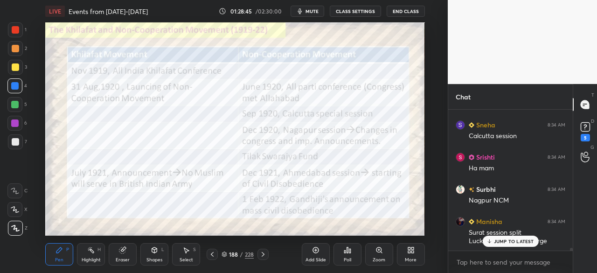
scroll to position [6707, 0]
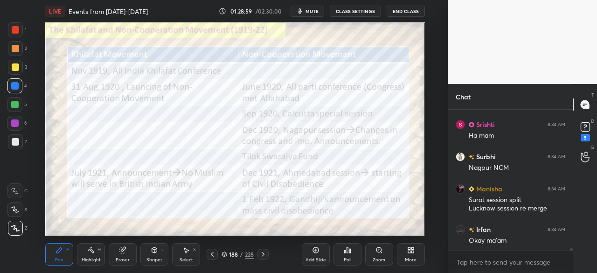
click at [14, 82] on div at bounding box center [14, 85] width 15 height 15
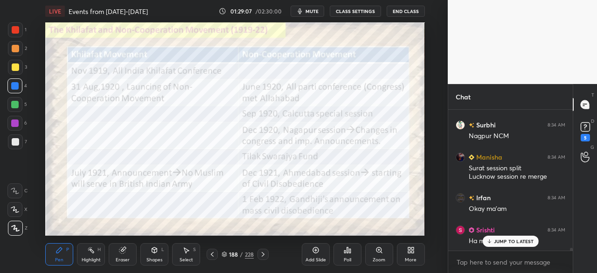
click at [128, 253] on div "Eraser" at bounding box center [123, 254] width 28 height 22
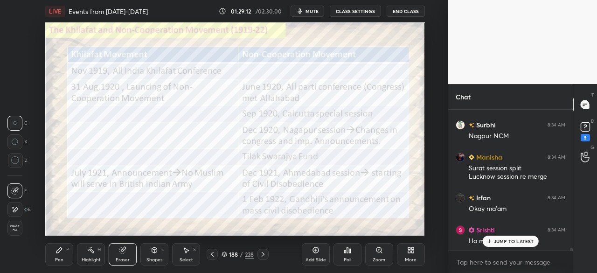
click at [61, 248] on icon at bounding box center [59, 250] width 6 height 6
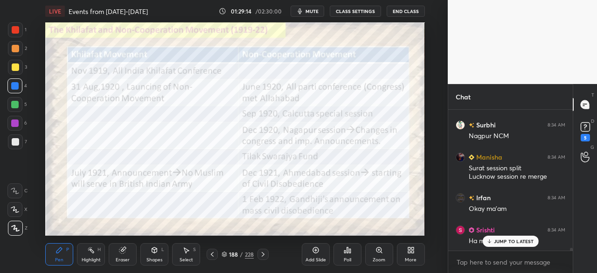
click at [519, 241] on p "JUMP TO LATEST" at bounding box center [514, 241] width 40 height 6
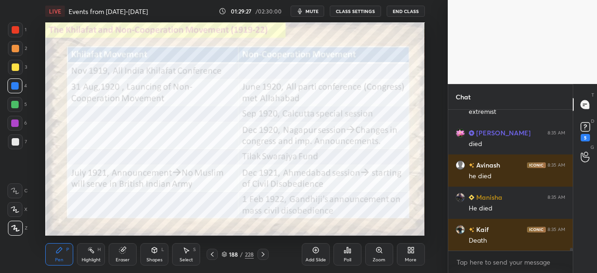
scroll to position [6932, 0]
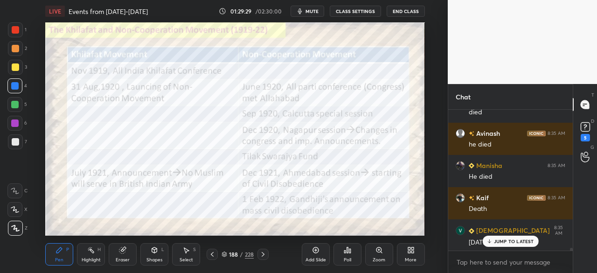
drag, startPoint x: 16, startPoint y: 32, endPoint x: 21, endPoint y: 29, distance: 5.3
click at [16, 33] on div at bounding box center [15, 29] width 7 height 7
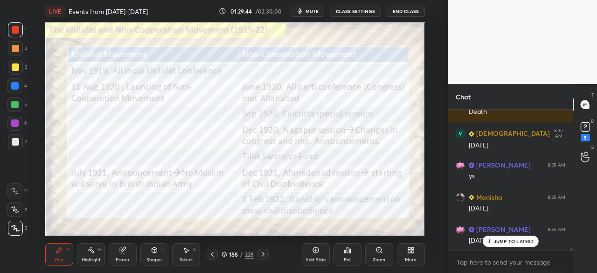
scroll to position [7061, 0]
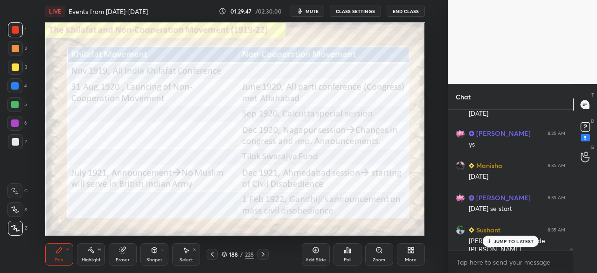
click at [495, 240] on p "JUMP TO LATEST" at bounding box center [514, 241] width 40 height 6
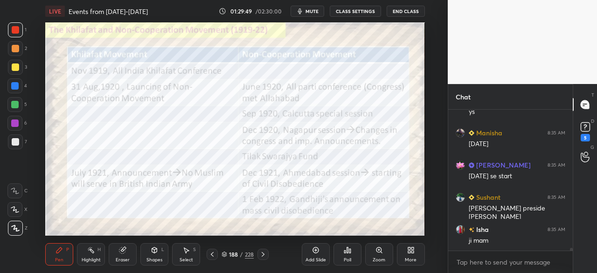
click at [118, 256] on div "Eraser" at bounding box center [123, 254] width 28 height 22
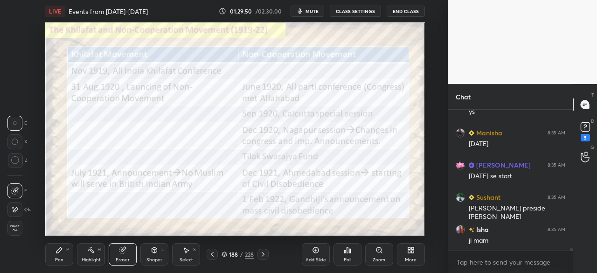
scroll to position [7125, 0]
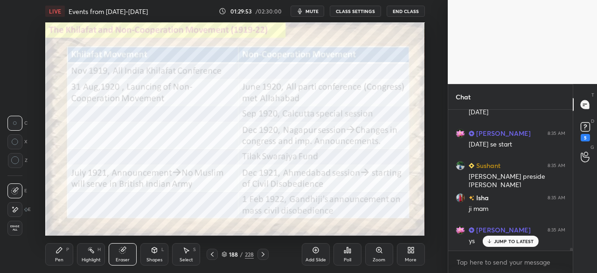
click at [62, 252] on div "Pen P" at bounding box center [59, 254] width 28 height 22
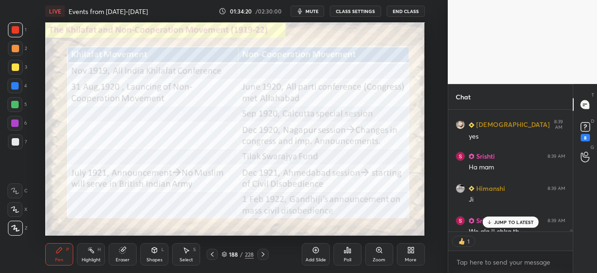
scroll to position [3, 3]
click at [503, 224] on p "JUMP TO LATEST" at bounding box center [514, 222] width 40 height 6
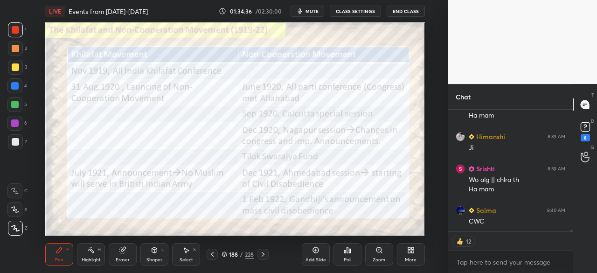
scroll to position [7510, 0]
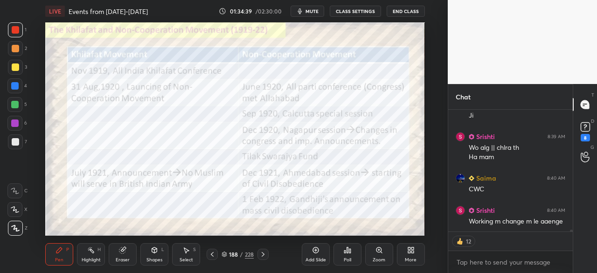
click at [319, 250] on div "Add Slide" at bounding box center [316, 254] width 28 height 22
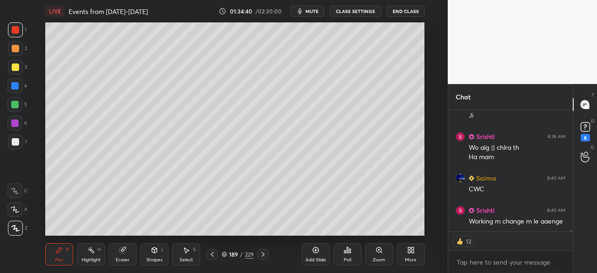
click at [13, 139] on div at bounding box center [15, 141] width 7 height 7
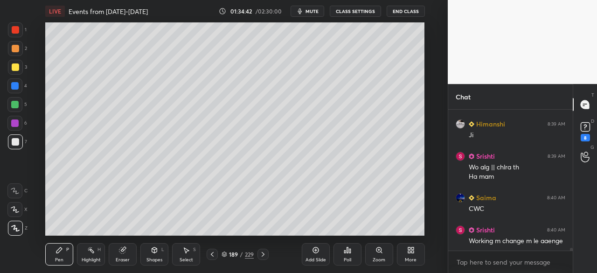
scroll to position [7523, 0]
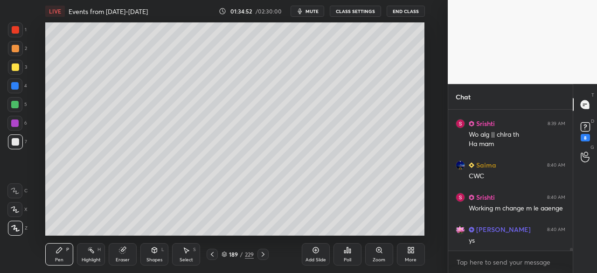
click at [14, 30] on div at bounding box center [15, 29] width 7 height 7
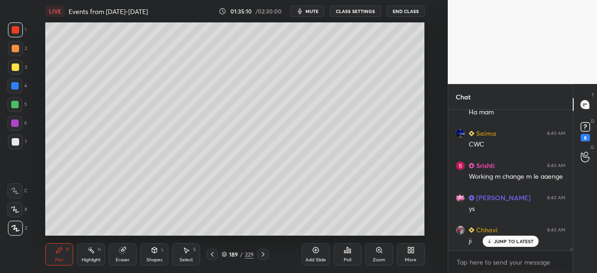
click at [14, 69] on div at bounding box center [15, 66] width 7 height 7
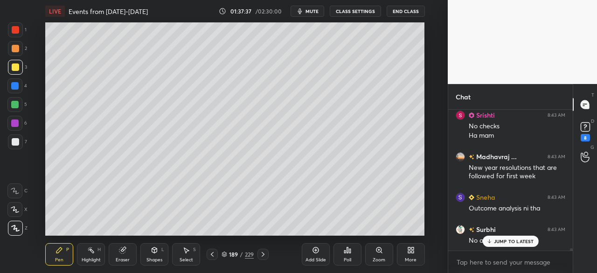
scroll to position [9041, 0]
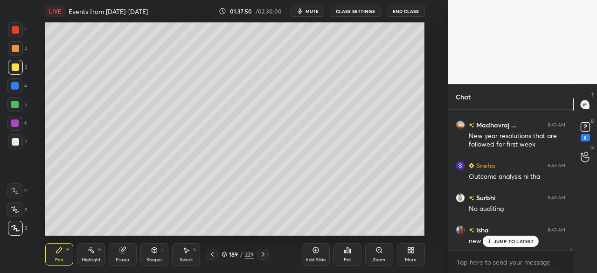
click at [15, 33] on div at bounding box center [15, 29] width 7 height 7
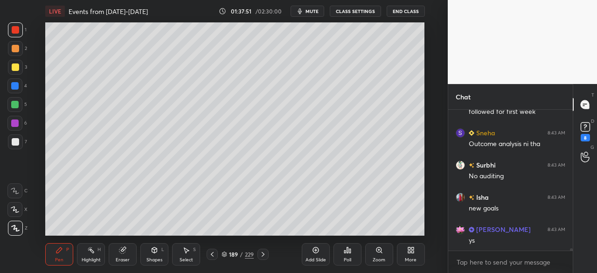
click at [18, 86] on div at bounding box center [14, 85] width 7 height 7
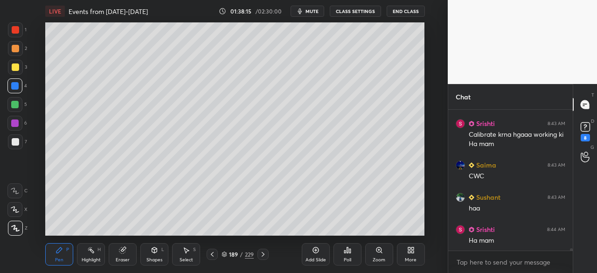
scroll to position [9252, 0]
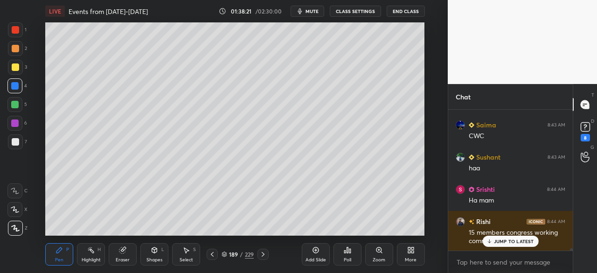
click at [14, 87] on div at bounding box center [14, 85] width 7 height 7
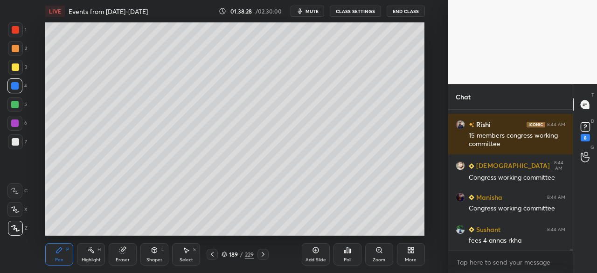
scroll to position [9381, 0]
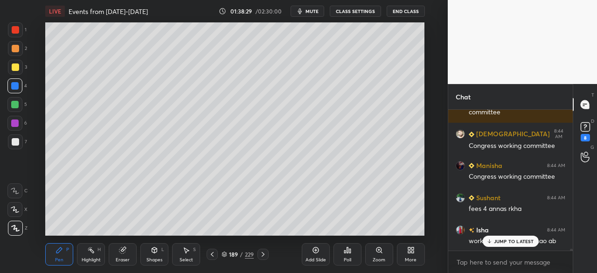
drag, startPoint x: 13, startPoint y: 123, endPoint x: 20, endPoint y: 122, distance: 6.6
click at [13, 124] on div at bounding box center [14, 122] width 7 height 7
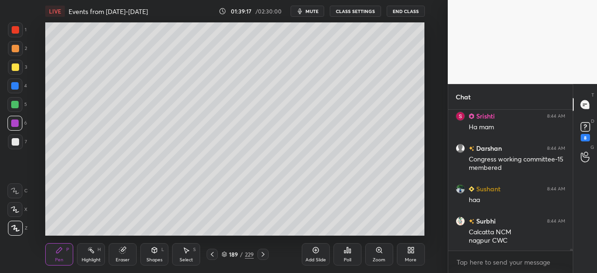
scroll to position [9728, 0]
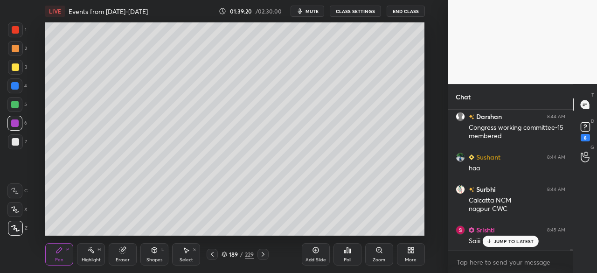
click at [14, 124] on div at bounding box center [14, 122] width 7 height 7
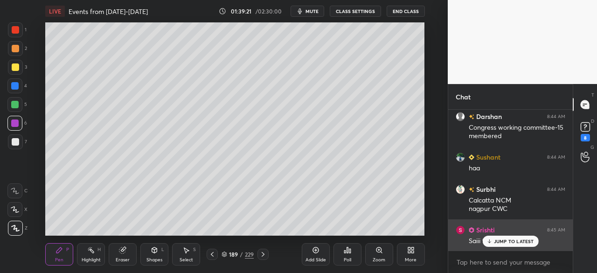
drag, startPoint x: 506, startPoint y: 240, endPoint x: 464, endPoint y: 232, distance: 43.1
click at [507, 240] on p "JUMP TO LATEST" at bounding box center [514, 241] width 40 height 6
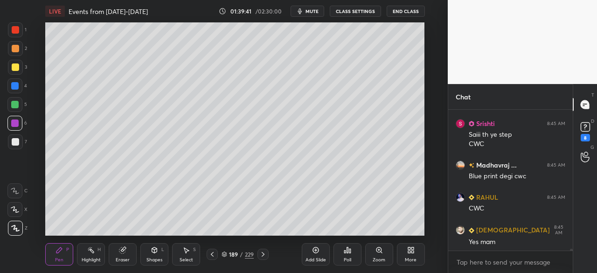
scroll to position [9866, 0]
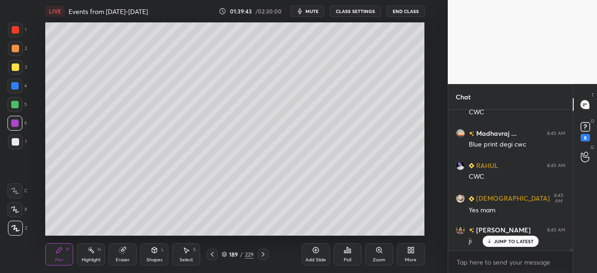
drag, startPoint x: 126, startPoint y: 253, endPoint x: 131, endPoint y: 248, distance: 6.9
click at [126, 252] on icon at bounding box center [122, 249] width 7 height 7
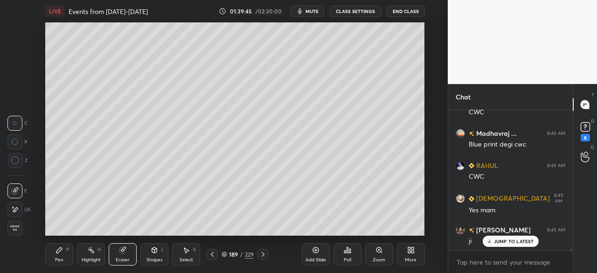
click at [51, 254] on div "Pen P" at bounding box center [59, 254] width 28 height 22
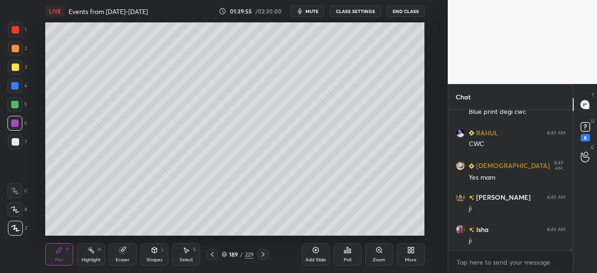
scroll to position [9931, 0]
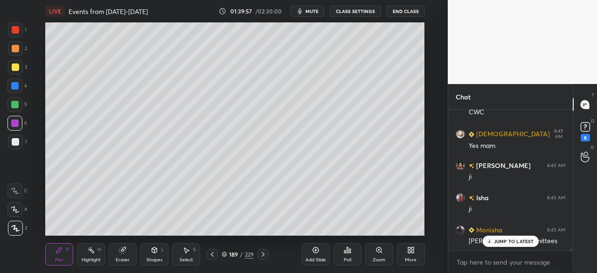
click at [509, 244] on p "JUMP TO LATEST" at bounding box center [514, 241] width 40 height 6
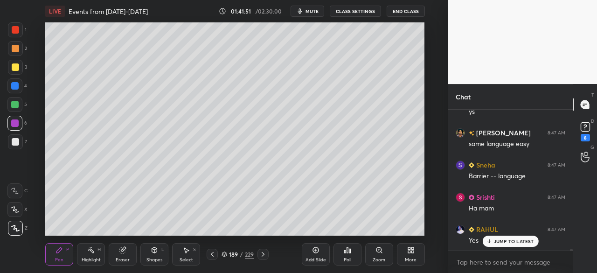
scroll to position [11035, 0]
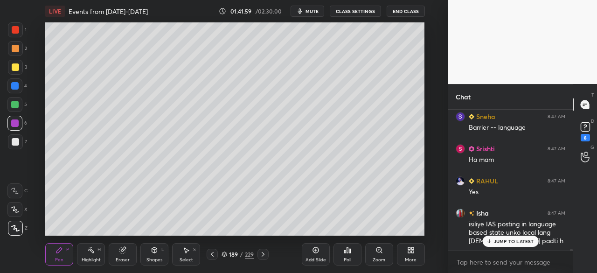
click at [528, 244] on p "JUMP TO LATEST" at bounding box center [514, 241] width 40 height 6
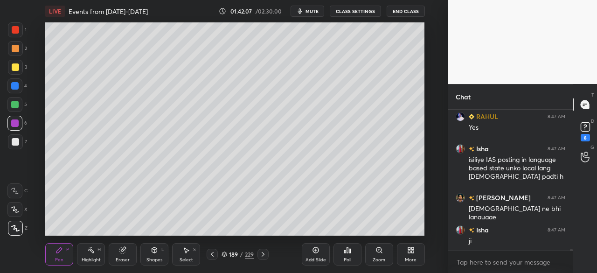
scroll to position [11132, 0]
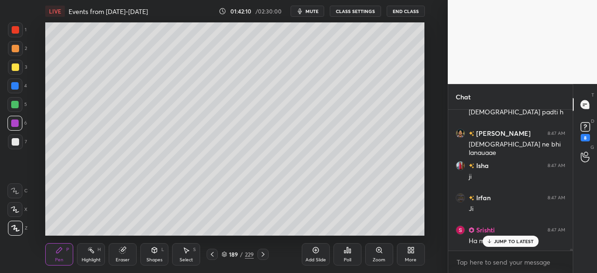
click at [18, 29] on div at bounding box center [15, 29] width 7 height 7
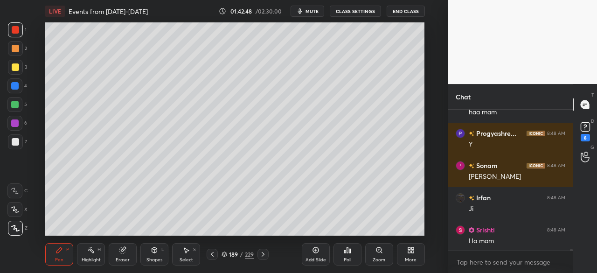
scroll to position [11389, 0]
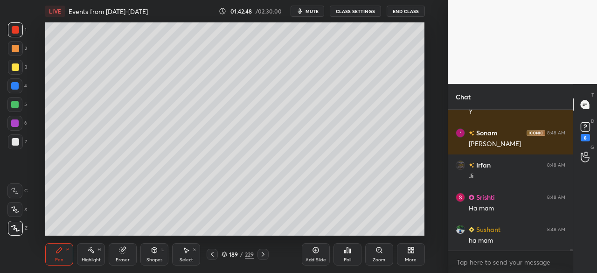
click at [12, 86] on div at bounding box center [14, 85] width 7 height 7
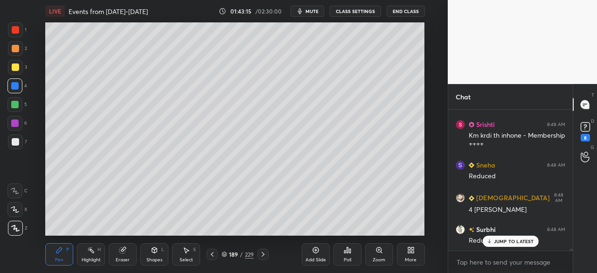
scroll to position [11816, 0]
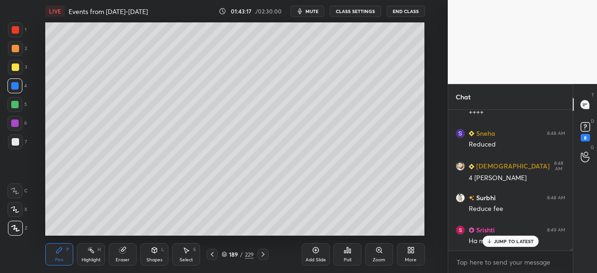
click at [14, 30] on div at bounding box center [15, 29] width 7 height 7
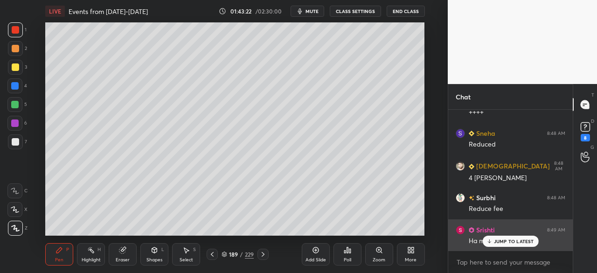
click at [508, 240] on p "JUMP TO LATEST" at bounding box center [514, 241] width 40 height 6
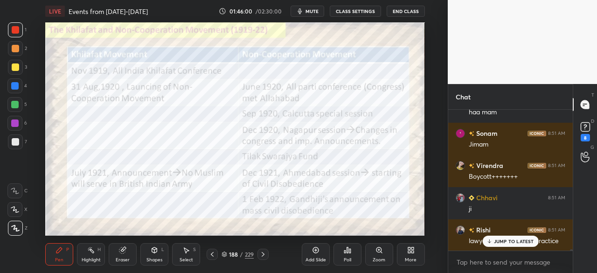
scroll to position [14353, 0]
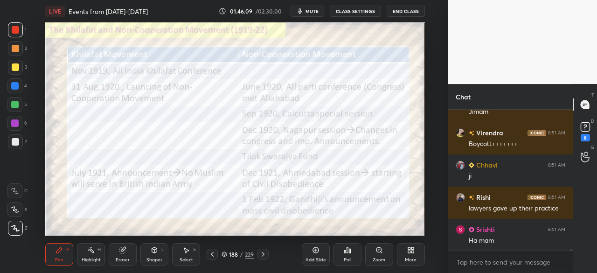
click at [13, 84] on div at bounding box center [14, 85] width 7 height 7
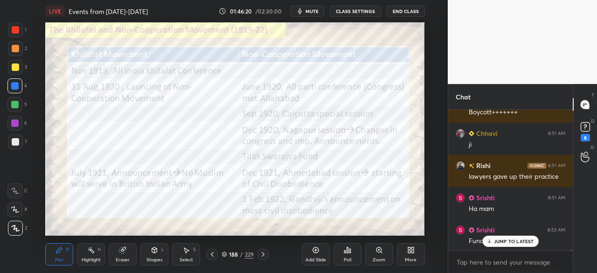
click at [494, 239] on div "JUMP TO LATEST" at bounding box center [510, 241] width 56 height 11
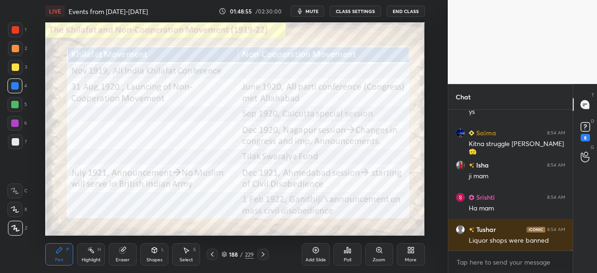
scroll to position [15656, 0]
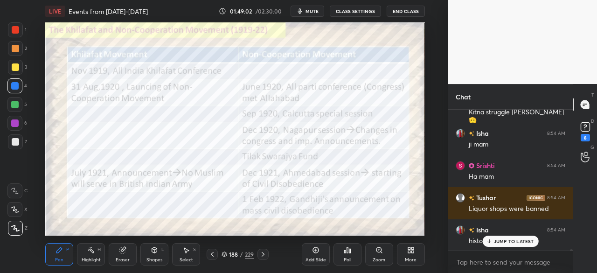
click at [20, 29] on div at bounding box center [15, 29] width 15 height 15
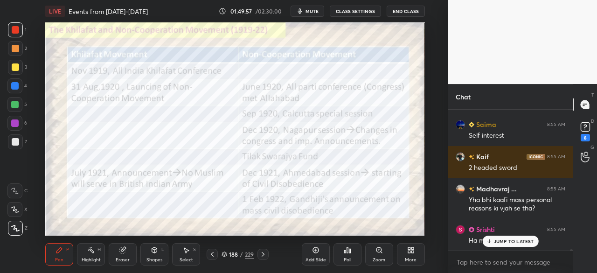
scroll to position [16179, 0]
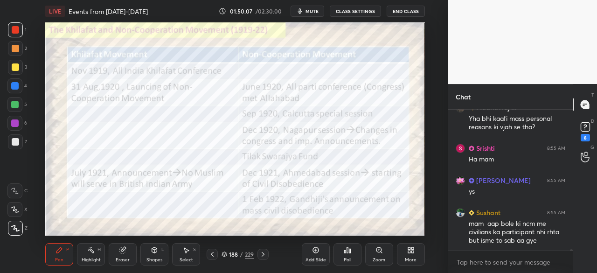
drag, startPoint x: 11, startPoint y: 85, endPoint x: 12, endPoint y: 78, distance: 7.1
click at [11, 85] on div at bounding box center [14, 85] width 7 height 7
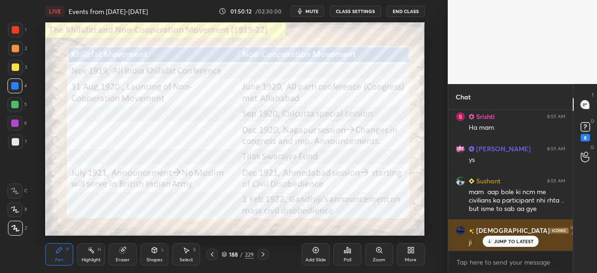
click at [513, 239] on p "JUMP TO LATEST" at bounding box center [514, 241] width 40 height 6
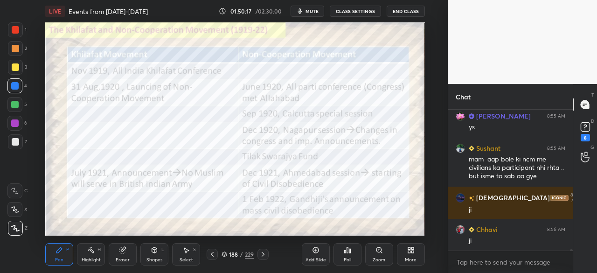
scroll to position [16325, 0]
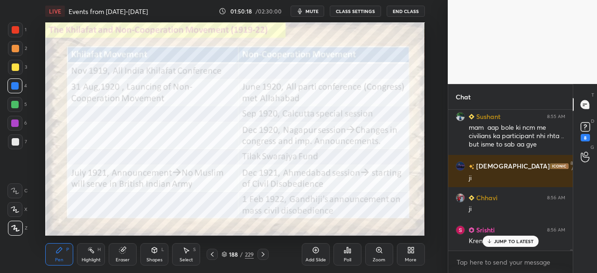
click at [261, 255] on icon at bounding box center [262, 254] width 7 height 7
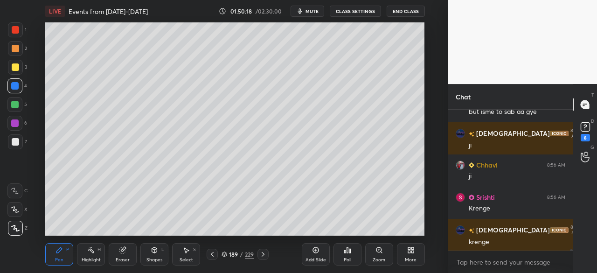
click at [263, 254] on icon at bounding box center [262, 254] width 7 height 7
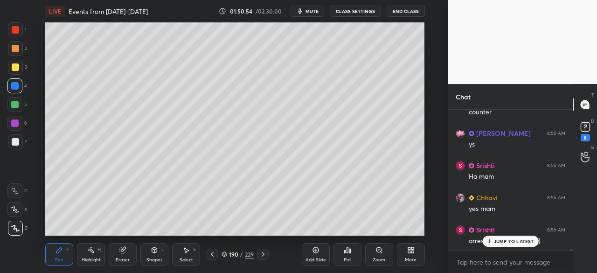
scroll to position [16615, 0]
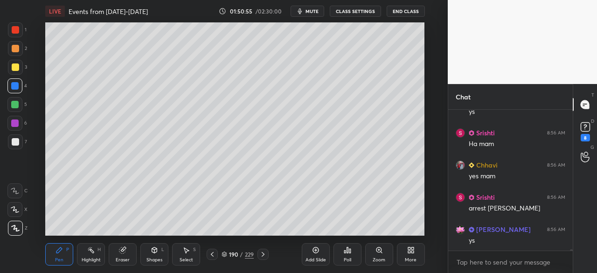
click at [14, 71] on div at bounding box center [15, 67] width 15 height 15
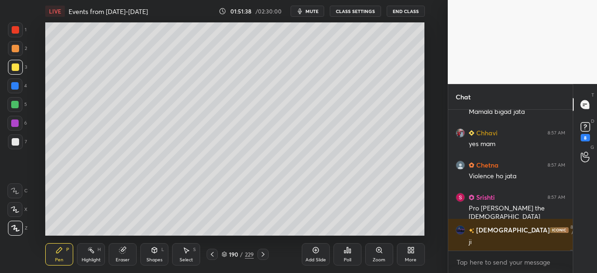
scroll to position [17573, 0]
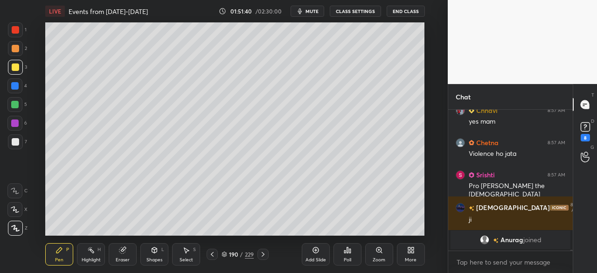
click at [215, 254] on icon at bounding box center [212, 254] width 7 height 7
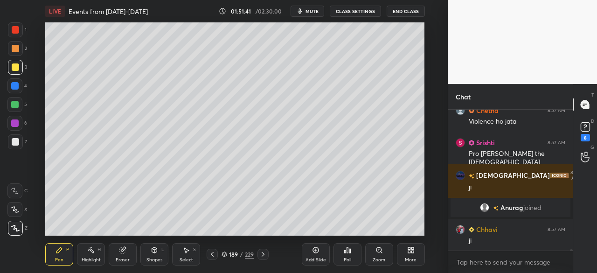
click at [210, 254] on icon at bounding box center [212, 254] width 7 height 7
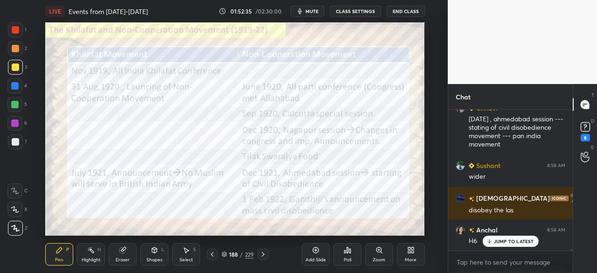
scroll to position [14792, 0]
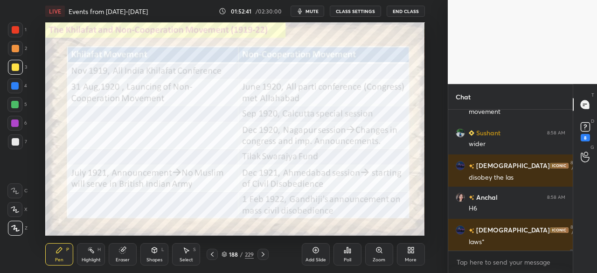
drag, startPoint x: 14, startPoint y: 84, endPoint x: 35, endPoint y: 85, distance: 21.0
click at [14, 85] on div at bounding box center [14, 85] width 7 height 7
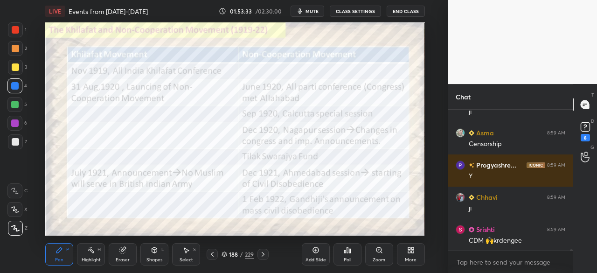
scroll to position [15146, 0]
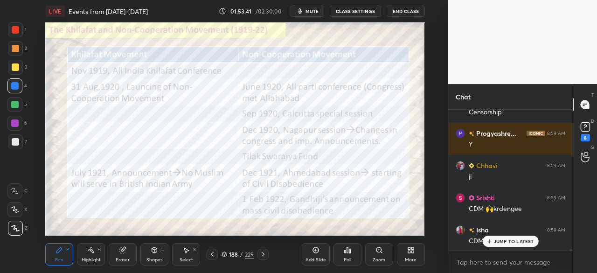
click at [525, 242] on p "JUMP TO LATEST" at bounding box center [514, 241] width 40 height 6
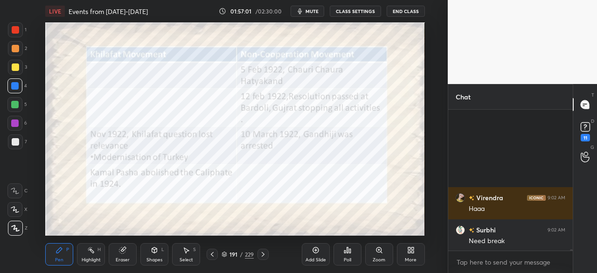
scroll to position [16447, 0]
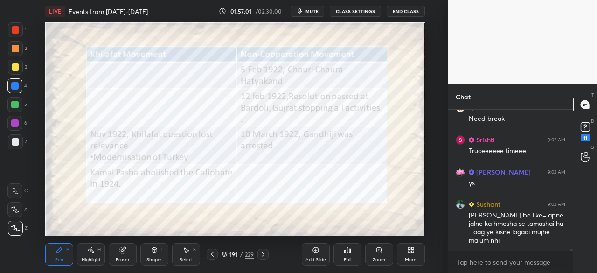
click at [14, 30] on div at bounding box center [15, 29] width 7 height 7
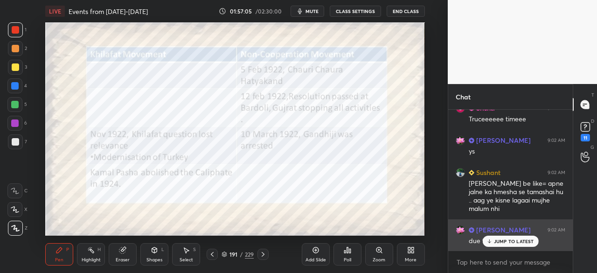
click at [510, 241] on p "JUMP TO LATEST" at bounding box center [514, 241] width 40 height 6
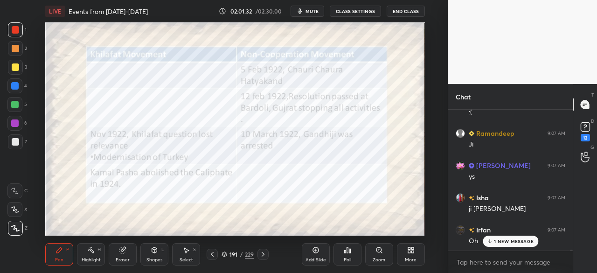
scroll to position [18900, 0]
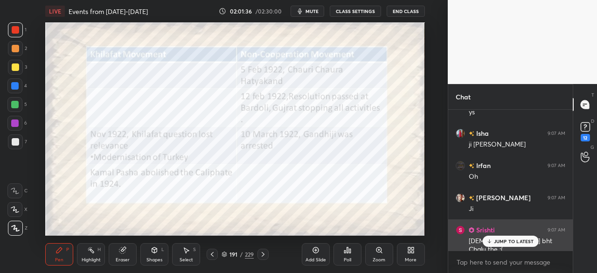
click at [507, 242] on p "JUMP TO LATEST" at bounding box center [514, 241] width 40 height 6
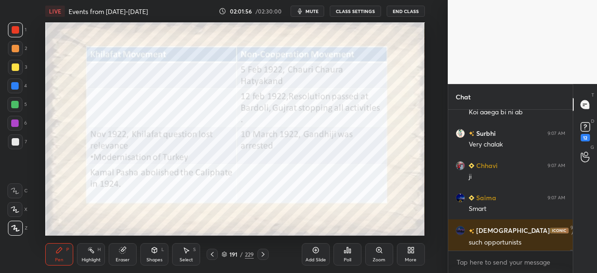
scroll to position [19191, 0]
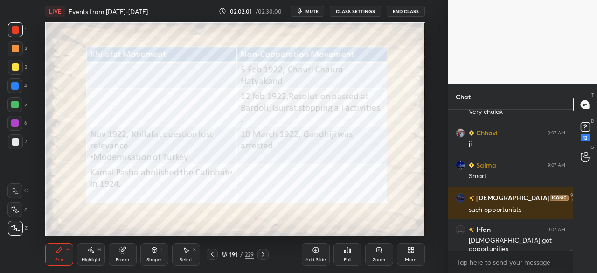
click at [16, 28] on div at bounding box center [15, 29] width 7 height 7
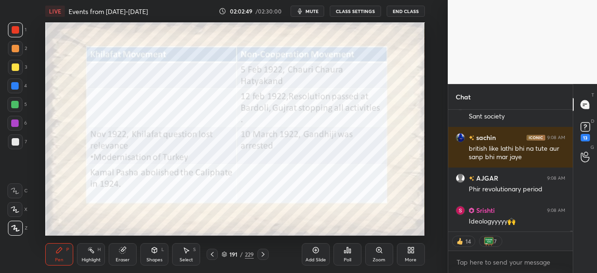
scroll to position [19214, 0]
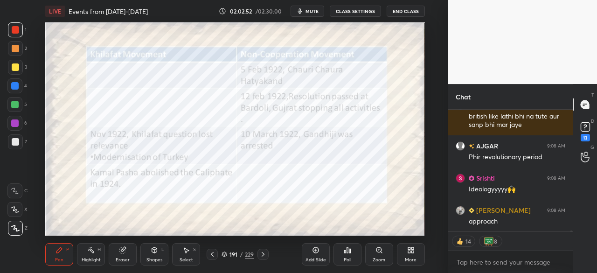
click at [352, 8] on button "CLASS SETTINGS" at bounding box center [355, 11] width 51 height 11
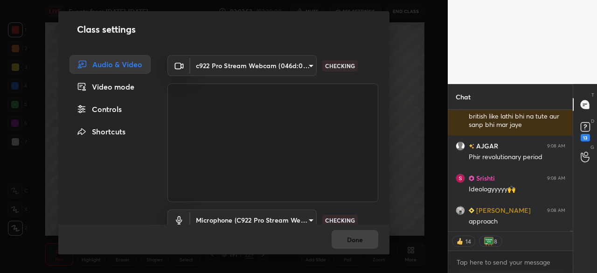
scroll to position [19247, 0]
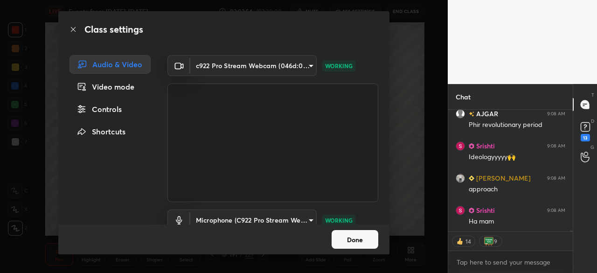
click at [110, 105] on div "Controls" at bounding box center [110, 109] width 81 height 19
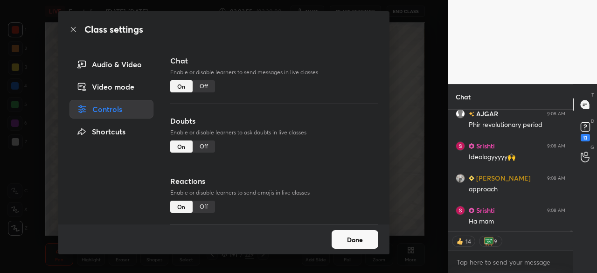
scroll to position [19279, 0]
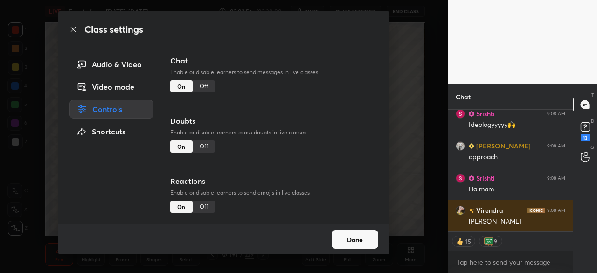
click at [204, 146] on div "Off" at bounding box center [204, 146] width 22 height 12
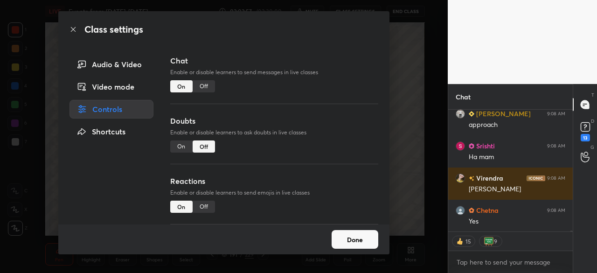
click at [77, 26] on div "Class settings" at bounding box center [223, 29] width 331 height 36
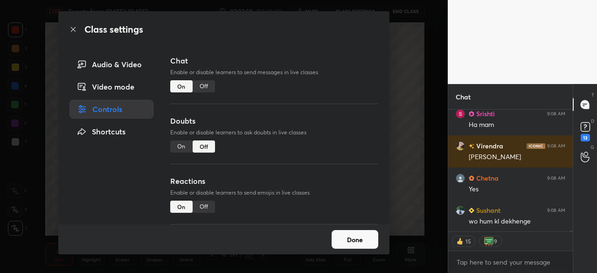
click at [74, 31] on icon at bounding box center [73, 29] width 7 height 7
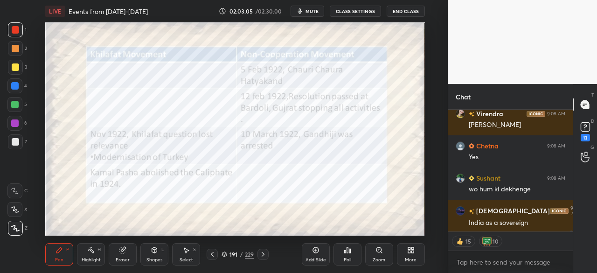
scroll to position [19407, 0]
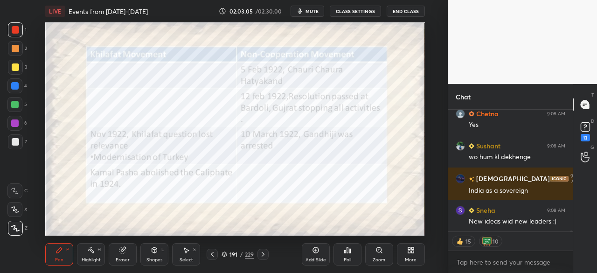
click at [315, 252] on icon at bounding box center [315, 249] width 7 height 7
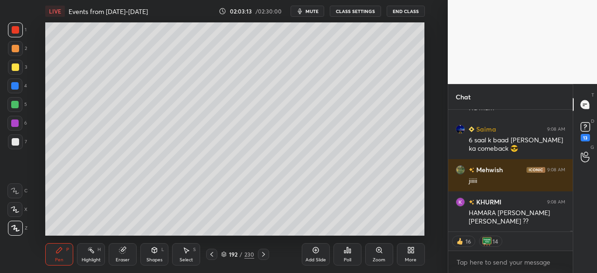
scroll to position [19650, 0]
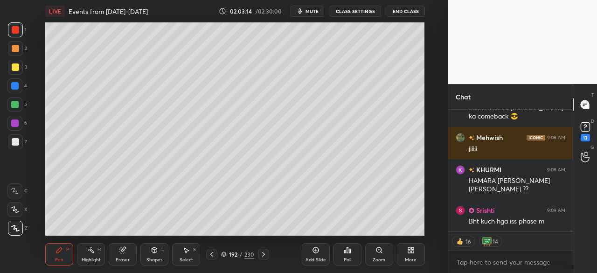
click at [16, 66] on div at bounding box center [15, 66] width 7 height 7
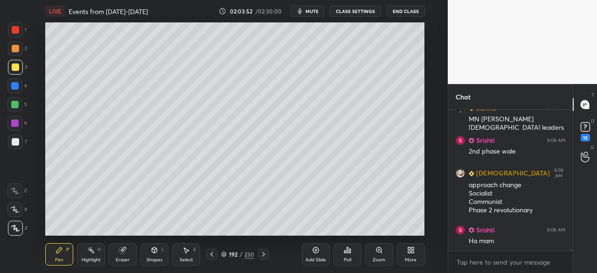
scroll to position [19881, 0]
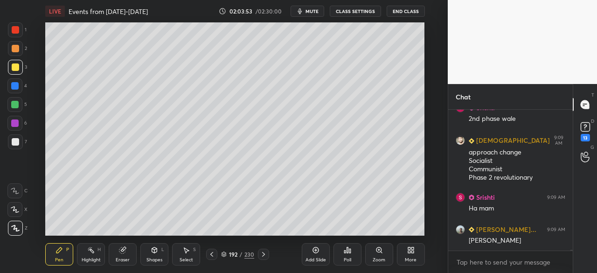
click at [19, 49] on div at bounding box center [15, 48] width 15 height 15
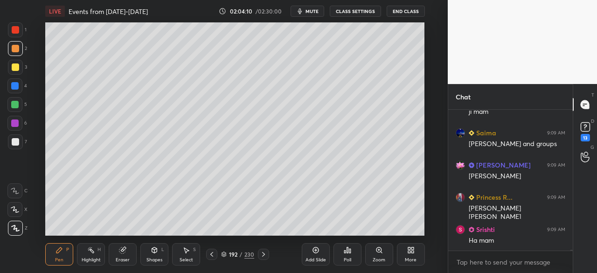
scroll to position [20170, 0]
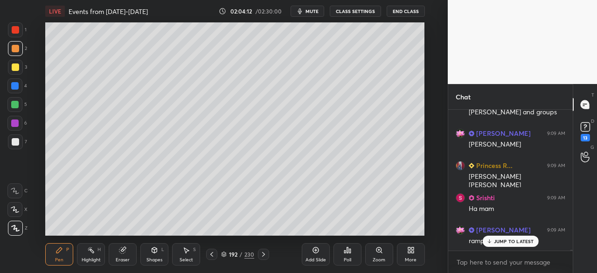
drag, startPoint x: 15, startPoint y: 29, endPoint x: 12, endPoint y: 61, distance: 31.8
click at [14, 29] on div at bounding box center [15, 29] width 7 height 7
click at [14, 85] on div at bounding box center [14, 85] width 7 height 7
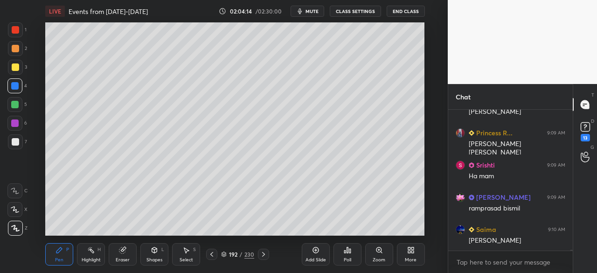
scroll to position [3, 3]
click at [587, 132] on icon at bounding box center [586, 127] width 14 height 14
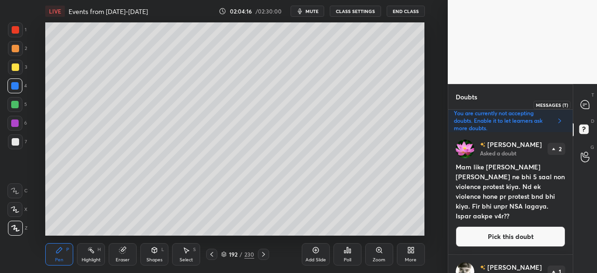
click at [581, 104] on icon at bounding box center [585, 104] width 8 height 8
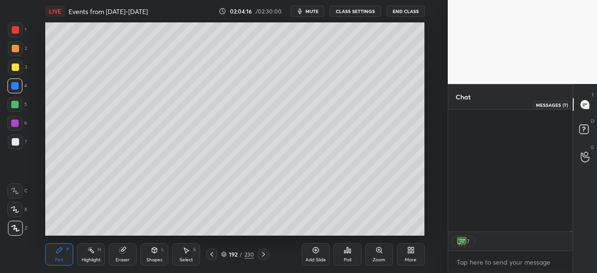
scroll to position [3, 3]
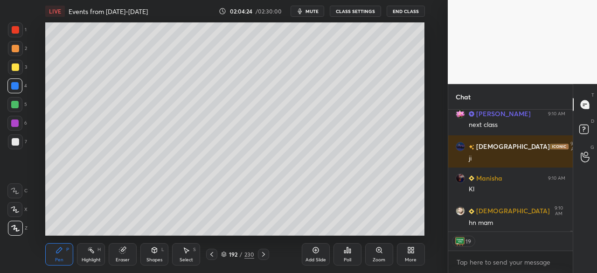
click at [43, 168] on div "Setting up your live class Poll for secs No correct answer Start poll" at bounding box center [235, 128] width 411 height 213
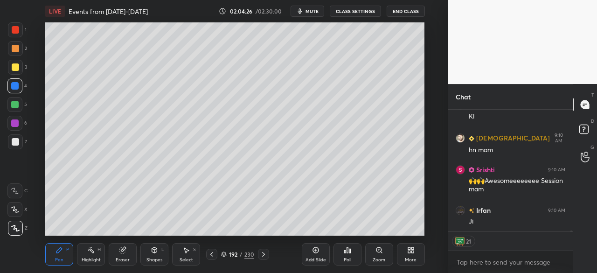
click at [210, 254] on icon at bounding box center [211, 254] width 7 height 7
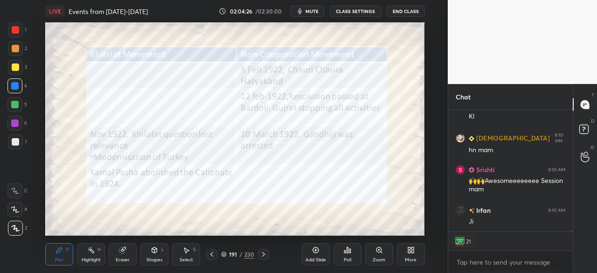
click at [208, 255] on icon at bounding box center [211, 254] width 7 height 7
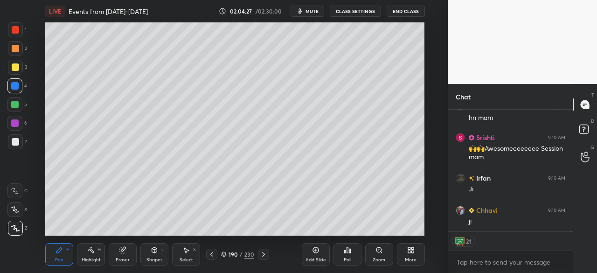
click at [207, 255] on div at bounding box center [211, 254] width 11 height 11
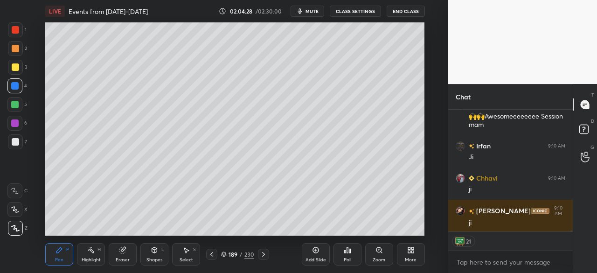
click at [210, 255] on icon at bounding box center [211, 254] width 7 height 7
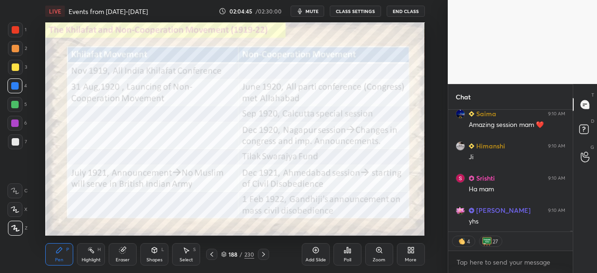
click at [265, 257] on icon at bounding box center [263, 254] width 7 height 7
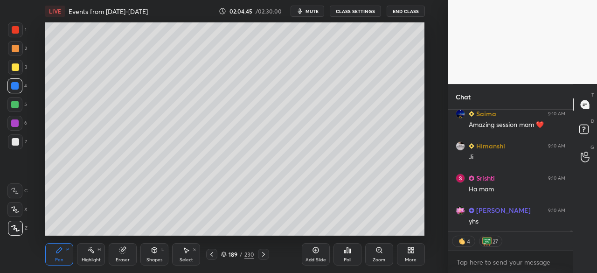
click at [264, 255] on icon at bounding box center [263, 254] width 7 height 7
click at [265, 255] on icon at bounding box center [263, 254] width 7 height 7
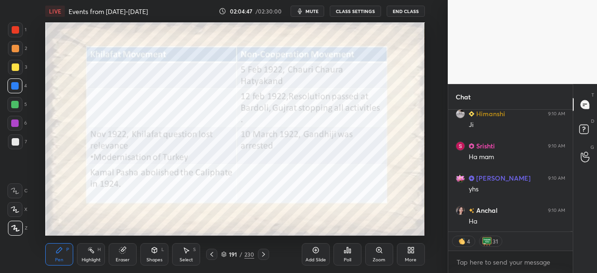
click at [314, 255] on div "Add Slide" at bounding box center [316, 254] width 28 height 22
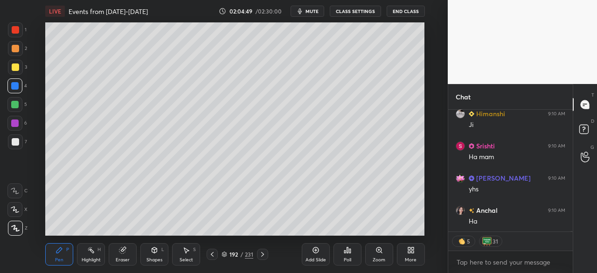
click at [16, 139] on div at bounding box center [15, 141] width 7 height 7
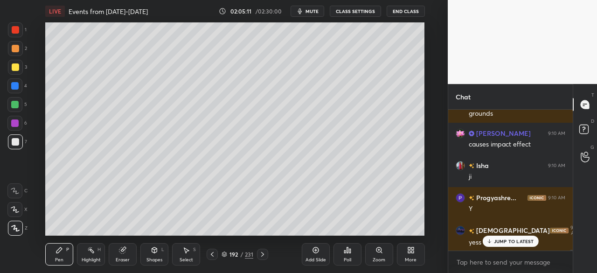
click at [15, 64] on div at bounding box center [15, 66] width 7 height 7
click at [16, 62] on div at bounding box center [15, 67] width 15 height 15
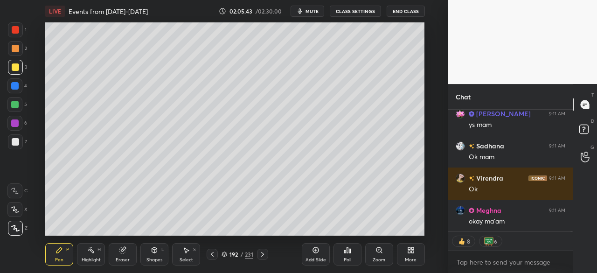
scroll to position [22394, 0]
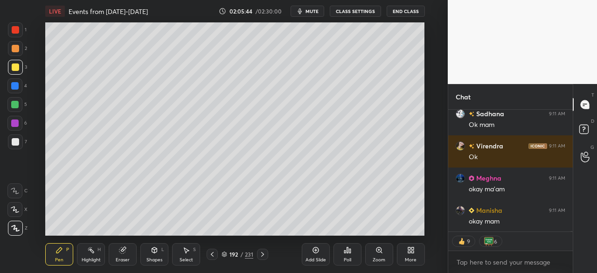
click at [215, 255] on div at bounding box center [212, 254] width 11 height 11
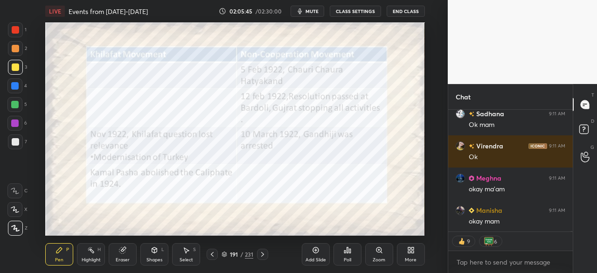
scroll to position [22426, 0]
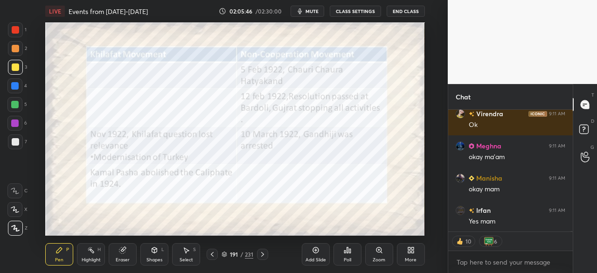
click at [215, 254] on icon at bounding box center [212, 254] width 7 height 7
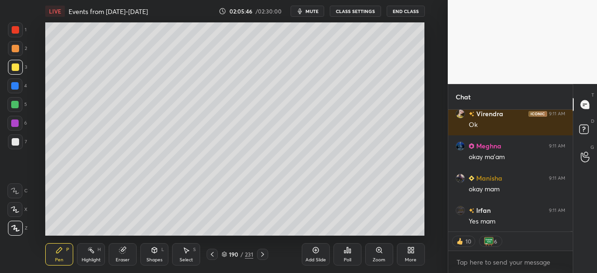
scroll to position [22458, 0]
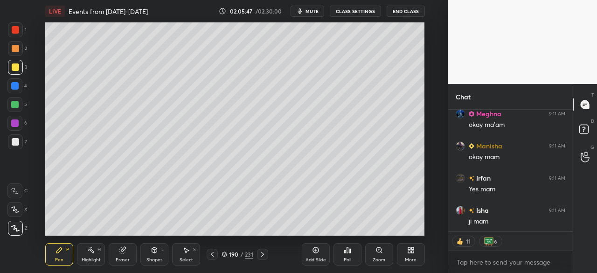
click at [214, 254] on icon at bounding box center [212, 254] width 7 height 7
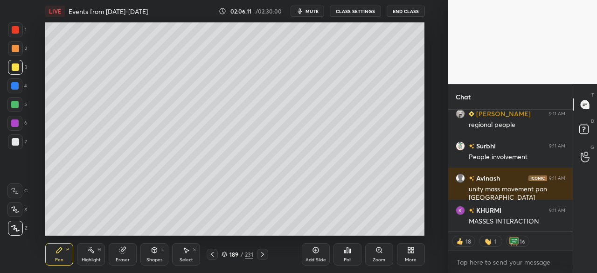
scroll to position [21708, 0]
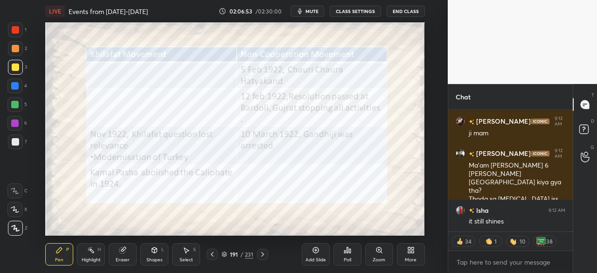
click at [18, 22] on div at bounding box center [15, 29] width 15 height 15
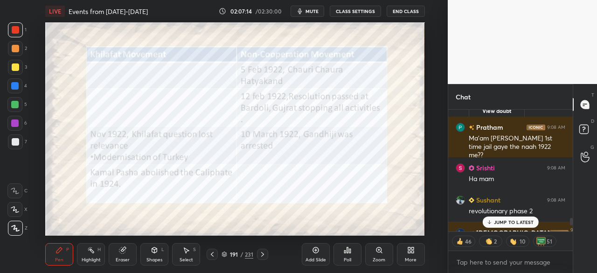
scroll to position [21213, 0]
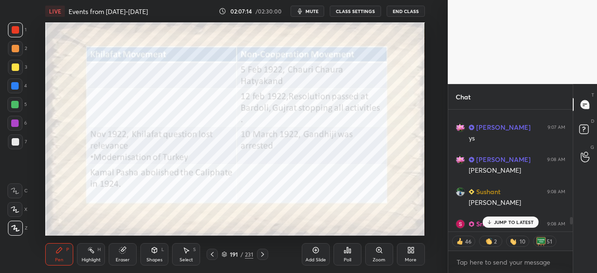
drag, startPoint x: 571, startPoint y: 230, endPoint x: 519, endPoint y: 223, distance: 52.9
click at [516, 222] on div "[PERSON_NAME] 9:07 AM 6 yrs PoojaRathe... 9:07 AM Kitne chalak hai na [PERSON_N…" at bounding box center [510, 171] width 125 height 122
click at [505, 224] on p "1 NEW MESSAGE" at bounding box center [514, 222] width 40 height 6
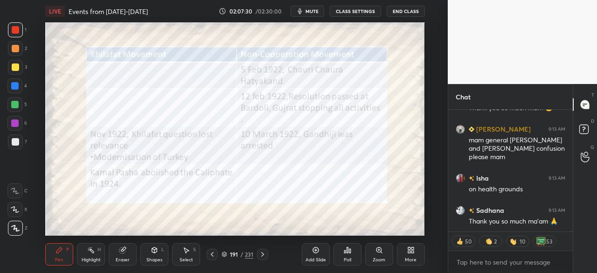
scroll to position [27306, 0]
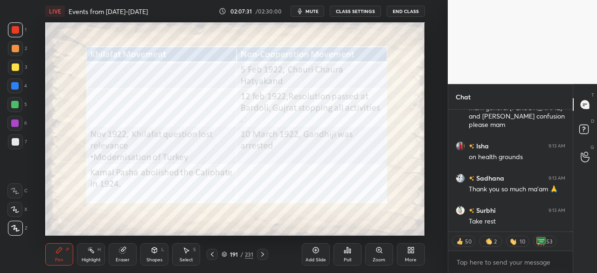
click at [307, 247] on div "Add Slide" at bounding box center [316, 254] width 28 height 22
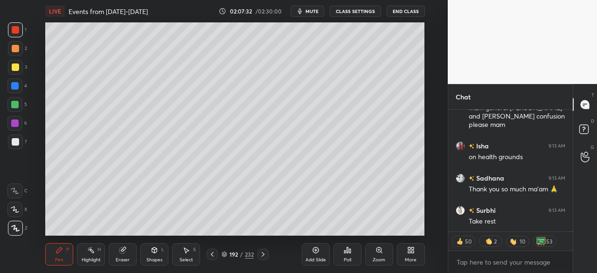
click at [10, 145] on div at bounding box center [15, 141] width 15 height 15
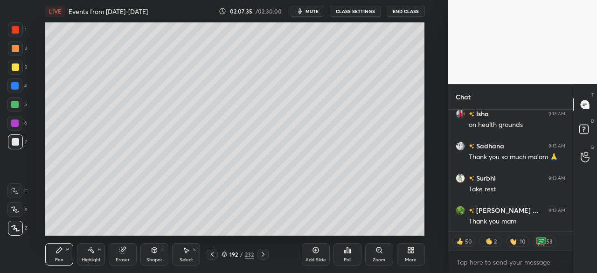
scroll to position [27379, 0]
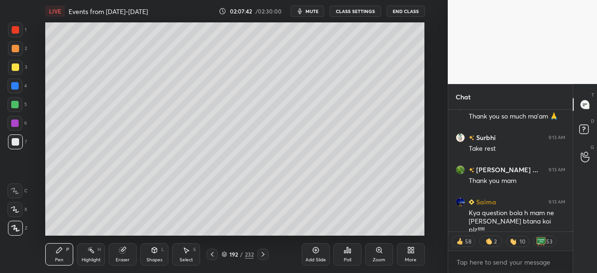
click at [14, 30] on div at bounding box center [15, 29] width 7 height 7
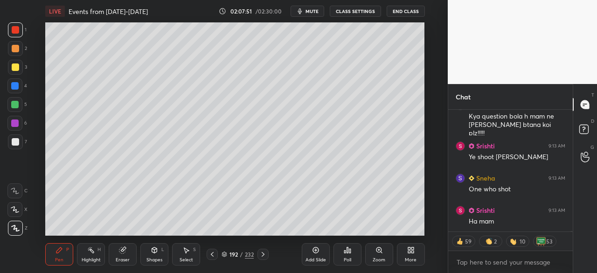
scroll to position [27508, 0]
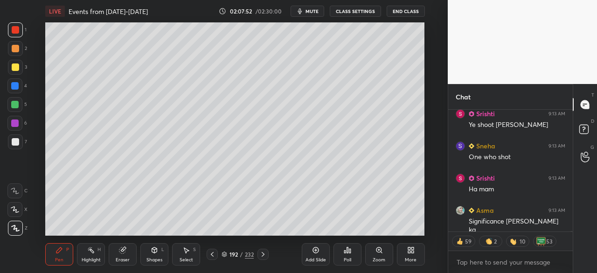
click at [19, 65] on div at bounding box center [15, 67] width 15 height 15
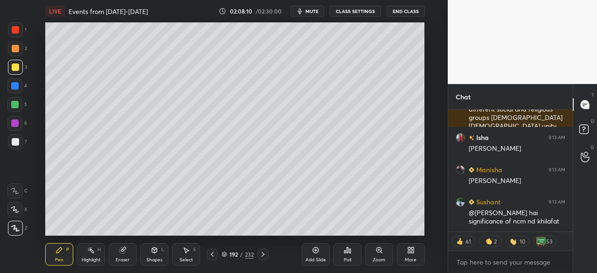
scroll to position [28073, 0]
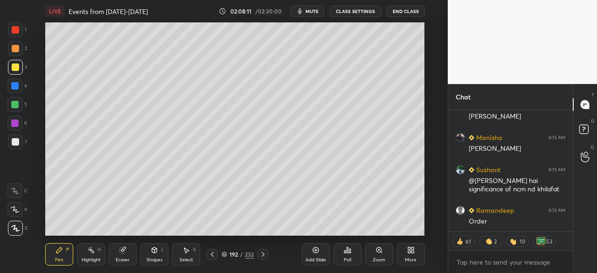
drag, startPoint x: 16, startPoint y: 27, endPoint x: 24, endPoint y: 26, distance: 7.5
click at [16, 28] on div at bounding box center [15, 29] width 7 height 7
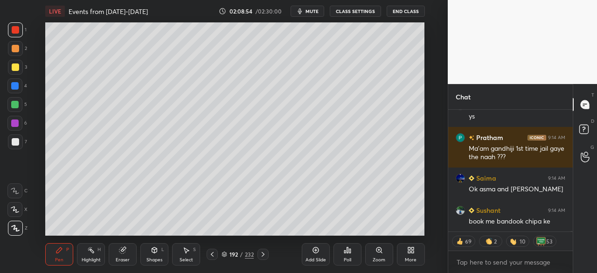
scroll to position [28726, 0]
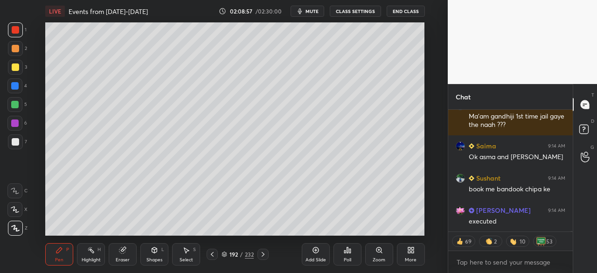
click at [14, 32] on div at bounding box center [15, 29] width 7 height 7
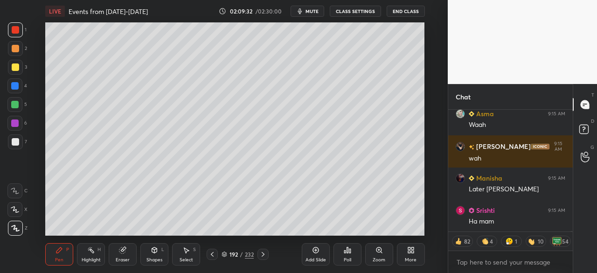
scroll to position [29337, 0]
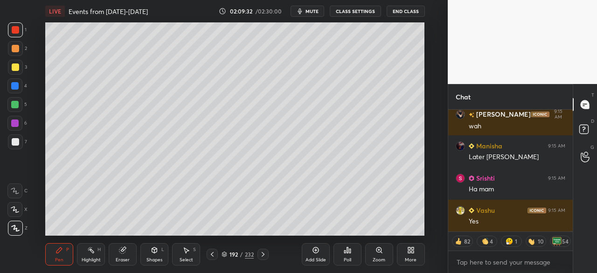
click at [10, 80] on div at bounding box center [14, 85] width 15 height 15
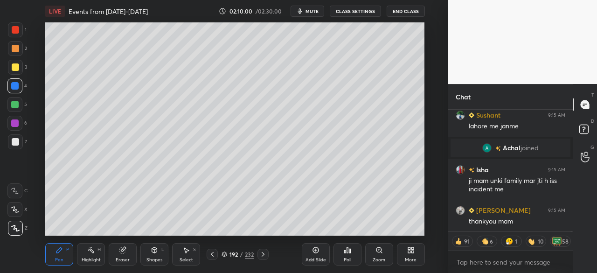
scroll to position [24896, 0]
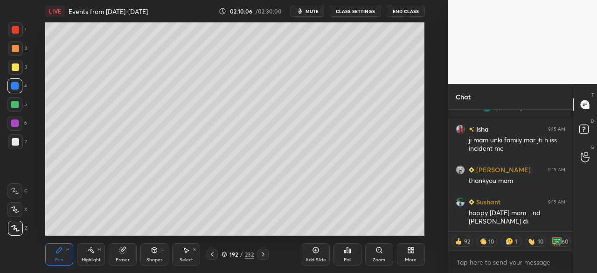
click at [228, 253] on div "192 / 232" at bounding box center [238, 254] width 32 height 8
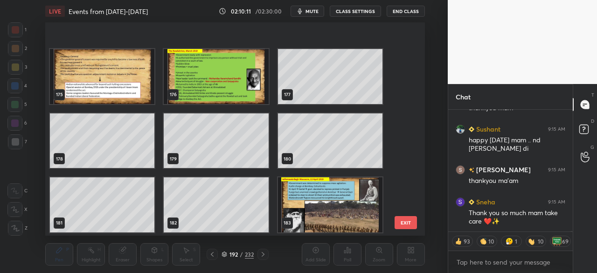
scroll to position [3724, 0]
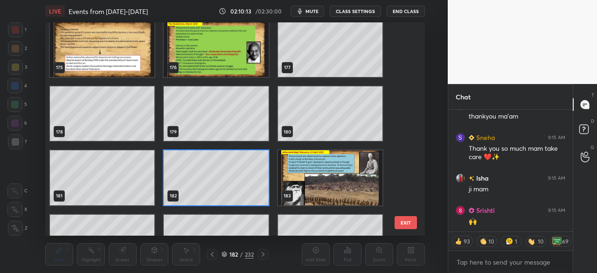
click at [224, 253] on icon at bounding box center [225, 254] width 6 height 6
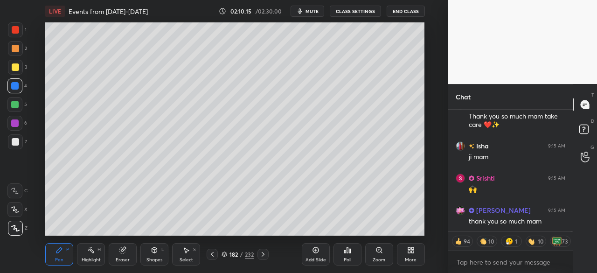
scroll to position [25098, 0]
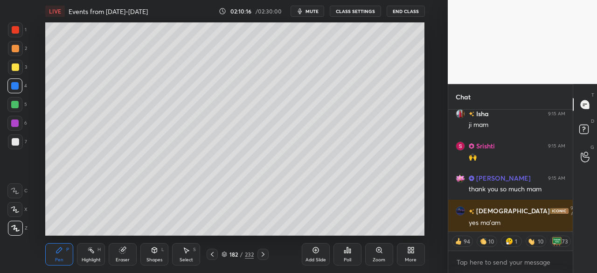
click at [227, 255] on div "182 / 232" at bounding box center [238, 254] width 32 height 8
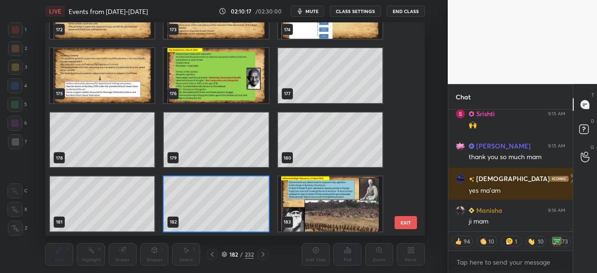
scroll to position [25203, 0]
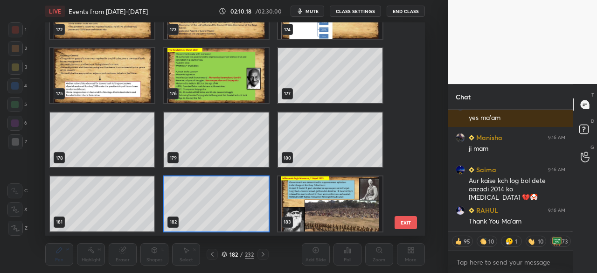
drag, startPoint x: 403, startPoint y: 165, endPoint x: 405, endPoint y: 157, distance: 8.1
click at [405, 157] on div "169 170 171 172 173 174 175 176 177 178 179 180 181 182 183" at bounding box center [226, 128] width 363 height 213
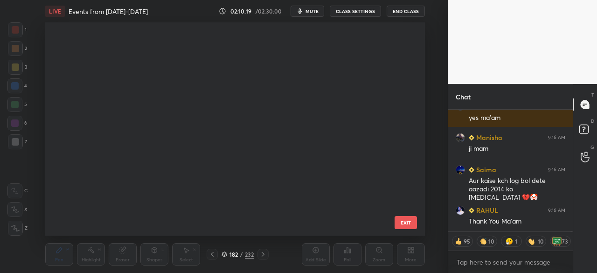
scroll to position [2543, 0]
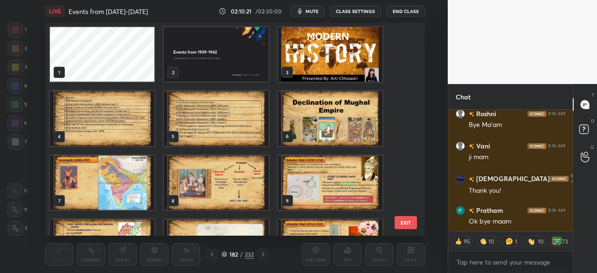
click at [242, 56] on img "grid" at bounding box center [216, 54] width 105 height 55
click at [226, 253] on icon at bounding box center [224, 253] width 5 height 2
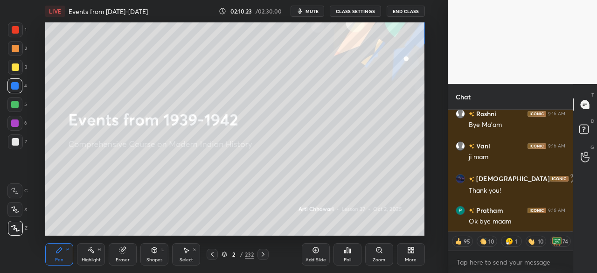
click at [322, 252] on div "Add Slide" at bounding box center [316, 254] width 28 height 22
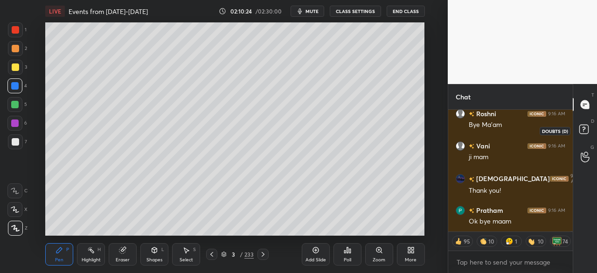
click at [584, 133] on rect at bounding box center [583, 129] width 9 height 9
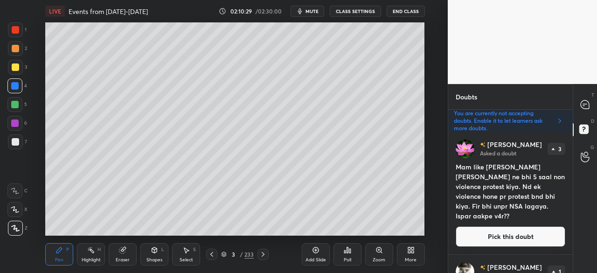
click at [527, 235] on button "Pick this doubt" at bounding box center [511, 236] width 110 height 21
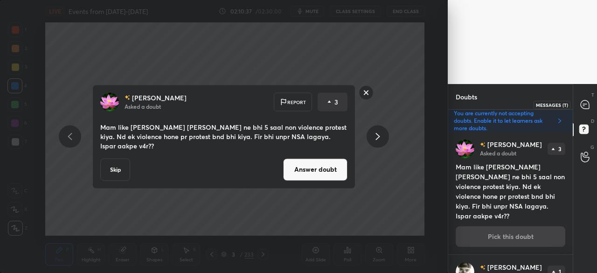
click at [585, 106] on icon at bounding box center [585, 104] width 8 height 8
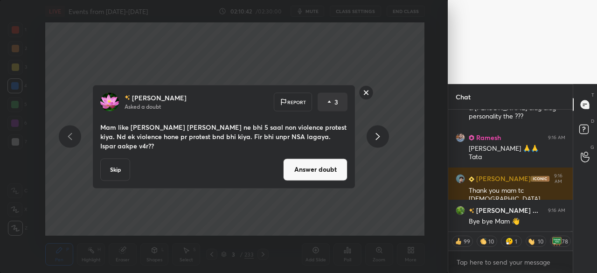
click at [328, 169] on button "Answer doubt" at bounding box center [315, 169] width 64 height 22
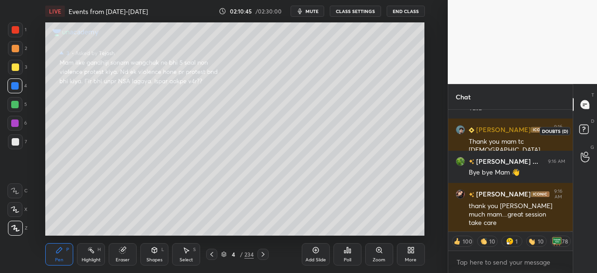
drag, startPoint x: 589, startPoint y: 131, endPoint x: 593, endPoint y: 119, distance: 12.2
click at [589, 132] on icon at bounding box center [585, 130] width 17 height 17
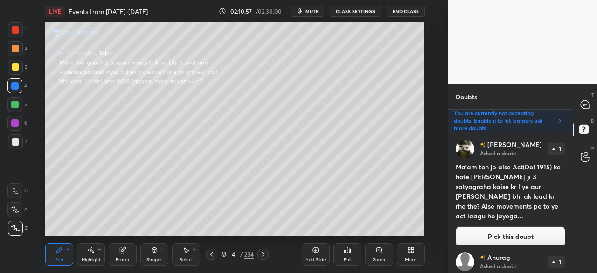
click at [517, 226] on button "Pick this doubt" at bounding box center [511, 236] width 110 height 21
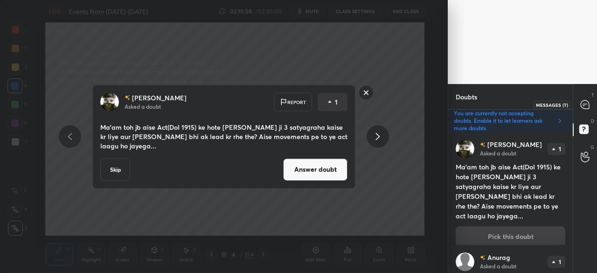
click at [586, 103] on icon at bounding box center [585, 104] width 8 height 8
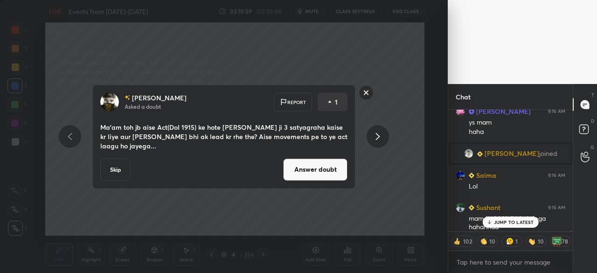
click at [338, 173] on button "Answer doubt" at bounding box center [315, 169] width 64 height 22
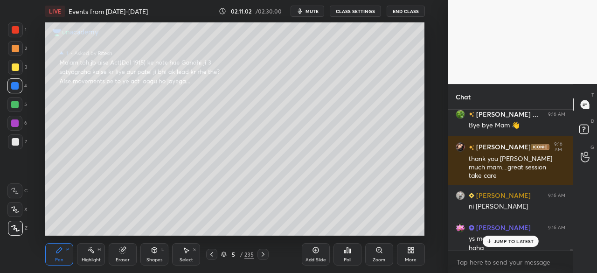
click at [522, 239] on p "JUMP TO LATEST" at bounding box center [514, 241] width 40 height 6
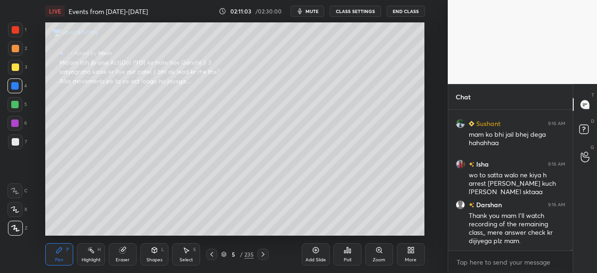
click at [15, 32] on div at bounding box center [15, 29] width 7 height 7
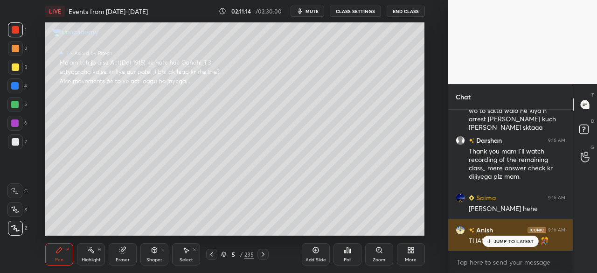
click at [501, 239] on p "JUMP TO LATEST" at bounding box center [514, 241] width 40 height 6
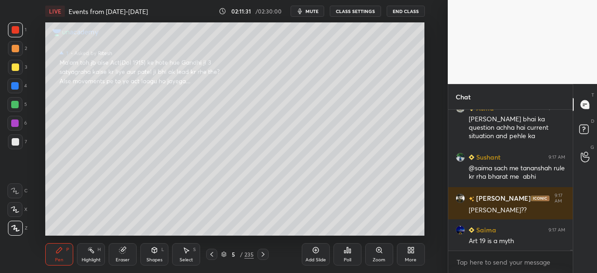
scroll to position [25977, 0]
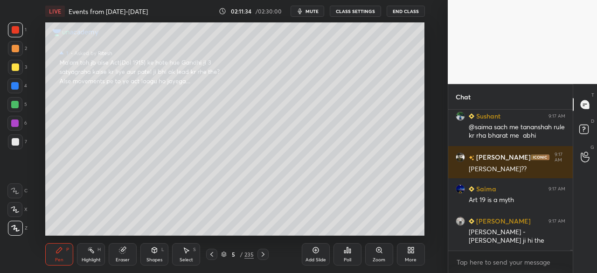
click at [16, 28] on div at bounding box center [15, 29] width 7 height 7
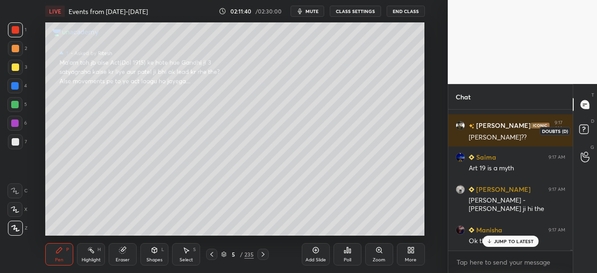
click at [585, 126] on rect at bounding box center [583, 129] width 9 height 9
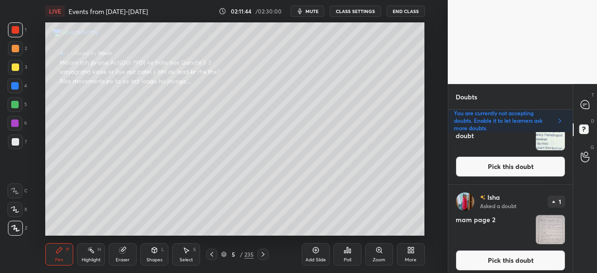
scroll to position [296, 0]
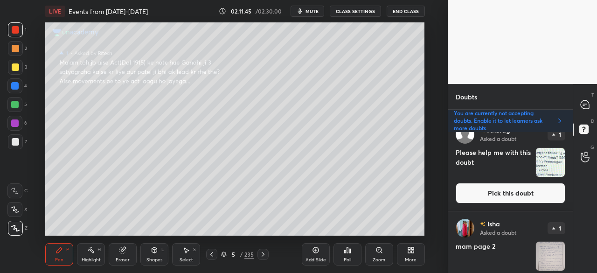
click at [575, 158] on div "G Raise Hand (G)" at bounding box center [585, 157] width 24 height 26
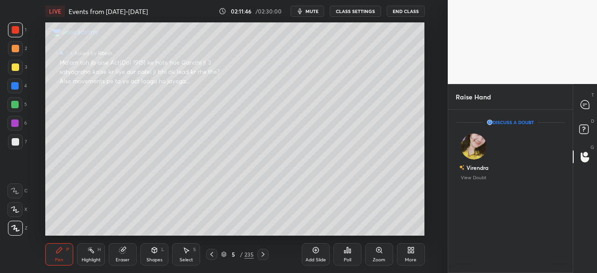
scroll to position [3, 3]
click at [586, 125] on rect at bounding box center [583, 129] width 9 height 9
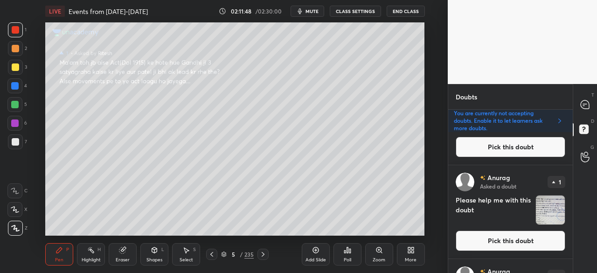
scroll to position [0, 0]
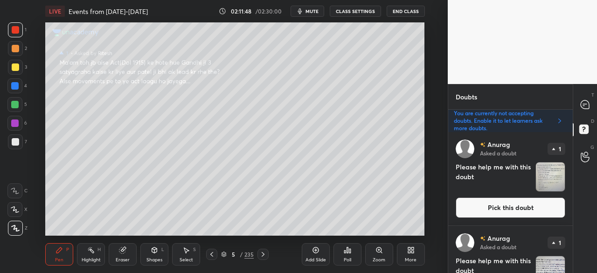
click at [495, 205] on button "Pick this doubt" at bounding box center [511, 207] width 110 height 21
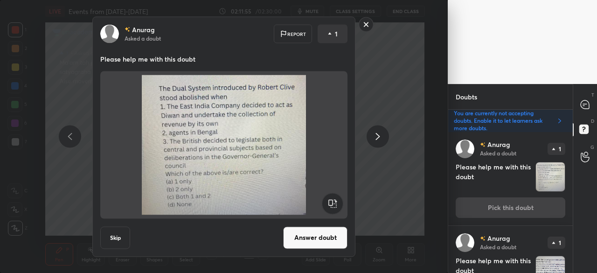
click at [319, 235] on button "Answer doubt" at bounding box center [315, 237] width 64 height 22
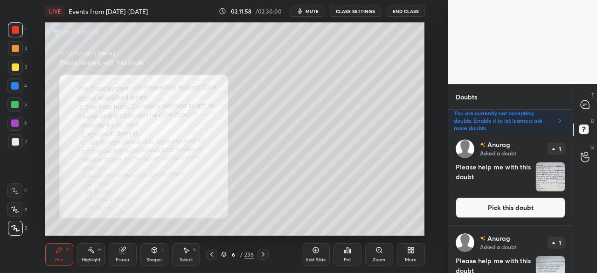
click at [14, 27] on div at bounding box center [15, 29] width 7 height 7
click at [526, 209] on button "Pick this doubt" at bounding box center [511, 207] width 110 height 21
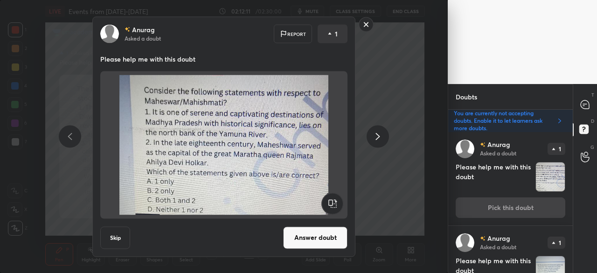
click at [117, 237] on button "Skip" at bounding box center [115, 237] width 30 height 22
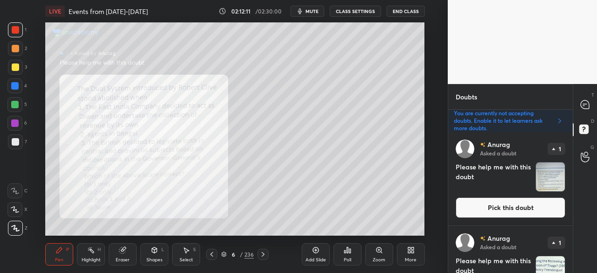
click at [530, 207] on button "Pick this doubt" at bounding box center [511, 207] width 110 height 21
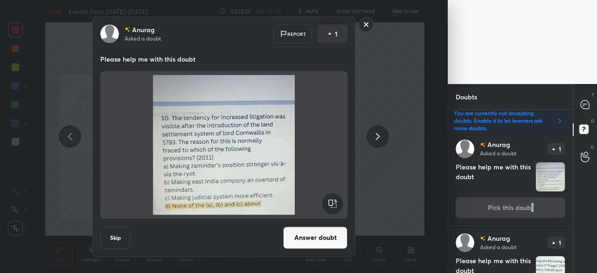
click at [312, 231] on button "Answer doubt" at bounding box center [315, 237] width 64 height 22
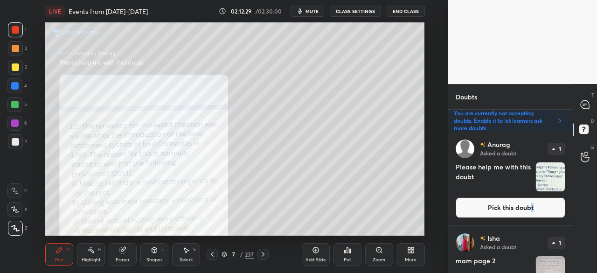
click at [21, 30] on div at bounding box center [15, 29] width 15 height 15
click at [589, 104] on icon at bounding box center [585, 105] width 10 height 10
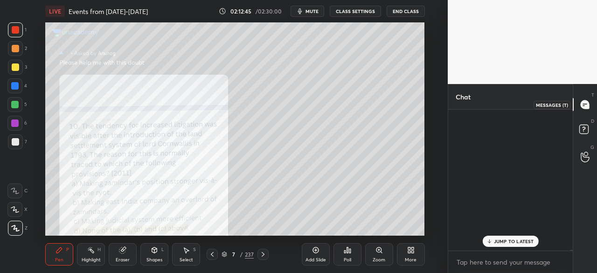
scroll to position [138, 122]
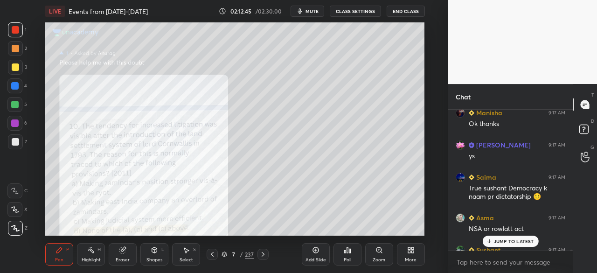
click at [524, 241] on p "JUMP TO LATEST" at bounding box center [514, 241] width 40 height 6
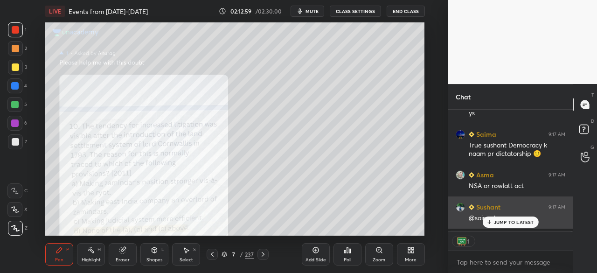
scroll to position [119, 122]
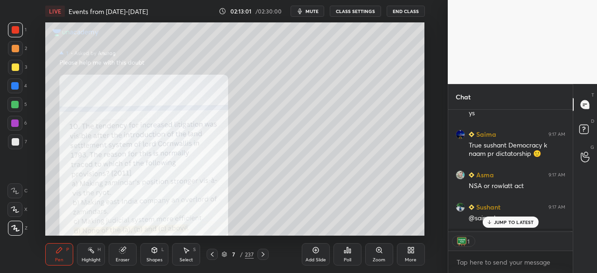
click at [523, 218] on div "JUMP TO LATEST" at bounding box center [510, 221] width 56 height 11
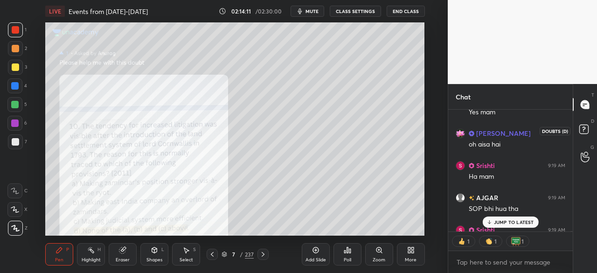
drag, startPoint x: 586, startPoint y: 126, endPoint x: 590, endPoint y: 123, distance: 5.6
click at [587, 127] on rect at bounding box center [583, 129] width 9 height 9
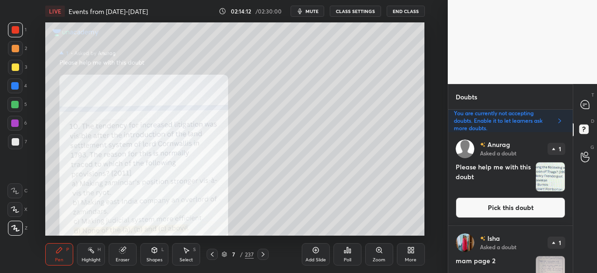
click at [532, 207] on button "Pick this doubt" at bounding box center [511, 207] width 110 height 21
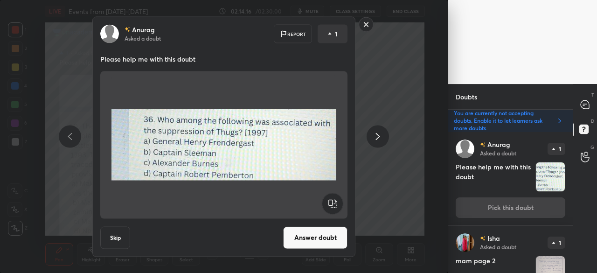
click at [369, 23] on rect at bounding box center [366, 24] width 14 height 14
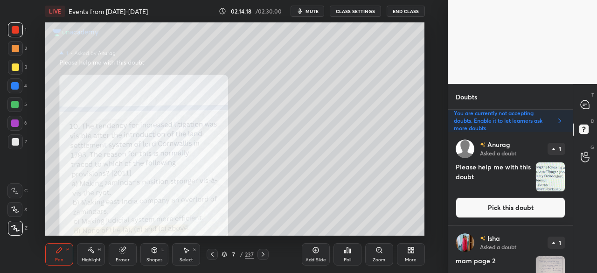
click at [533, 203] on button "Pick this doubt" at bounding box center [511, 207] width 110 height 21
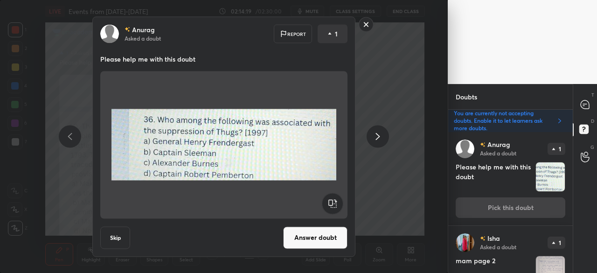
click at [114, 239] on button "Skip" at bounding box center [115, 237] width 30 height 22
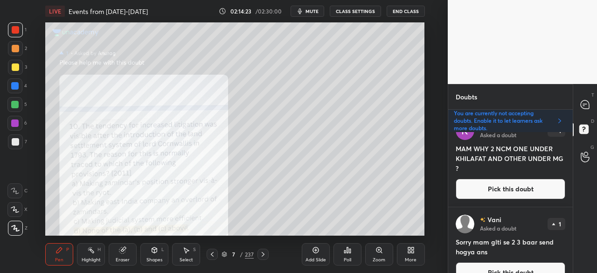
scroll to position [198, 0]
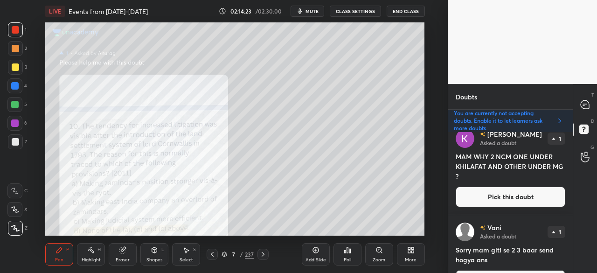
click at [576, 154] on div at bounding box center [585, 156] width 19 height 17
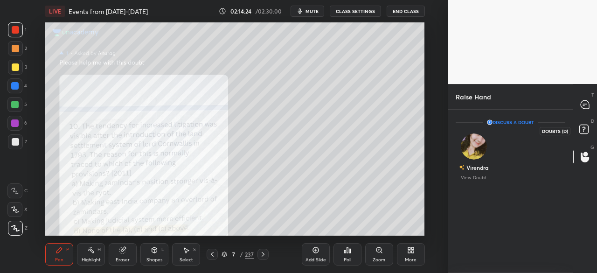
click at [586, 126] on rect at bounding box center [583, 129] width 9 height 9
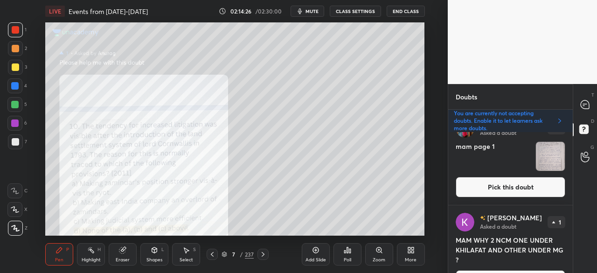
scroll to position [189, 0]
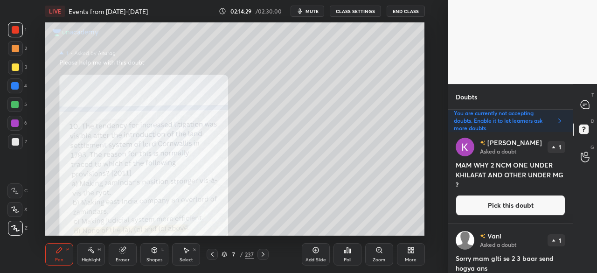
click at [520, 206] on button "Pick this doubt" at bounding box center [511, 205] width 110 height 21
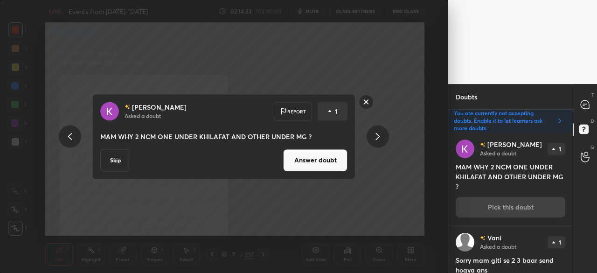
click at [325, 157] on button "Answer doubt" at bounding box center [315, 160] width 64 height 22
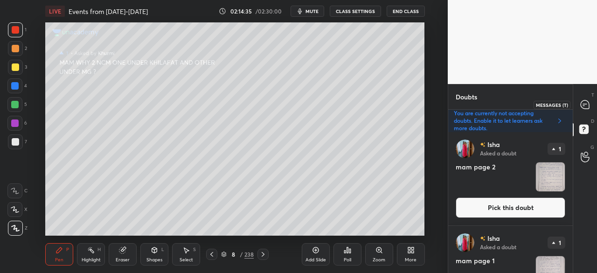
click at [587, 105] on icon at bounding box center [585, 104] width 8 height 8
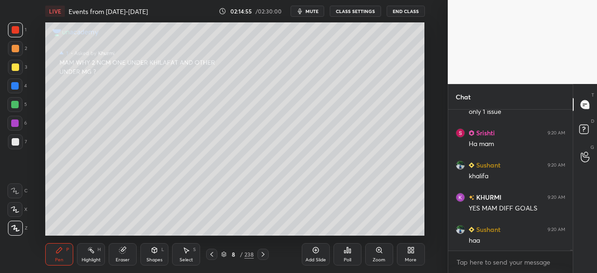
scroll to position [27003, 0]
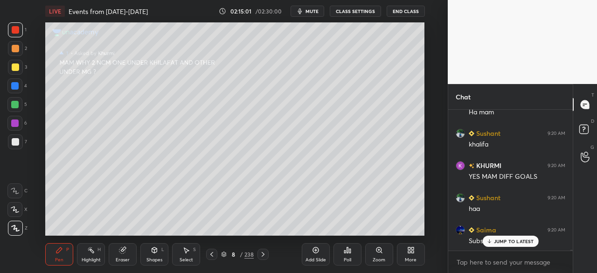
click at [509, 245] on div "[PERSON_NAME] 9:19 AM ys Irfan 9:19 AM Yes mam [PERSON_NAME] 9:19 AM oh aisa ha…" at bounding box center [510, 180] width 125 height 141
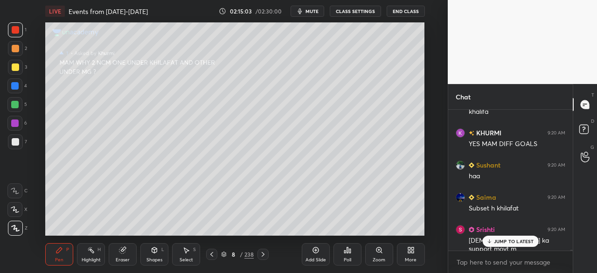
scroll to position [27084, 0]
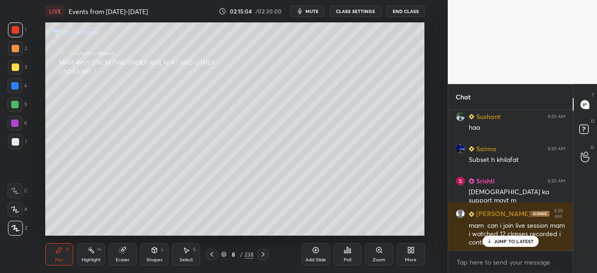
click at [522, 242] on p "JUMP TO LATEST" at bounding box center [514, 241] width 40 height 6
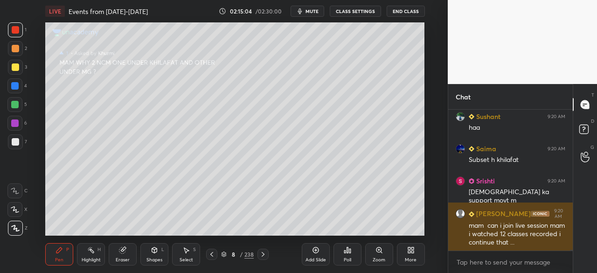
scroll to position [27117, 0]
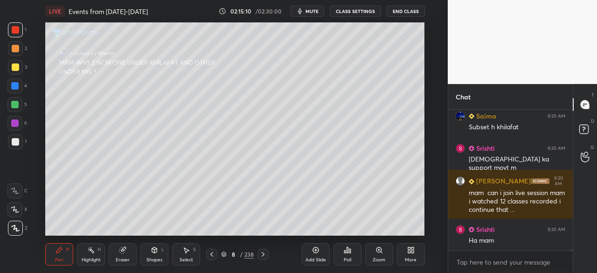
click at [226, 253] on icon at bounding box center [224, 254] width 6 height 6
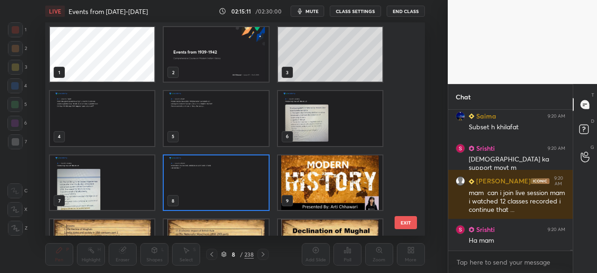
scroll to position [210, 374]
click at [248, 78] on img "grid" at bounding box center [216, 54] width 105 height 55
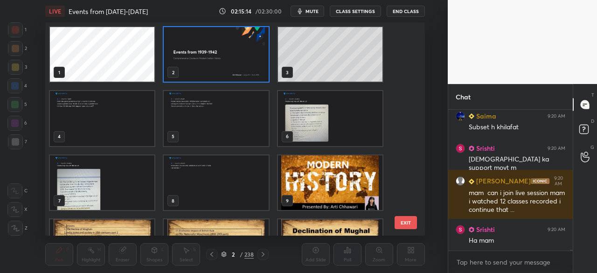
click at [221, 257] on icon at bounding box center [224, 254] width 6 height 6
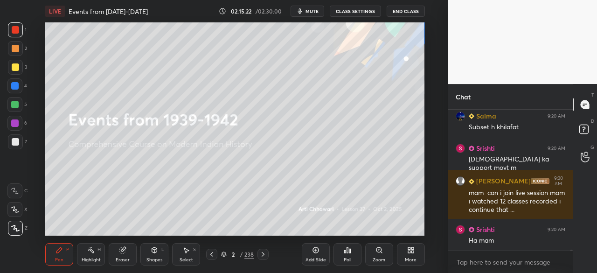
click at [264, 254] on icon at bounding box center [262, 254] width 7 height 7
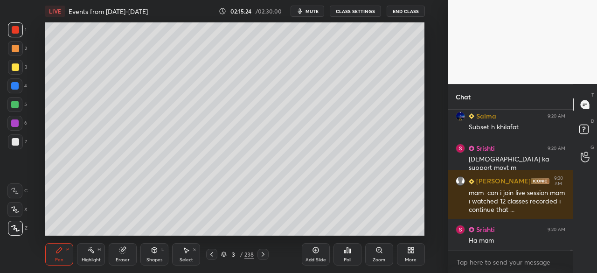
click at [585, 131] on rect at bounding box center [583, 129] width 9 height 9
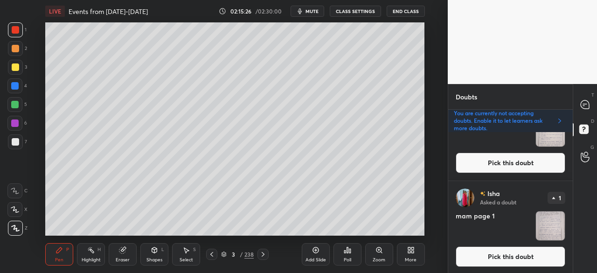
scroll to position [0, 0]
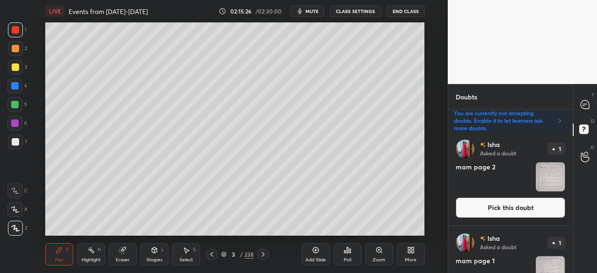
click at [506, 198] on button "Pick this doubt" at bounding box center [511, 207] width 110 height 21
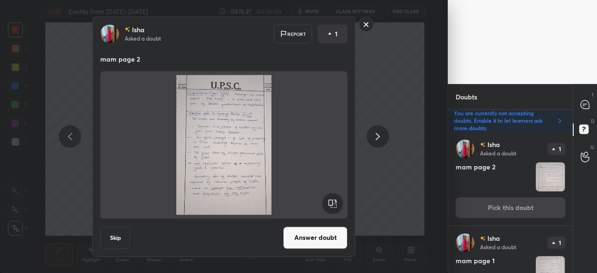
click at [112, 240] on button "Skip" at bounding box center [115, 237] width 30 height 22
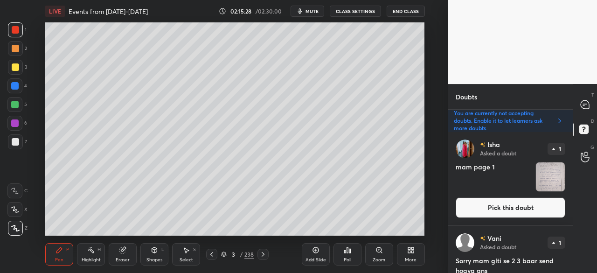
click at [500, 204] on button "Pick this doubt" at bounding box center [511, 207] width 110 height 21
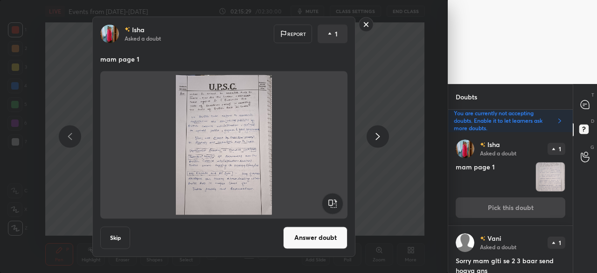
click at [115, 235] on button "Skip" at bounding box center [115, 237] width 30 height 22
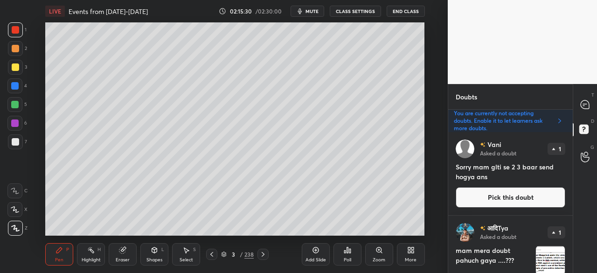
click at [511, 200] on button "Pick this doubt" at bounding box center [511, 197] width 110 height 21
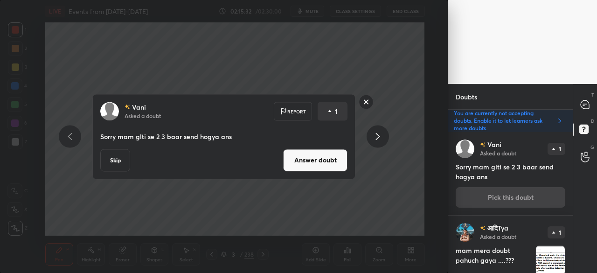
click at [107, 159] on button "Skip" at bounding box center [115, 160] width 30 height 22
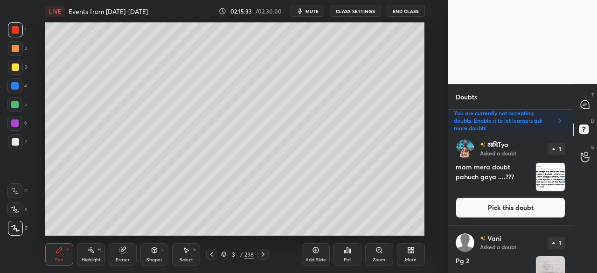
click at [505, 211] on button "Pick this doubt" at bounding box center [511, 207] width 110 height 21
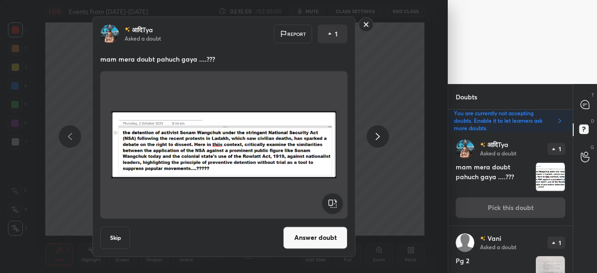
click at [331, 241] on button "Answer doubt" at bounding box center [315, 237] width 64 height 22
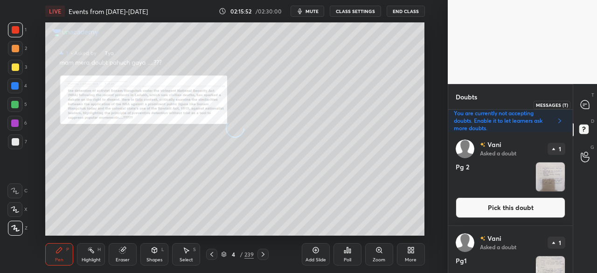
click at [584, 105] on icon at bounding box center [585, 105] width 10 height 10
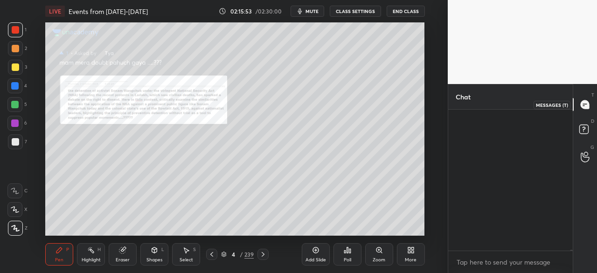
scroll to position [138, 122]
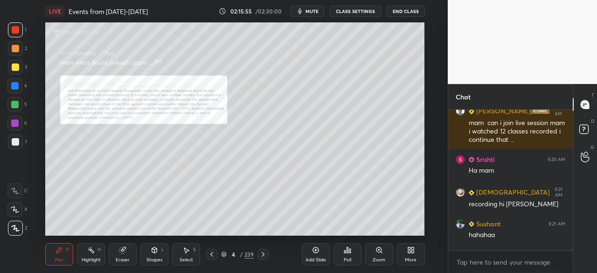
click at [12, 27] on div at bounding box center [15, 29] width 7 height 7
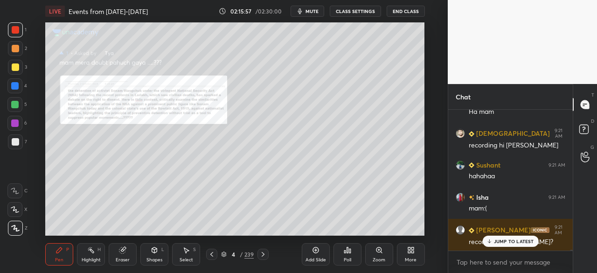
scroll to position [27151, 0]
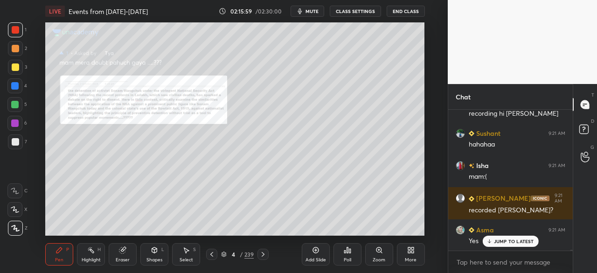
click at [529, 240] on p "JUMP TO LATEST" at bounding box center [514, 241] width 40 height 6
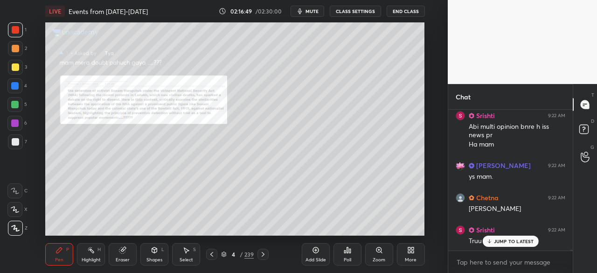
scroll to position [27597, 0]
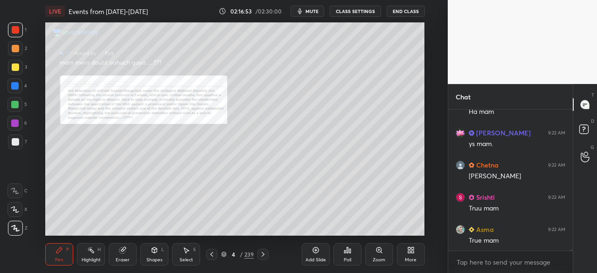
click at [11, 70] on div at bounding box center [15, 67] width 15 height 15
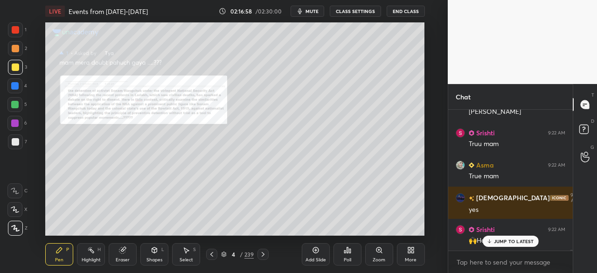
scroll to position [27693, 0]
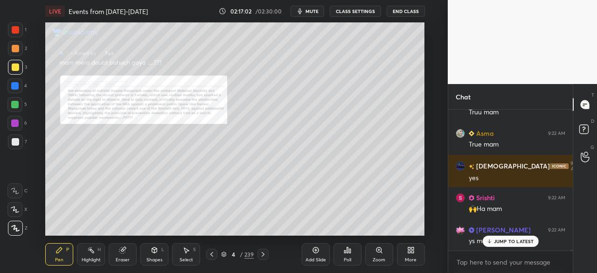
click at [496, 239] on p "JUMP TO LATEST" at bounding box center [514, 241] width 40 height 6
click at [585, 130] on rect at bounding box center [583, 129] width 9 height 9
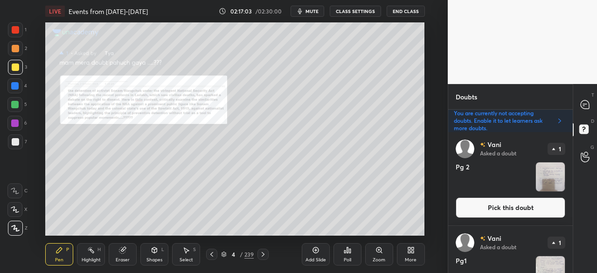
scroll to position [138, 122]
click at [498, 209] on button "Pick this doubt" at bounding box center [511, 207] width 110 height 21
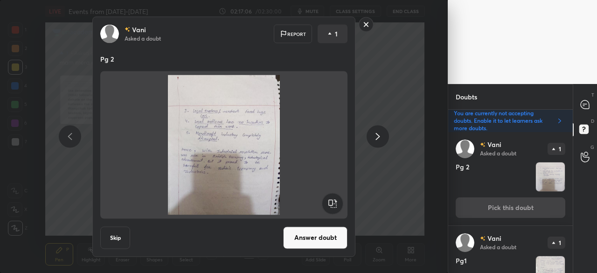
click at [123, 237] on button "Skip" at bounding box center [115, 237] width 30 height 22
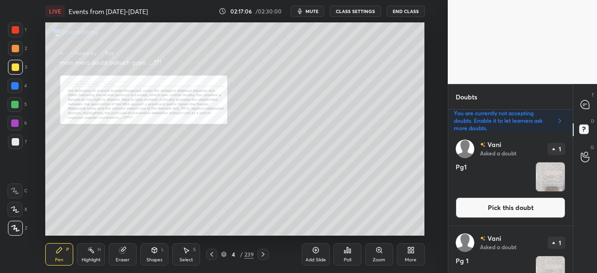
click at [491, 204] on button "Pick this doubt" at bounding box center [511, 207] width 110 height 21
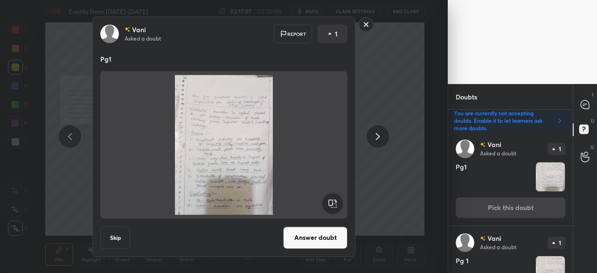
click at [115, 234] on button "Skip" at bounding box center [115, 237] width 30 height 22
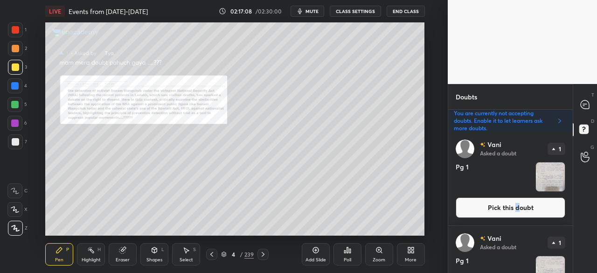
click at [516, 207] on button "Pick this doubt" at bounding box center [511, 207] width 110 height 21
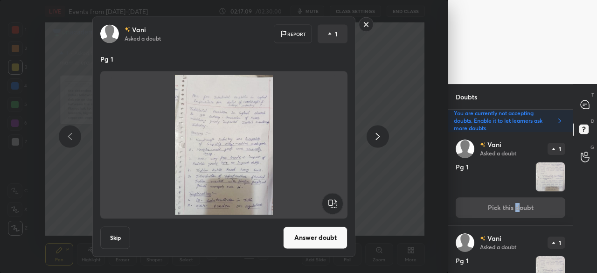
click at [110, 242] on button "Skip" at bounding box center [115, 237] width 30 height 22
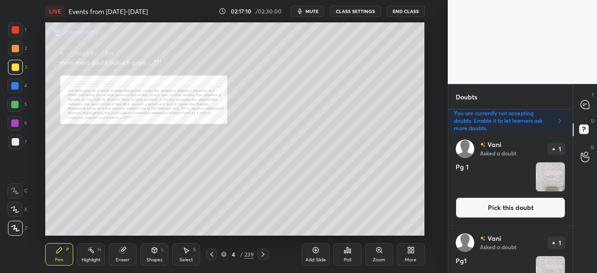
click at [500, 205] on button "Pick this doubt" at bounding box center [511, 207] width 110 height 21
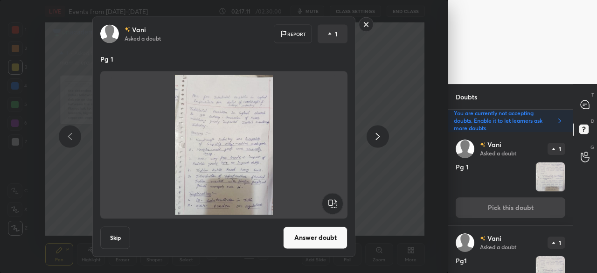
click at [108, 237] on button "Skip" at bounding box center [115, 237] width 30 height 22
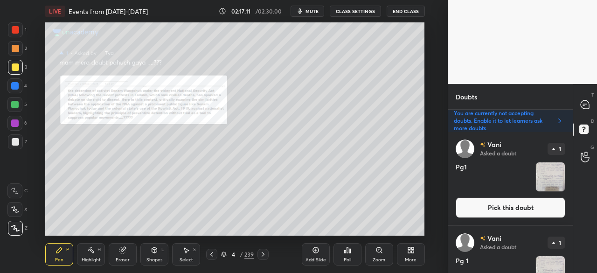
click at [480, 209] on button "Pick this doubt" at bounding box center [511, 207] width 110 height 21
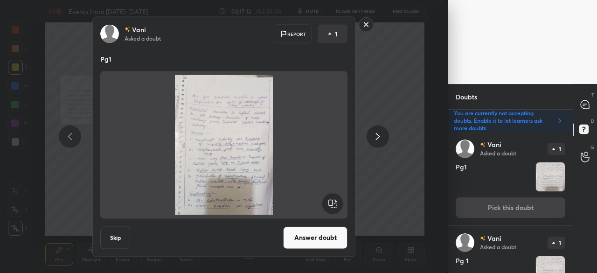
click at [116, 244] on button "Skip" at bounding box center [115, 237] width 30 height 22
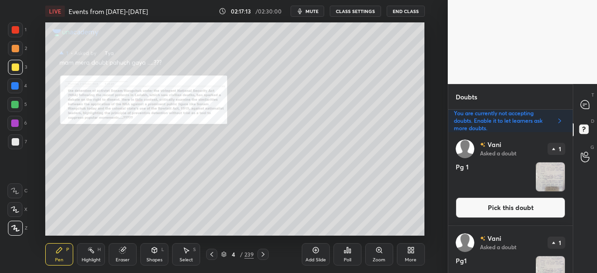
click at [486, 205] on button "Pick this doubt" at bounding box center [511, 207] width 110 height 21
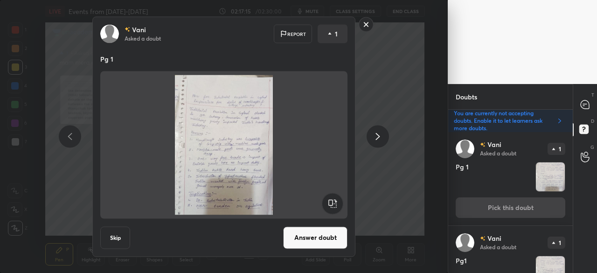
click at [107, 243] on button "Skip" at bounding box center [115, 237] width 30 height 22
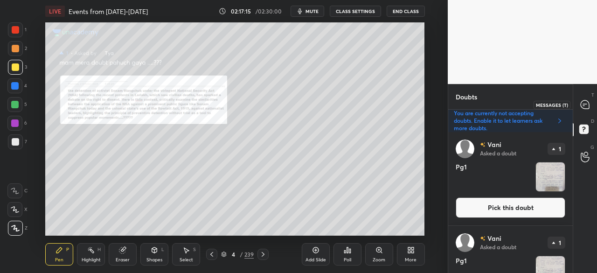
click at [582, 100] on icon at bounding box center [585, 105] width 10 height 10
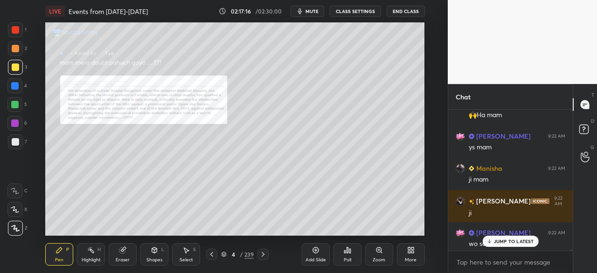
click at [515, 241] on p "JUMP TO LATEST" at bounding box center [514, 241] width 40 height 6
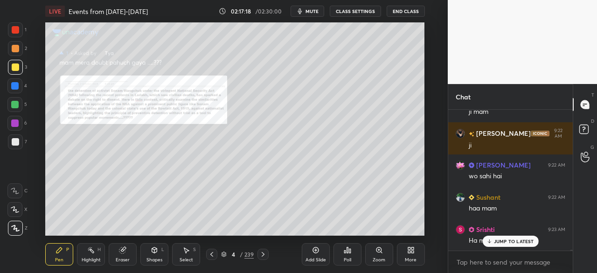
scroll to position [27746, 0]
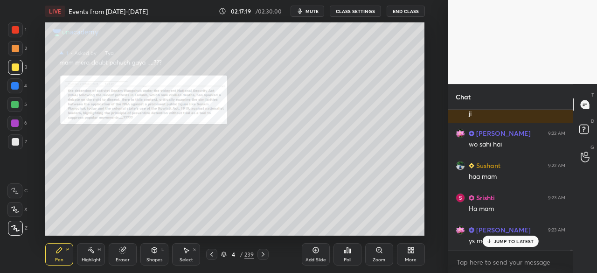
click at [527, 242] on p "JUMP TO LATEST" at bounding box center [514, 241] width 40 height 6
click at [586, 135] on icon at bounding box center [585, 130] width 17 height 17
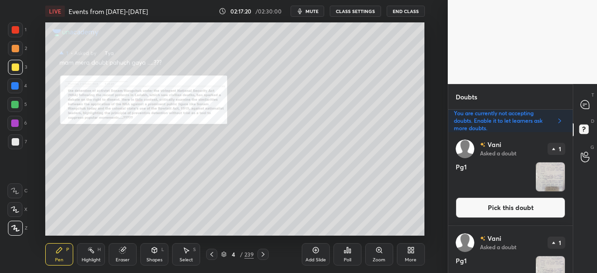
click at [520, 201] on button "Pick this doubt" at bounding box center [511, 207] width 110 height 21
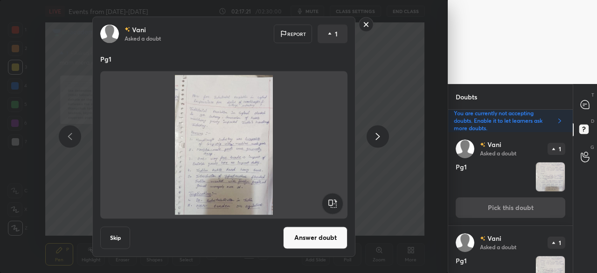
click at [112, 235] on button "Skip" at bounding box center [115, 237] width 30 height 22
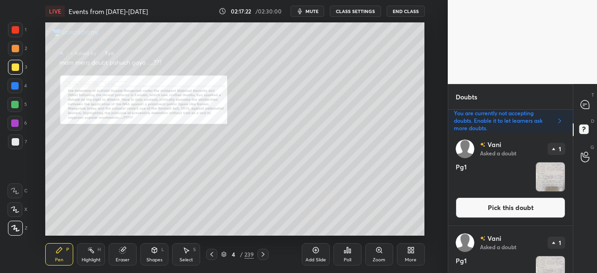
click at [489, 200] on button "Pick this doubt" at bounding box center [511, 207] width 110 height 21
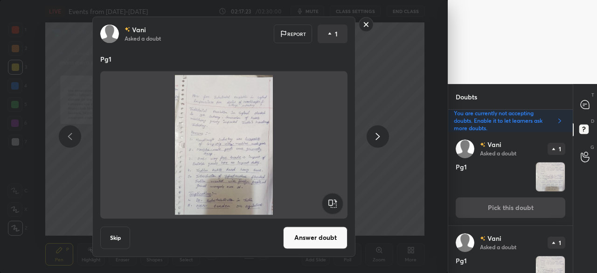
drag, startPoint x: 112, startPoint y: 238, endPoint x: 233, endPoint y: 223, distance: 121.3
click at [113, 238] on button "Skip" at bounding box center [115, 237] width 30 height 22
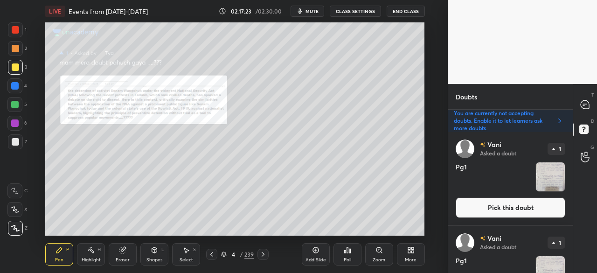
click at [489, 209] on button "Pick this doubt" at bounding box center [511, 207] width 110 height 21
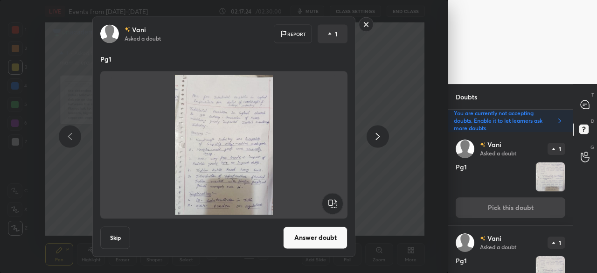
click at [116, 244] on button "Skip" at bounding box center [115, 237] width 30 height 22
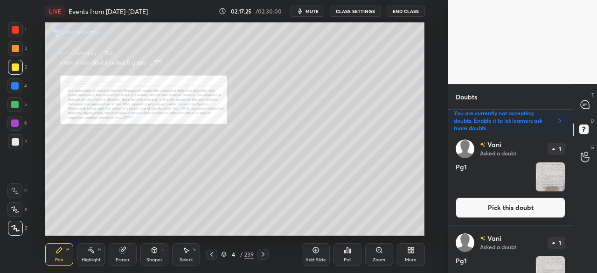
click at [523, 207] on button "Pick this doubt" at bounding box center [511, 207] width 110 height 21
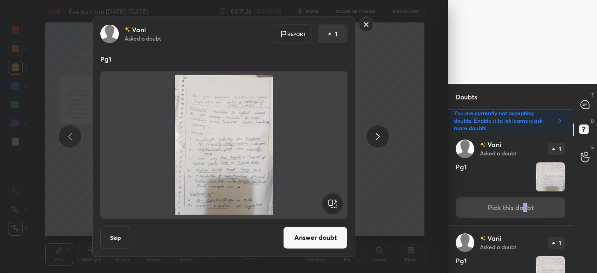
click at [115, 238] on button "Skip" at bounding box center [115, 237] width 30 height 22
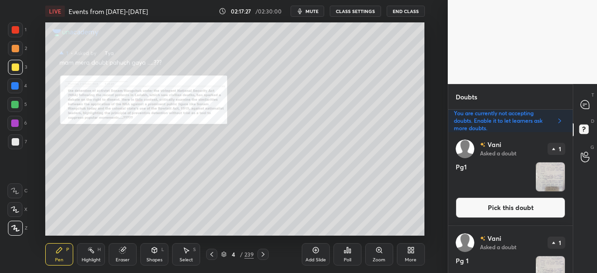
click at [513, 204] on button "Pick this doubt" at bounding box center [511, 207] width 110 height 21
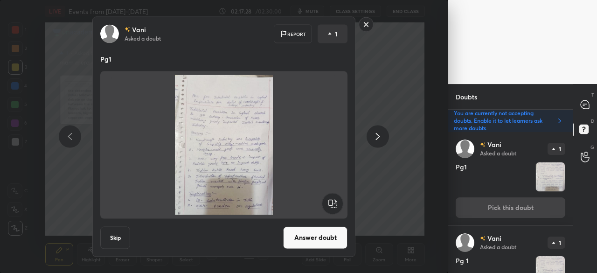
click at [114, 237] on button "Skip" at bounding box center [115, 237] width 30 height 22
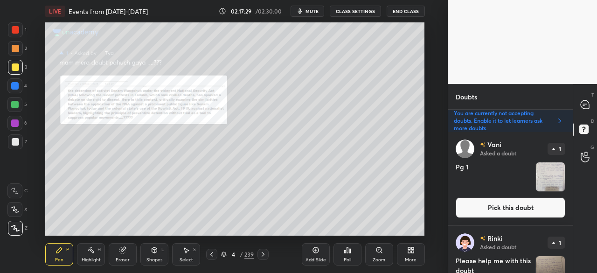
click at [503, 207] on button "Pick this doubt" at bounding box center [511, 207] width 110 height 21
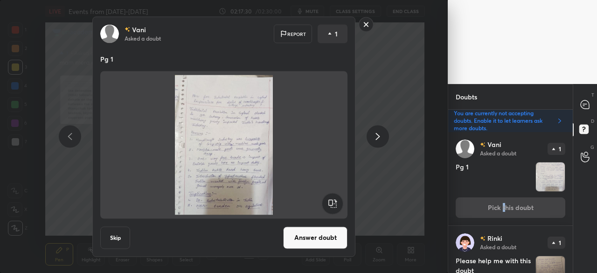
click at [108, 242] on button "Skip" at bounding box center [115, 237] width 30 height 22
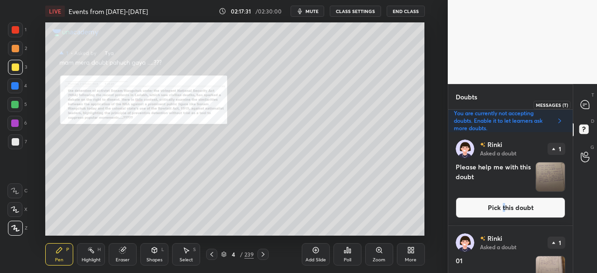
click at [584, 108] on icon at bounding box center [585, 104] width 8 height 8
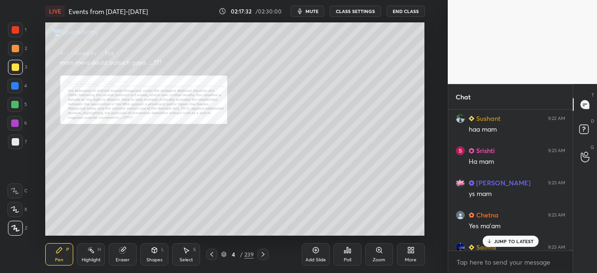
click at [515, 241] on p "JUMP TO LATEST" at bounding box center [514, 241] width 40 height 6
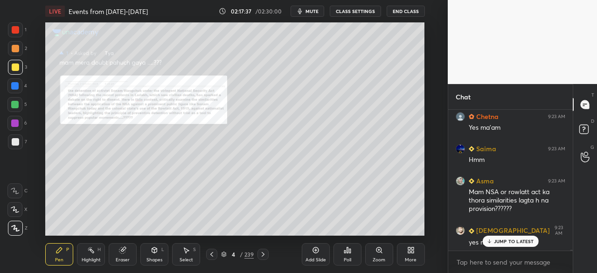
scroll to position [27765, 0]
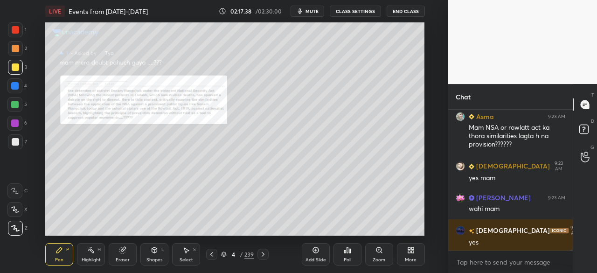
click at [523, 242] on div "Saima 9:23 AM Hmm Asma 9:23 AM Mam NSA or rowlatt act ka thora similarities lag…" at bounding box center [510, 180] width 125 height 141
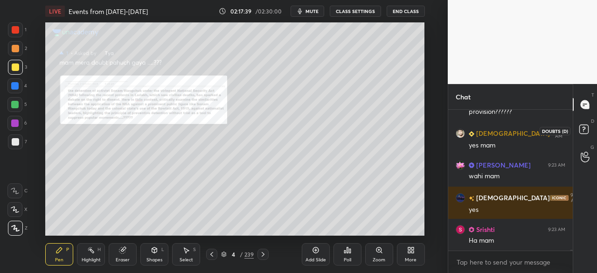
click at [588, 130] on rect at bounding box center [583, 129] width 9 height 9
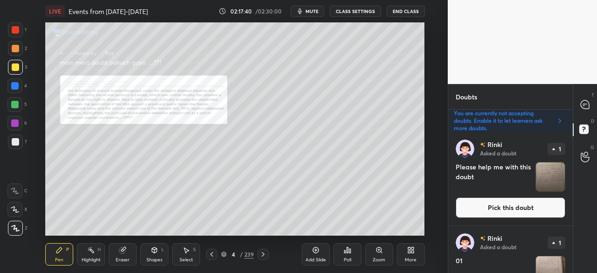
click at [510, 208] on button "Pick this doubt" at bounding box center [511, 207] width 110 height 21
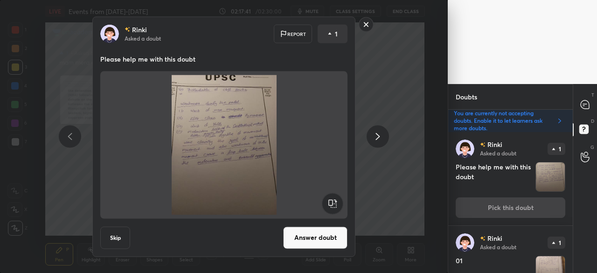
click at [116, 238] on button "Skip" at bounding box center [115, 237] width 30 height 22
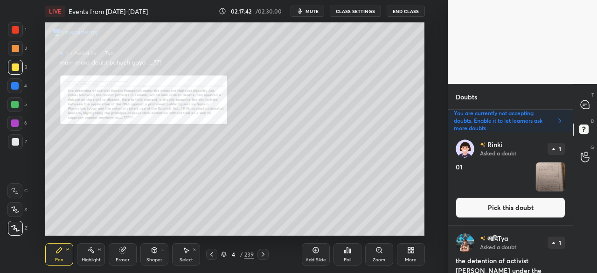
click at [509, 205] on button "Pick this doubt" at bounding box center [511, 207] width 110 height 21
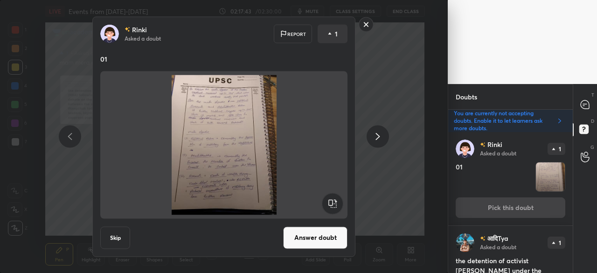
click at [123, 235] on button "Skip" at bounding box center [115, 237] width 30 height 22
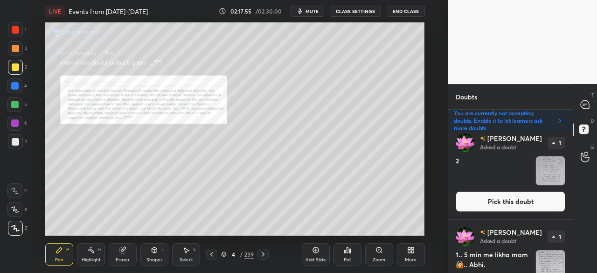
scroll to position [114, 0]
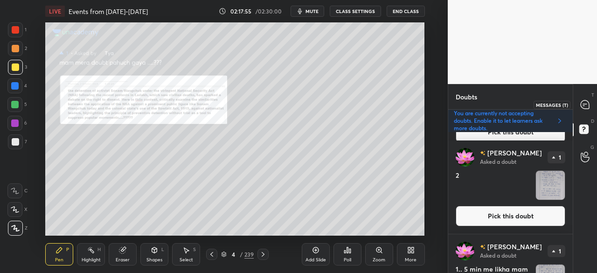
click at [591, 103] on div at bounding box center [585, 104] width 19 height 17
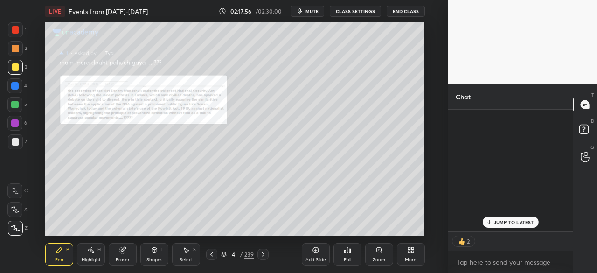
scroll to position [119, 122]
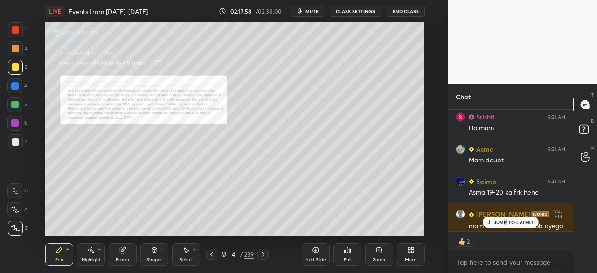
click at [506, 221] on p "JUMP TO LATEST" at bounding box center [514, 222] width 40 height 6
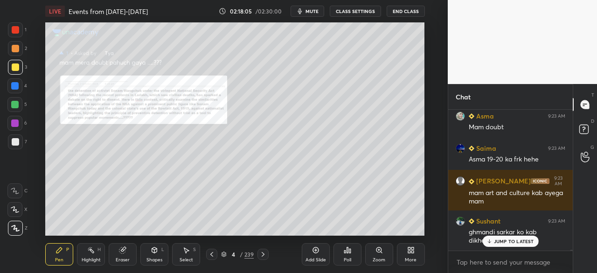
scroll to position [27974, 0]
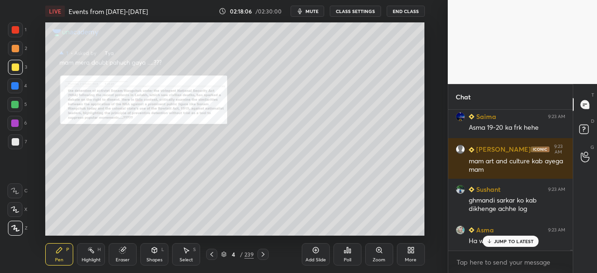
click at [509, 242] on p "JUMP TO LATEST" at bounding box center [514, 241] width 40 height 6
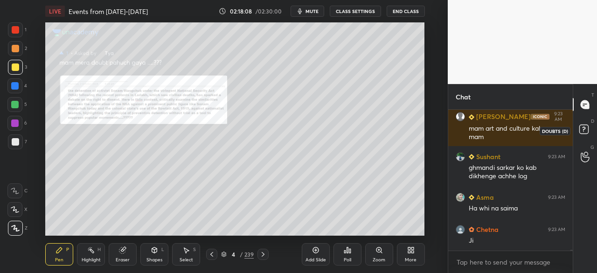
click at [584, 131] on rect at bounding box center [583, 129] width 9 height 9
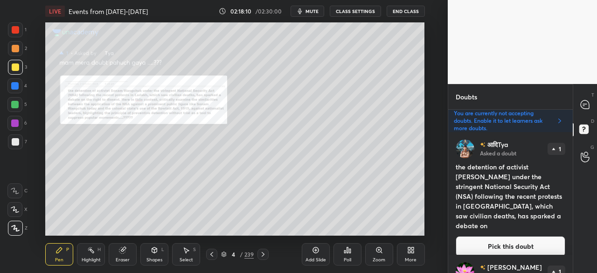
click at [503, 239] on button "Pick this doubt" at bounding box center [511, 246] width 110 height 21
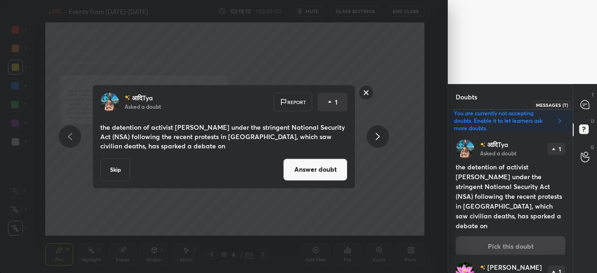
click at [587, 103] on icon at bounding box center [585, 104] width 8 height 8
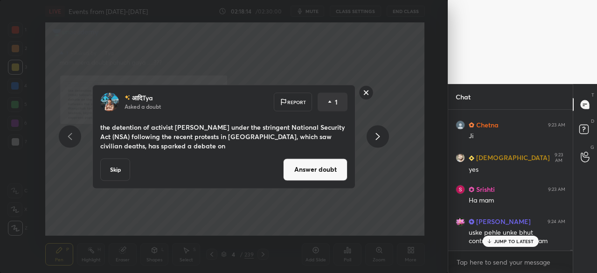
click at [124, 168] on button "Skip" at bounding box center [115, 169] width 30 height 22
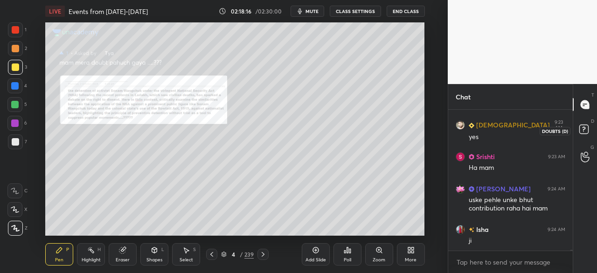
click at [587, 129] on rect at bounding box center [583, 129] width 9 height 9
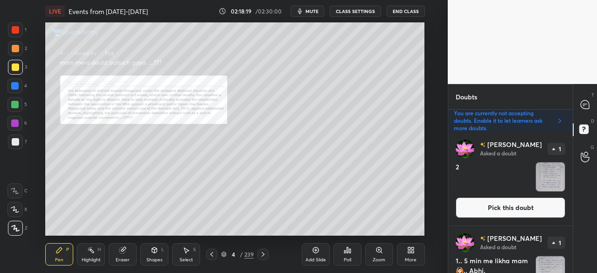
click at [504, 208] on button "Pick this doubt" at bounding box center [511, 207] width 110 height 21
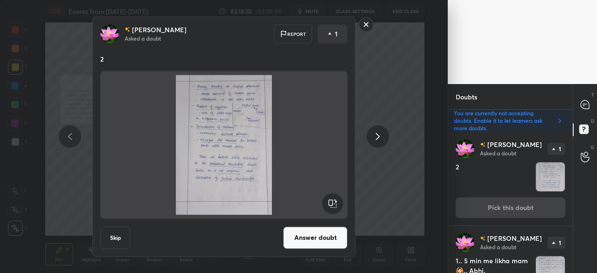
drag, startPoint x: 119, startPoint y: 235, endPoint x: 138, endPoint y: 228, distance: 20.8
click at [119, 235] on button "Skip" at bounding box center [115, 237] width 30 height 22
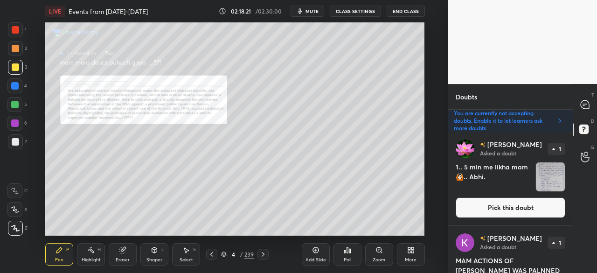
click at [487, 205] on button "Pick this doubt" at bounding box center [511, 207] width 110 height 21
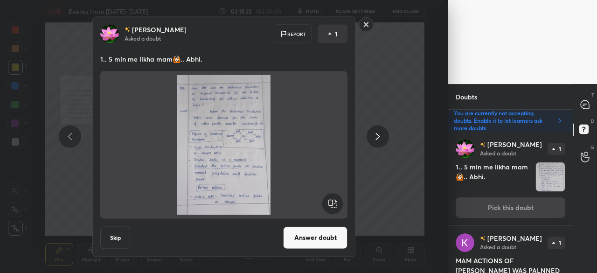
click at [121, 237] on button "Skip" at bounding box center [115, 237] width 30 height 22
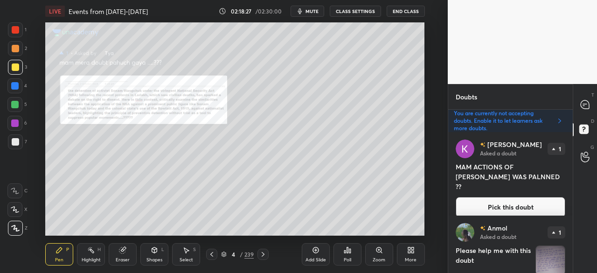
click at [534, 197] on button "Pick this doubt" at bounding box center [511, 207] width 110 height 21
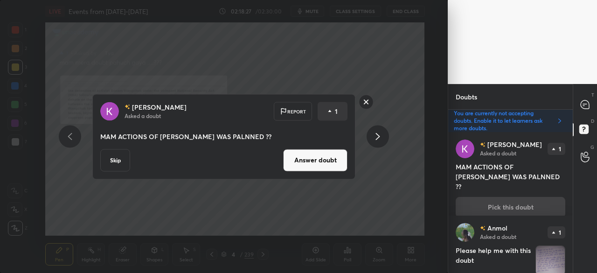
click at [314, 159] on button "Answer doubt" at bounding box center [315, 160] width 64 height 22
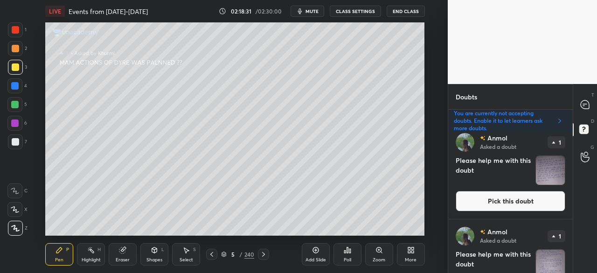
click at [501, 200] on button "Pick this doubt" at bounding box center [511, 201] width 110 height 21
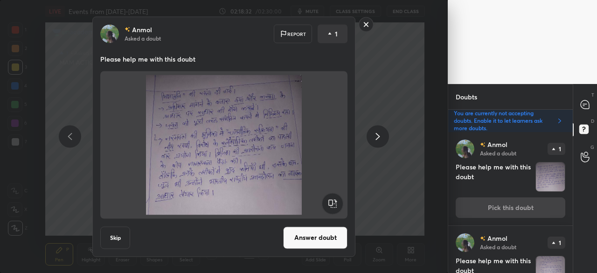
click at [120, 230] on button "Skip" at bounding box center [115, 237] width 30 height 22
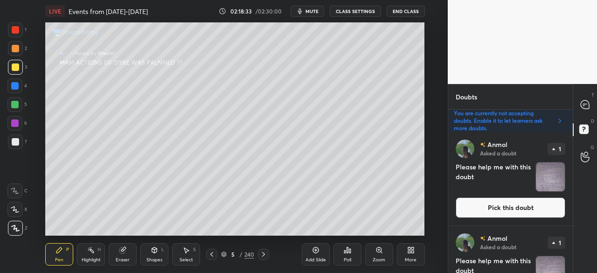
click at [478, 206] on button "Pick this doubt" at bounding box center [511, 207] width 110 height 21
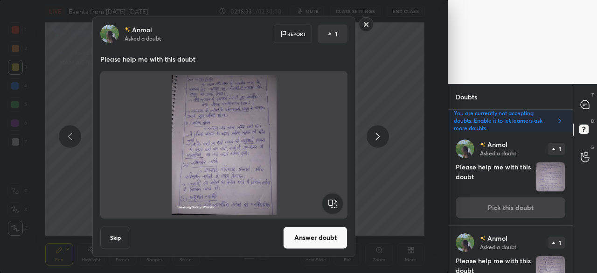
drag, startPoint x: 119, startPoint y: 232, endPoint x: 137, endPoint y: 229, distance: 18.4
click at [118, 232] on button "Skip" at bounding box center [115, 237] width 30 height 22
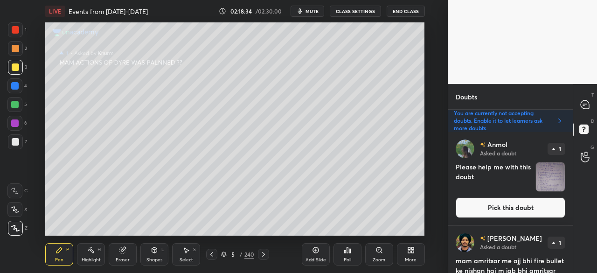
drag, startPoint x: 485, startPoint y: 196, endPoint x: 465, endPoint y: 201, distance: 20.3
click at [486, 196] on div "[PERSON_NAME] Asked a doubt 1 Please help me with this doubt Pick this doubt" at bounding box center [510, 178] width 125 height 93
click at [492, 203] on button "Pick this doubt" at bounding box center [511, 207] width 110 height 21
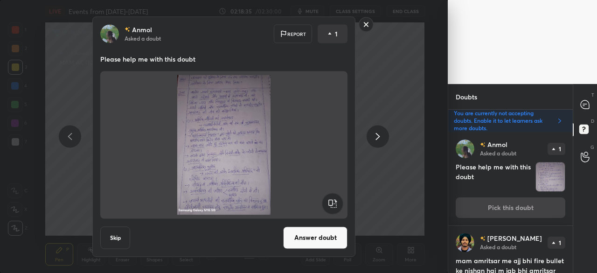
click at [125, 236] on button "Skip" at bounding box center [115, 237] width 30 height 22
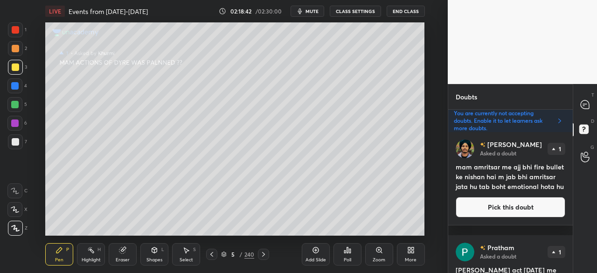
click at [519, 216] on button "Pick this doubt" at bounding box center [511, 207] width 110 height 21
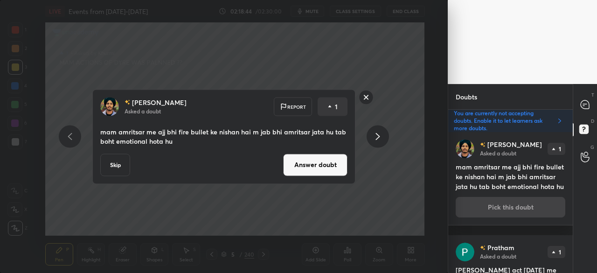
click at [321, 166] on button "Answer doubt" at bounding box center [315, 164] width 64 height 22
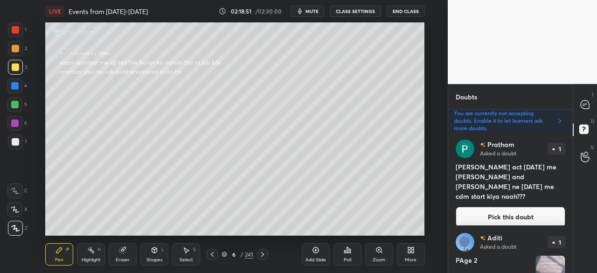
click at [513, 207] on button "Pick this doubt" at bounding box center [511, 217] width 110 height 21
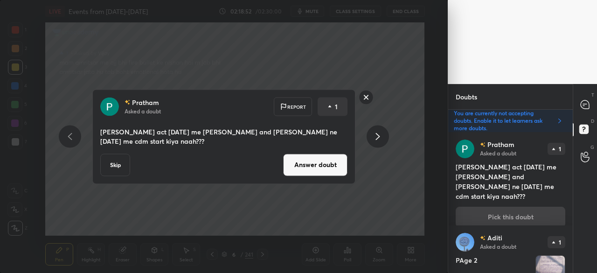
click at [331, 167] on button "Answer doubt" at bounding box center [315, 164] width 64 height 22
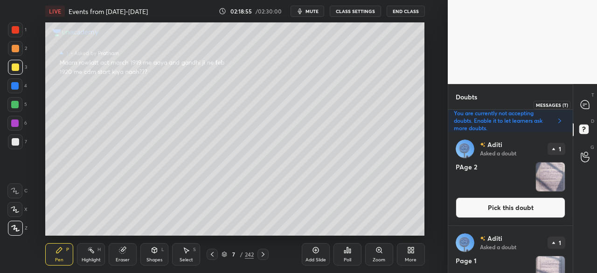
click at [584, 106] on icon at bounding box center [585, 104] width 8 height 8
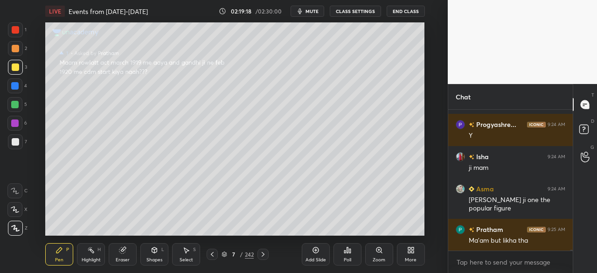
scroll to position [28313, 0]
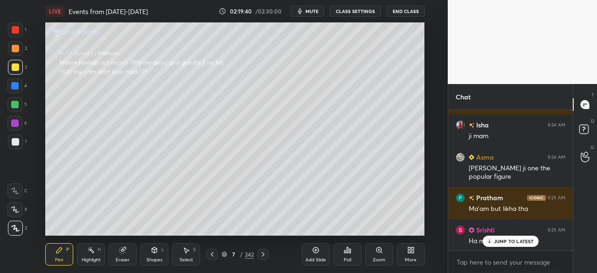
click at [515, 237] on div "Asma 9:23 AM Mam doubt Saima 9:23 AM Asma 19-20 ka frk [PERSON_NAME] 9:23 AM ma…" at bounding box center [510, 180] width 125 height 141
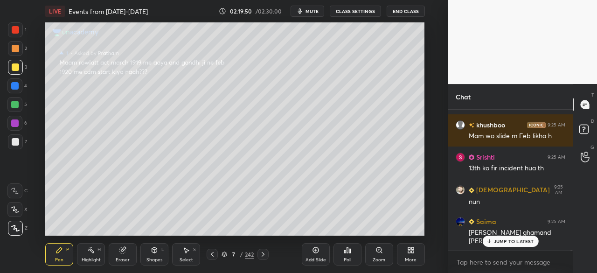
scroll to position [28483, 0]
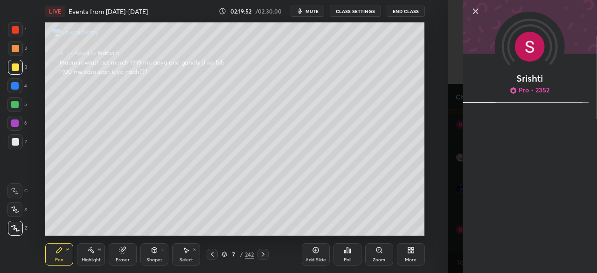
click at [475, 10] on icon at bounding box center [475, 11] width 11 height 11
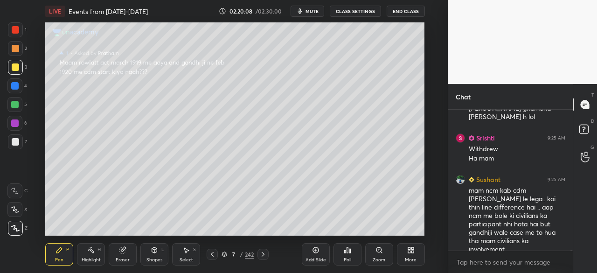
scroll to position [28607, 0]
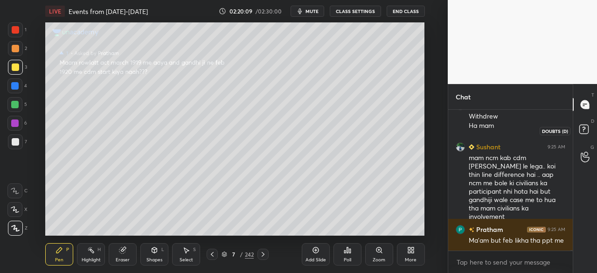
click at [586, 128] on rect at bounding box center [583, 129] width 9 height 9
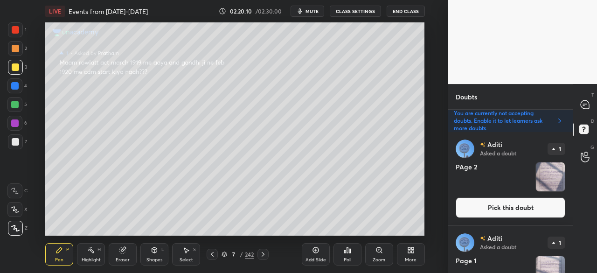
click at [586, 104] on icon at bounding box center [585, 104] width 8 height 8
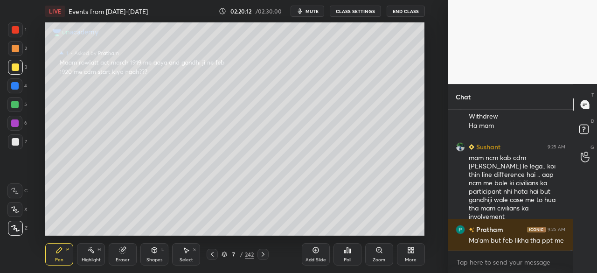
click at [226, 254] on icon at bounding box center [224, 254] width 5 height 1
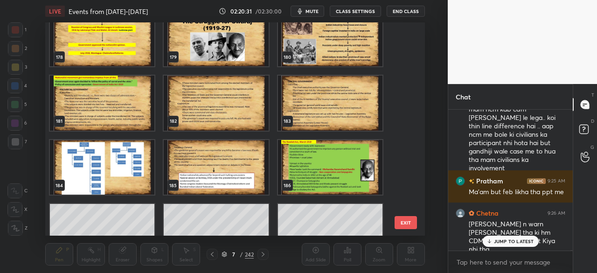
scroll to position [3827, 0]
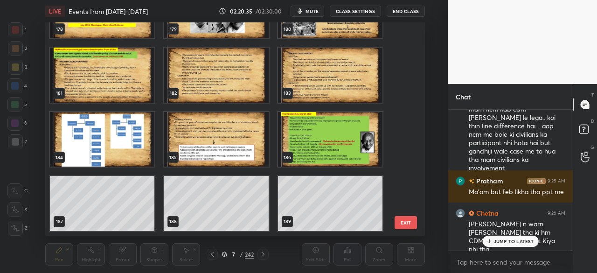
click at [342, 156] on img "grid" at bounding box center [330, 139] width 105 height 55
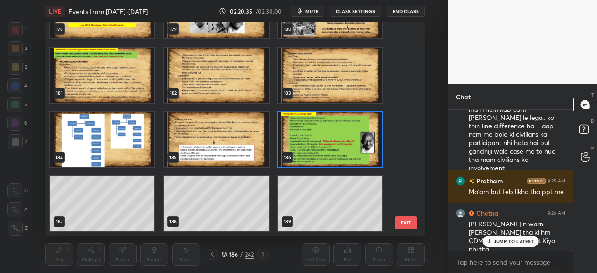
click at [224, 253] on icon at bounding box center [225, 254] width 6 height 6
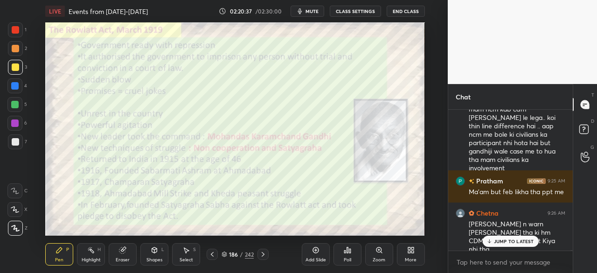
click at [16, 28] on div at bounding box center [15, 29] width 7 height 7
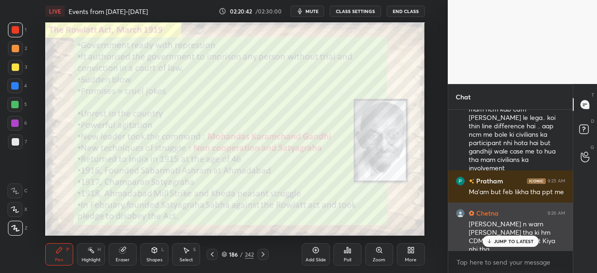
click at [512, 237] on div "JUMP TO LATEST" at bounding box center [510, 241] width 56 height 11
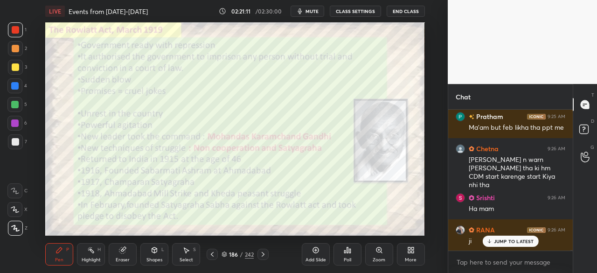
scroll to position [28742, 0]
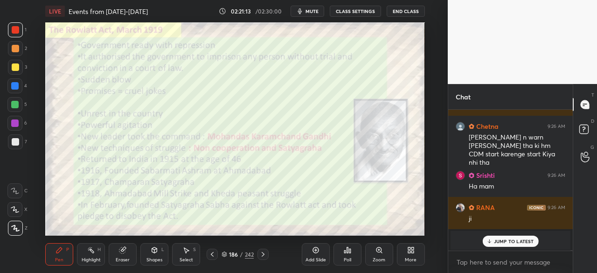
click at [524, 238] on p "JUMP TO LATEST" at bounding box center [514, 241] width 40 height 6
click at [226, 255] on div "186 / 242" at bounding box center [238, 254] width 32 height 8
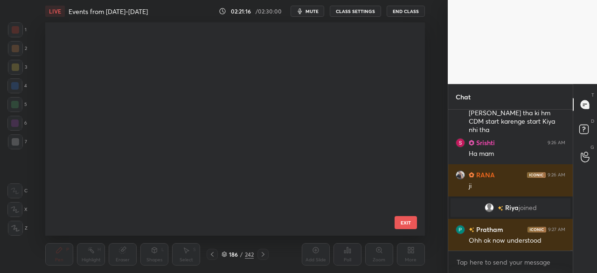
scroll to position [0, 0]
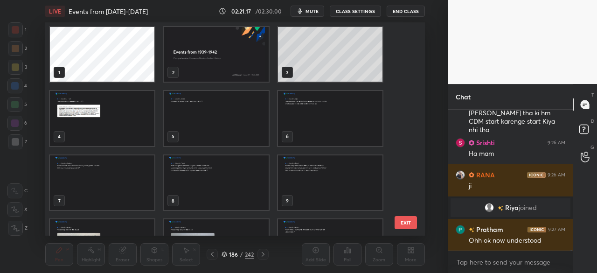
click at [410, 39] on div "1 2 3 4 5 6 7 8 9 10 11 12 EXIT" at bounding box center [234, 128] width 379 height 213
click at [194, 77] on img "grid" at bounding box center [216, 54] width 105 height 55
click at [228, 253] on div "2 / 242" at bounding box center [238, 254] width 32 height 8
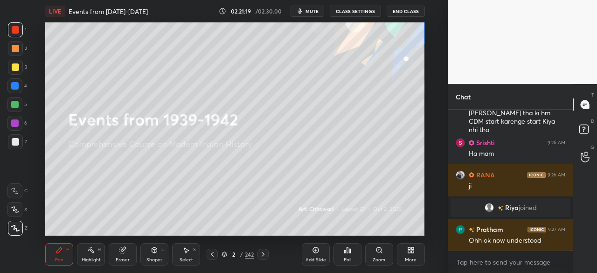
click at [318, 250] on icon at bounding box center [315, 249] width 7 height 7
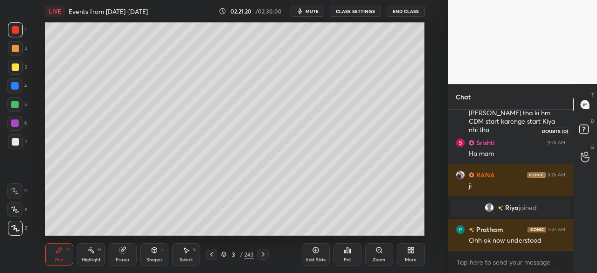
click at [589, 122] on icon at bounding box center [585, 130] width 17 height 17
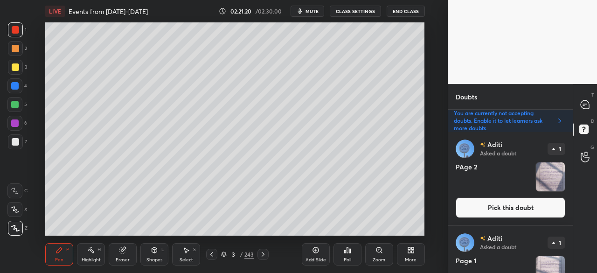
scroll to position [138, 122]
click at [516, 212] on button "Pick this doubt" at bounding box center [511, 207] width 110 height 21
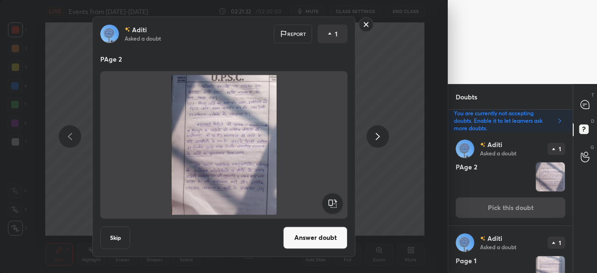
click at [114, 237] on button "Skip" at bounding box center [115, 237] width 30 height 22
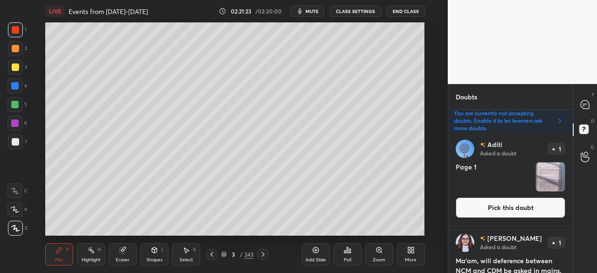
click at [518, 202] on button "Pick this doubt" at bounding box center [511, 207] width 110 height 21
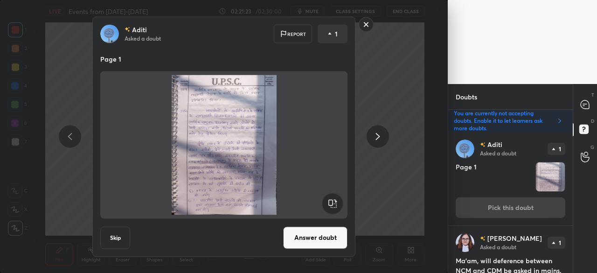
click at [101, 242] on button "Skip" at bounding box center [115, 237] width 30 height 22
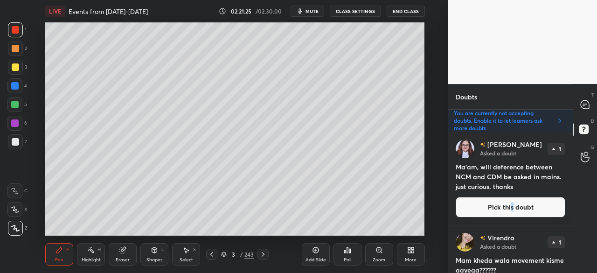
click at [510, 211] on button "Pick this doubt" at bounding box center [511, 207] width 110 height 21
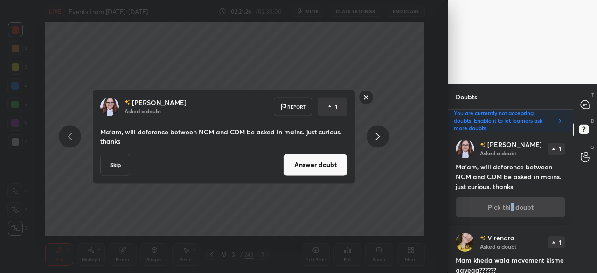
click at [312, 166] on button "Answer doubt" at bounding box center [315, 164] width 64 height 22
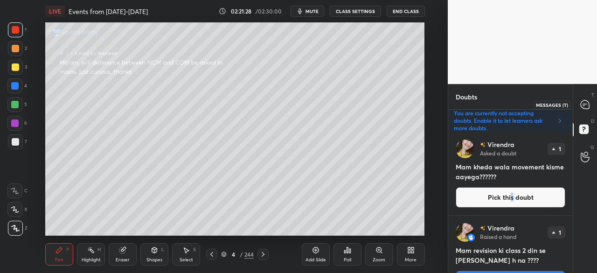
click at [585, 101] on icon at bounding box center [585, 104] width 8 height 8
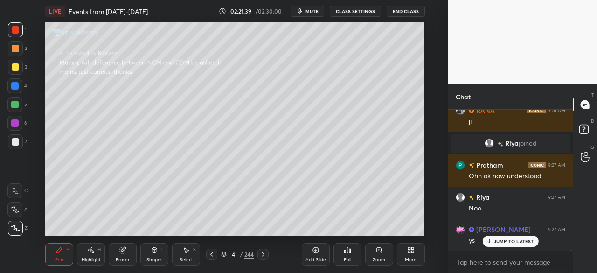
scroll to position [28871, 0]
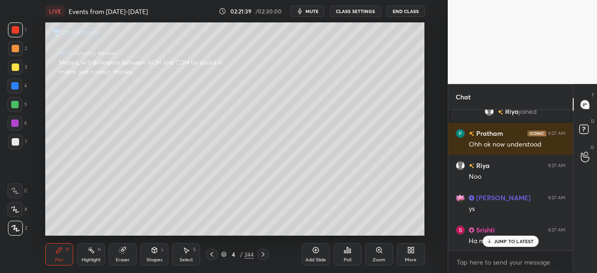
click at [14, 66] on div at bounding box center [15, 66] width 7 height 7
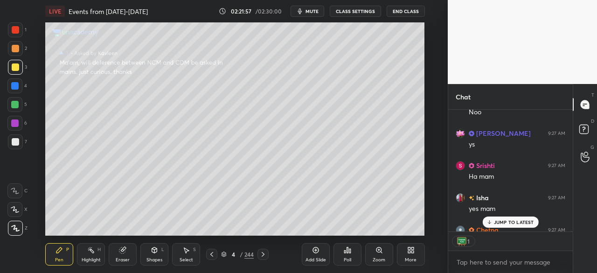
scroll to position [28987, 0]
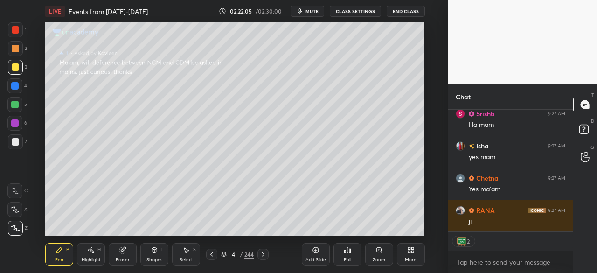
click at [19, 46] on div at bounding box center [15, 48] width 15 height 15
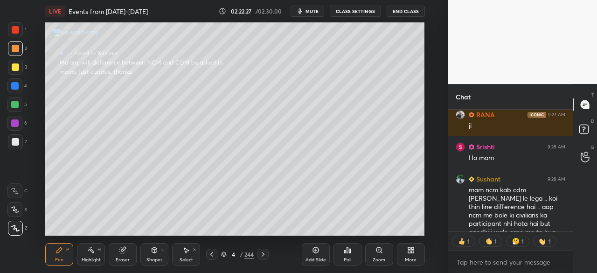
scroll to position [29134, 0]
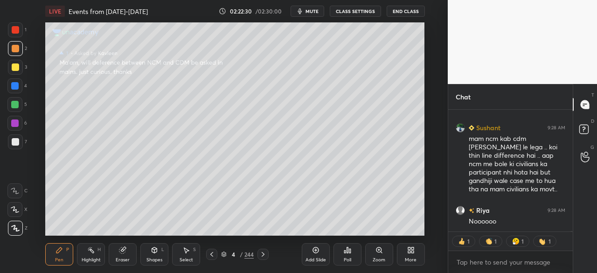
click at [15, 74] on div at bounding box center [15, 67] width 15 height 15
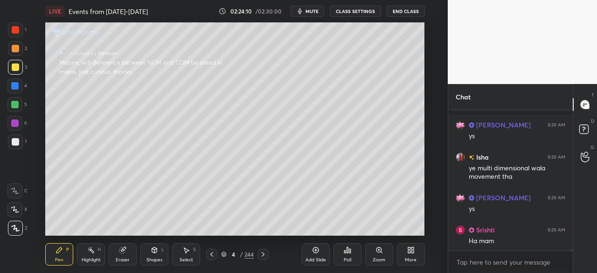
scroll to position [28132, 0]
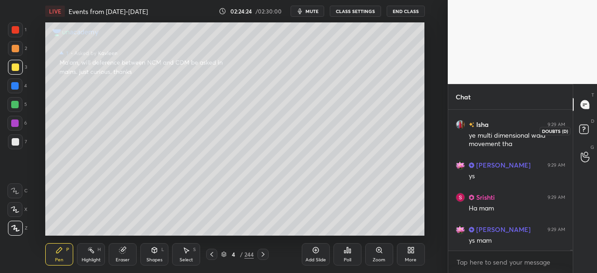
click at [584, 131] on rect at bounding box center [583, 129] width 9 height 9
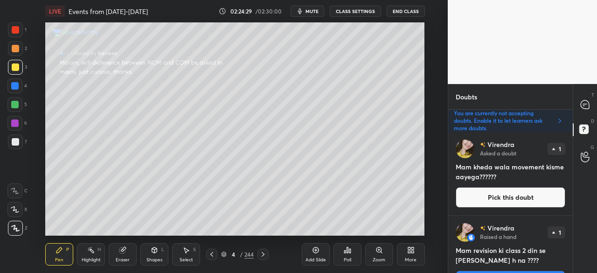
scroll to position [0, 0]
click at [513, 195] on button "Pick this doubt" at bounding box center [511, 197] width 110 height 21
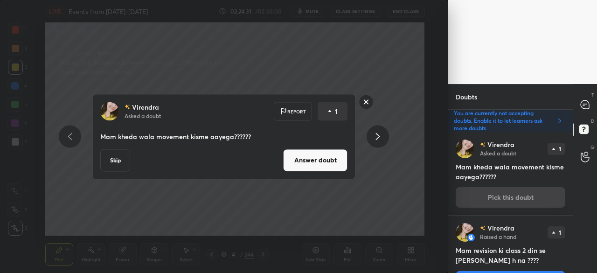
click at [109, 163] on button "Skip" at bounding box center [115, 160] width 30 height 22
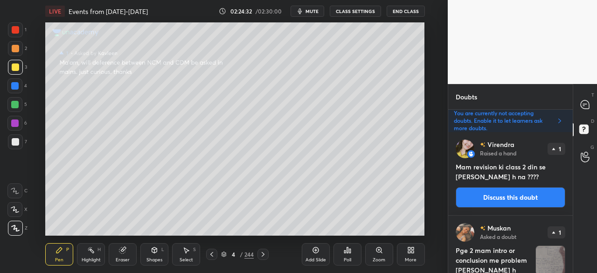
click at [501, 197] on button "Discuss this doubt" at bounding box center [511, 197] width 110 height 21
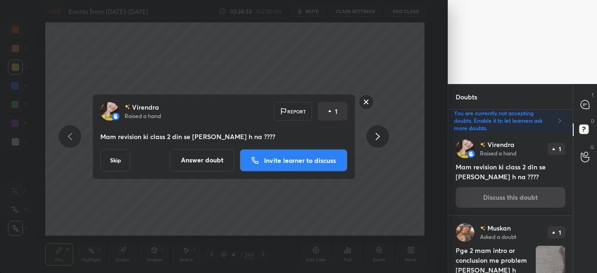
click at [113, 160] on button "Skip" at bounding box center [115, 160] width 30 height 22
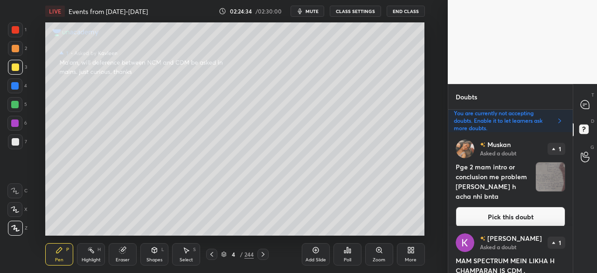
click at [518, 207] on button "Pick this doubt" at bounding box center [511, 217] width 110 height 21
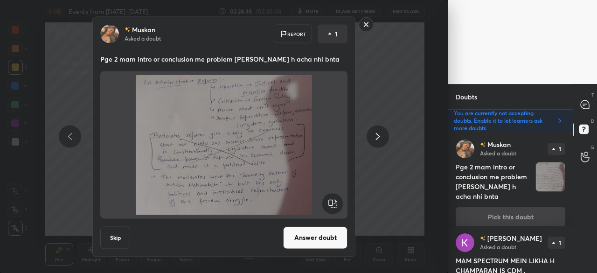
click at [116, 234] on button "Skip" at bounding box center [115, 237] width 30 height 22
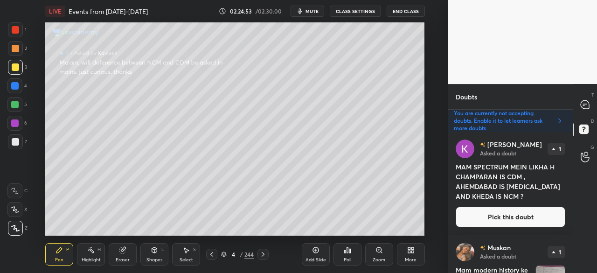
click at [522, 213] on button "Pick this doubt" at bounding box center [511, 217] width 110 height 21
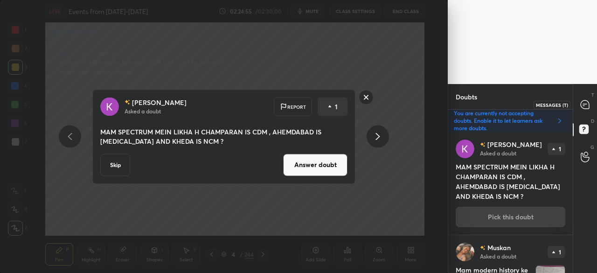
click at [587, 105] on icon at bounding box center [585, 104] width 8 height 8
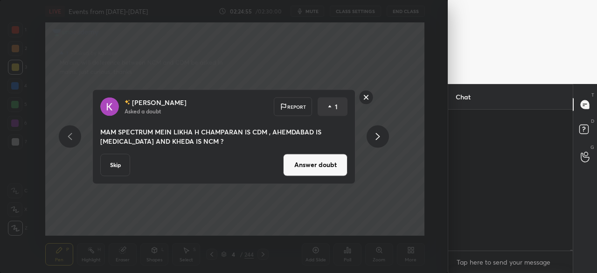
scroll to position [138, 122]
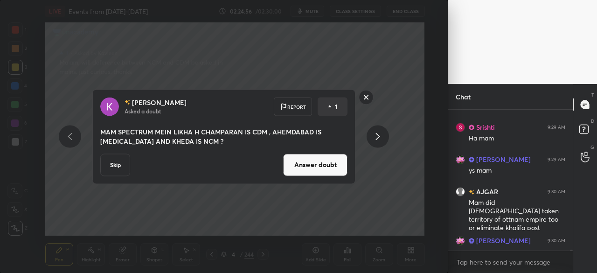
click at [321, 168] on button "Answer doubt" at bounding box center [315, 164] width 64 height 22
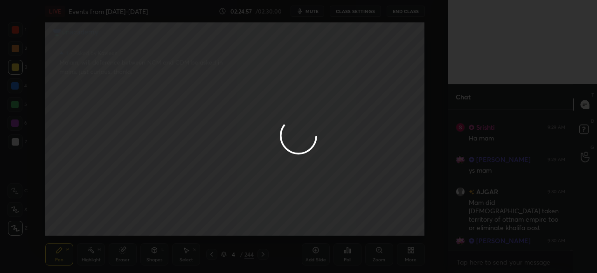
scroll to position [28469, 0]
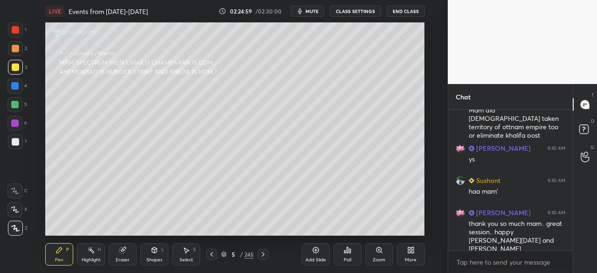
drag, startPoint x: 15, startPoint y: 33, endPoint x: 10, endPoint y: 32, distance: 4.8
click at [14, 34] on div at bounding box center [15, 29] width 15 height 15
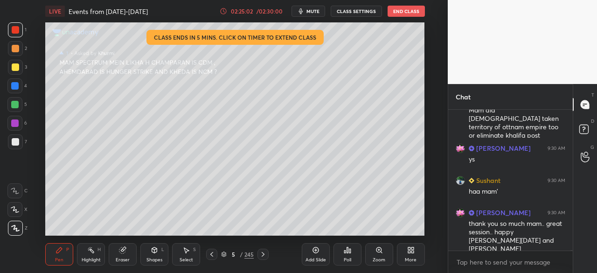
scroll to position [28152, 0]
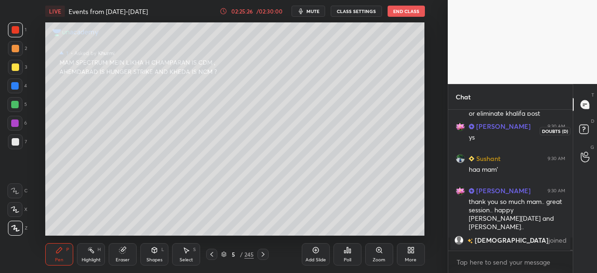
click at [584, 125] on rect at bounding box center [583, 129] width 9 height 9
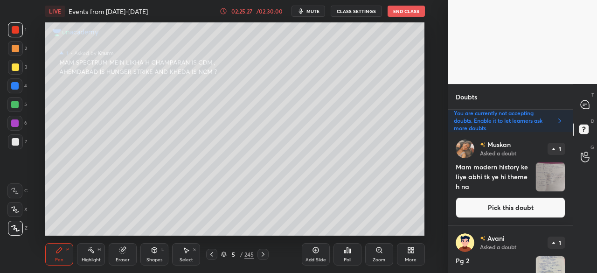
click at [511, 209] on button "Pick this doubt" at bounding box center [511, 207] width 110 height 21
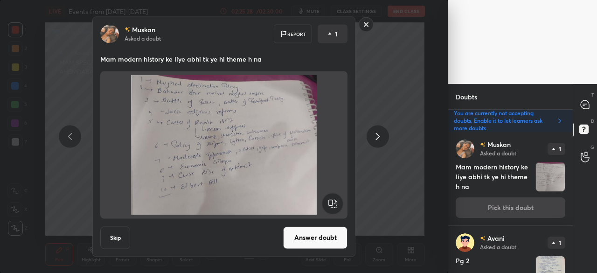
drag, startPoint x: 108, startPoint y: 236, endPoint x: 217, endPoint y: 211, distance: 111.4
click at [108, 234] on button "Skip" at bounding box center [115, 237] width 30 height 22
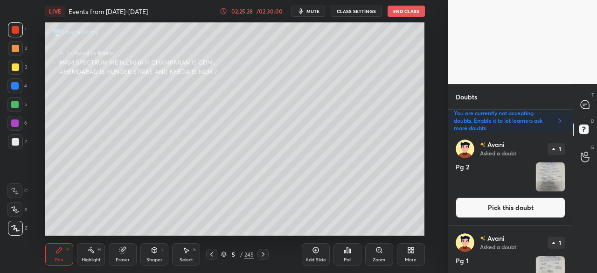
click at [496, 208] on button "Pick this doubt" at bounding box center [511, 207] width 110 height 21
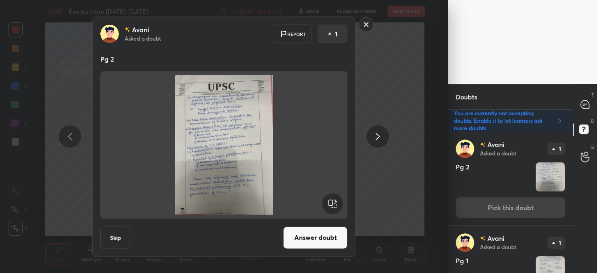
click at [112, 236] on button "Skip" at bounding box center [115, 237] width 30 height 22
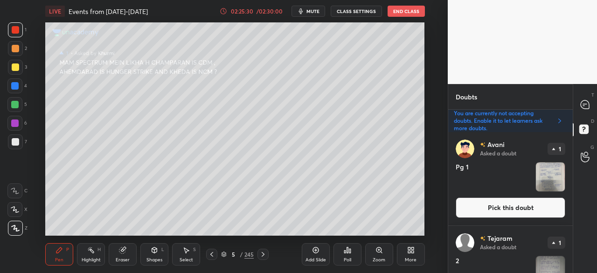
click at [518, 206] on button "Pick this doubt" at bounding box center [511, 207] width 110 height 21
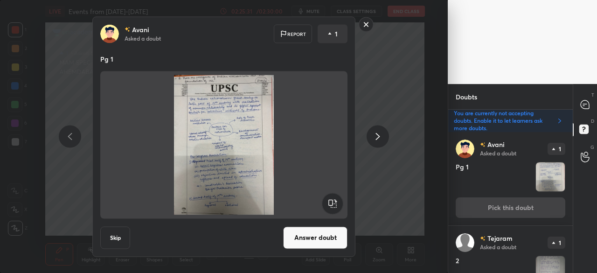
click at [106, 239] on button "Skip" at bounding box center [115, 237] width 30 height 22
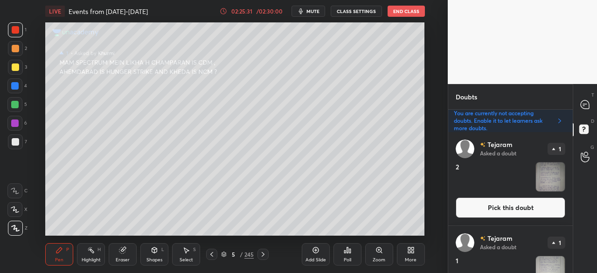
click at [488, 209] on button "Pick this doubt" at bounding box center [511, 207] width 110 height 21
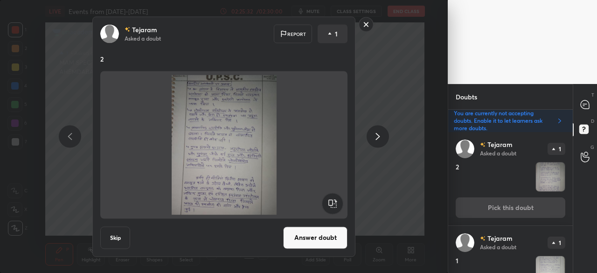
drag, startPoint x: 116, startPoint y: 234, endPoint x: 232, endPoint y: 211, distance: 117.9
click at [117, 234] on button "Skip" at bounding box center [115, 237] width 30 height 22
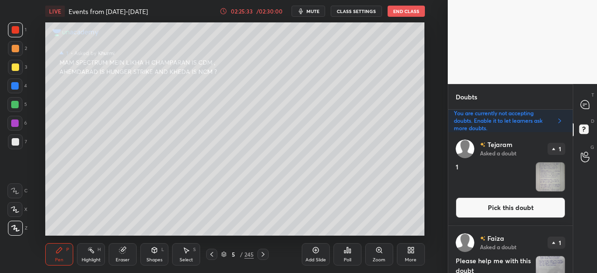
click at [502, 205] on button "Pick this doubt" at bounding box center [511, 207] width 110 height 21
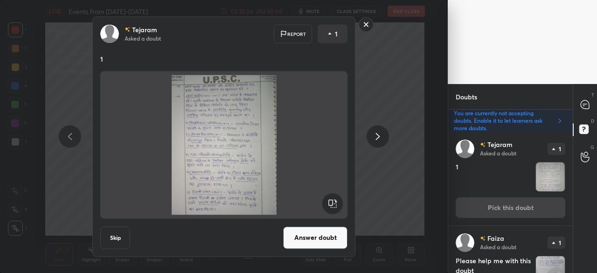
drag, startPoint x: 114, startPoint y: 234, endPoint x: 154, endPoint y: 226, distance: 41.3
click at [114, 235] on button "Skip" at bounding box center [115, 237] width 30 height 22
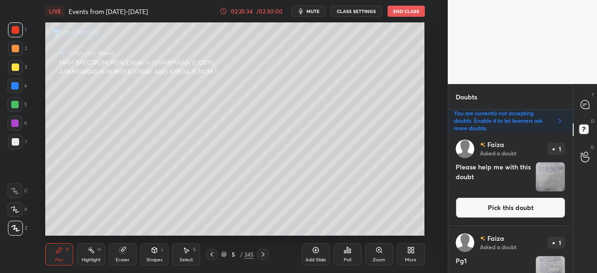
click at [499, 210] on button "Pick this doubt" at bounding box center [511, 207] width 110 height 21
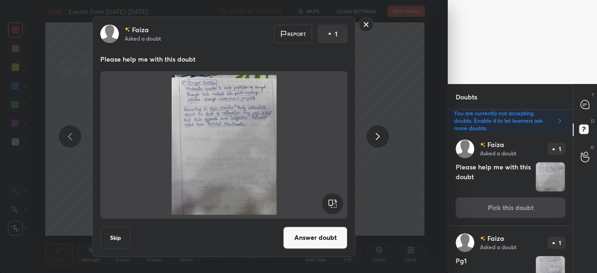
click at [115, 232] on button "Skip" at bounding box center [115, 237] width 30 height 22
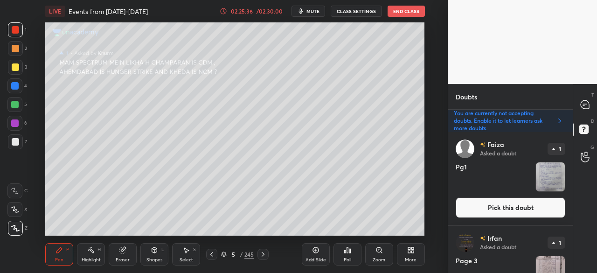
click at [463, 203] on button "Pick this doubt" at bounding box center [511, 207] width 110 height 21
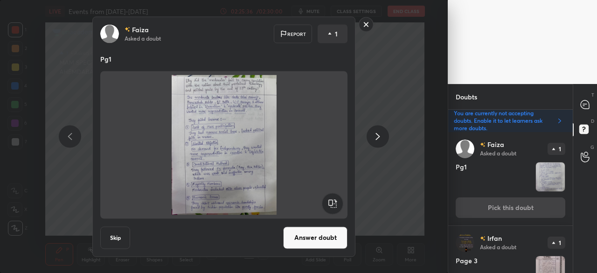
click at [100, 234] on button "Skip" at bounding box center [115, 237] width 30 height 22
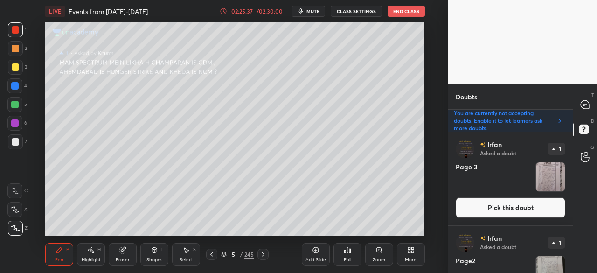
click at [499, 207] on button "Pick this doubt" at bounding box center [511, 207] width 110 height 21
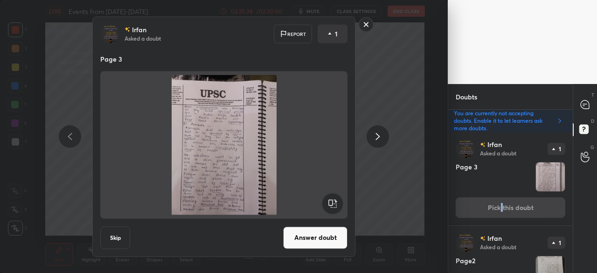
drag, startPoint x: 118, startPoint y: 231, endPoint x: 122, endPoint y: 228, distance: 5.4
click at [117, 231] on button "Skip" at bounding box center [115, 237] width 30 height 22
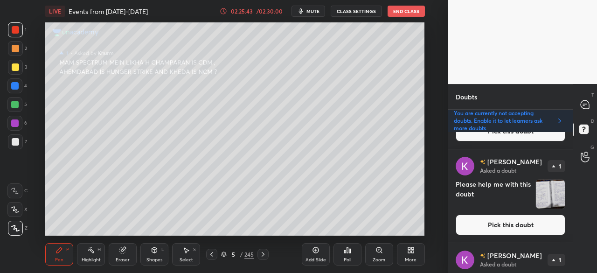
scroll to position [0, 0]
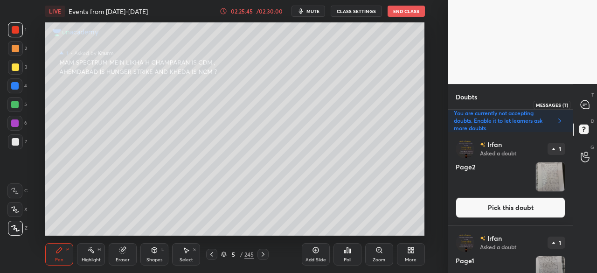
click at [586, 104] on icon at bounding box center [585, 104] width 4 height 0
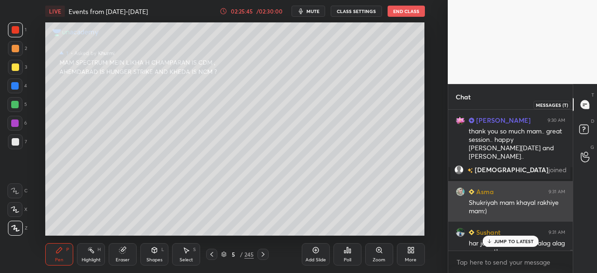
scroll to position [138, 122]
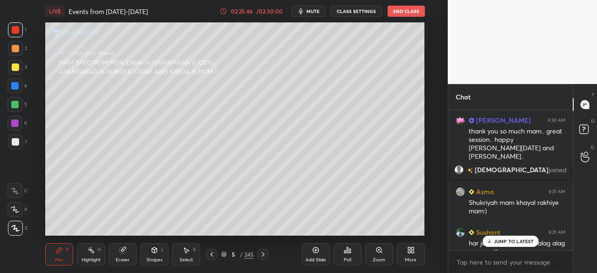
click at [515, 240] on p "JUMP TO LATEST" at bounding box center [514, 241] width 40 height 6
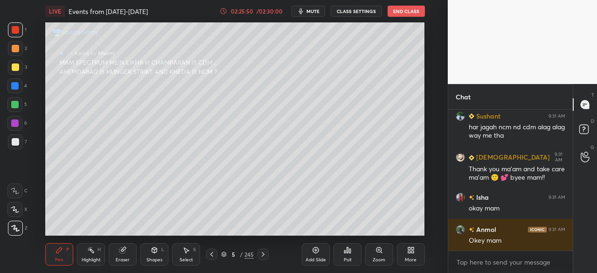
scroll to position [28545, 0]
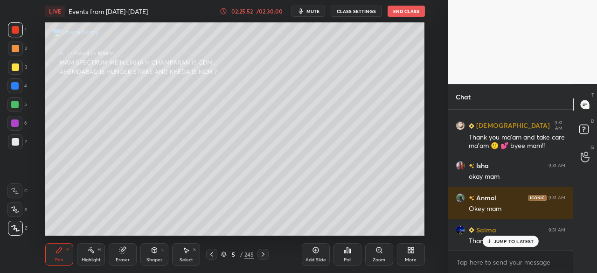
click at [505, 245] on div "JUMP TO LATEST" at bounding box center [510, 241] width 56 height 11
click at [222, 254] on icon at bounding box center [224, 254] width 6 height 6
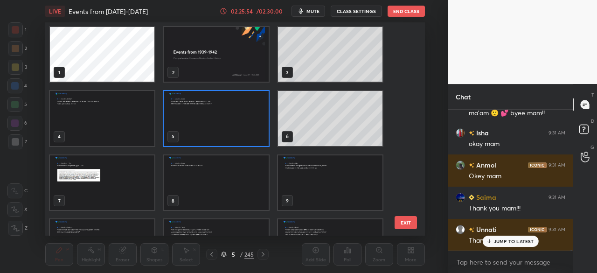
scroll to position [28617, 0]
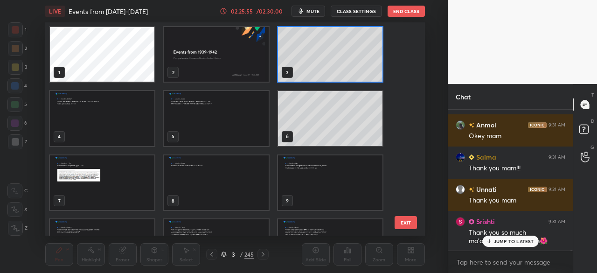
click at [225, 256] on icon at bounding box center [224, 254] width 6 height 6
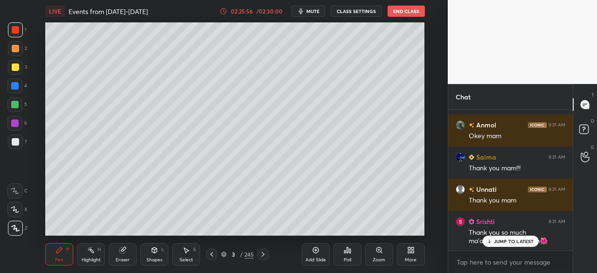
click at [527, 240] on p "JUMP TO LATEST" at bounding box center [514, 241] width 40 height 6
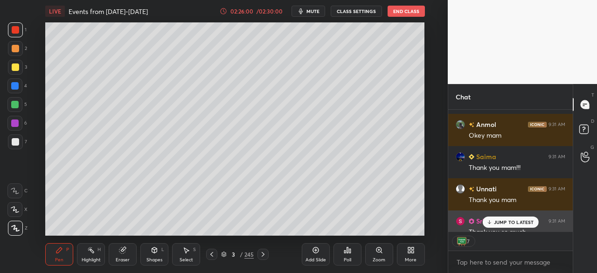
click at [512, 219] on div "JUMP TO LATEST" at bounding box center [510, 221] width 56 height 11
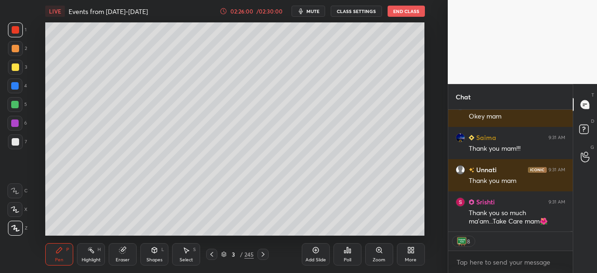
scroll to position [28669, 0]
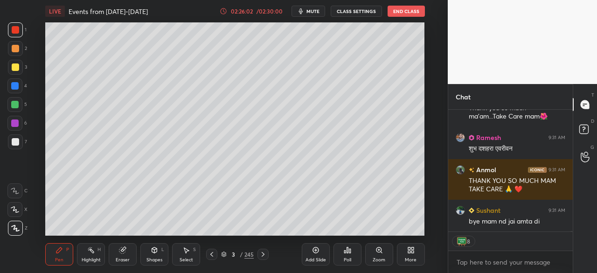
click at [404, 13] on button "End Class" at bounding box center [406, 11] width 37 height 11
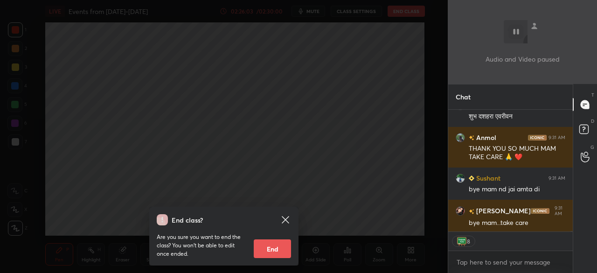
scroll to position [28806, 0]
click at [282, 247] on button "End" at bounding box center [272, 248] width 37 height 19
type textarea "x"
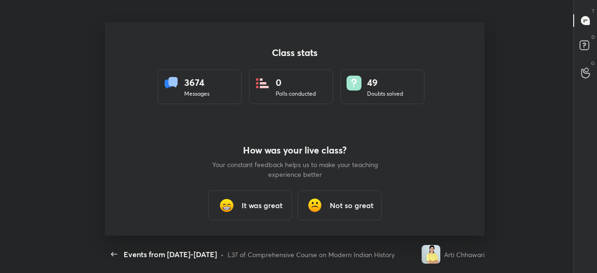
scroll to position [0, 0]
